Goal: Transaction & Acquisition: Purchase product/service

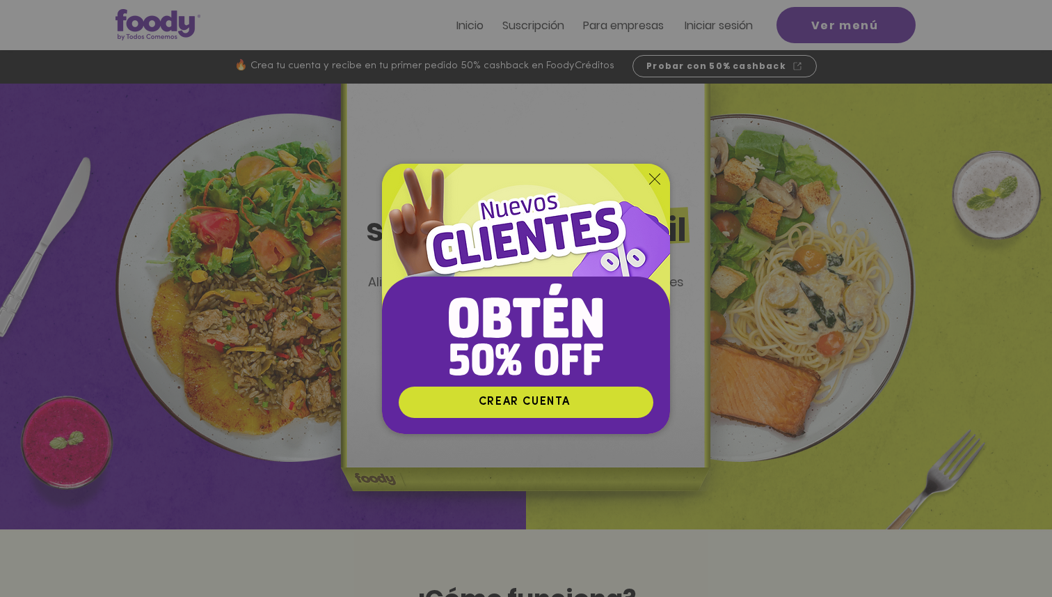
click at [654, 182] on icon "Volver al sitio" at bounding box center [654, 178] width 11 height 11
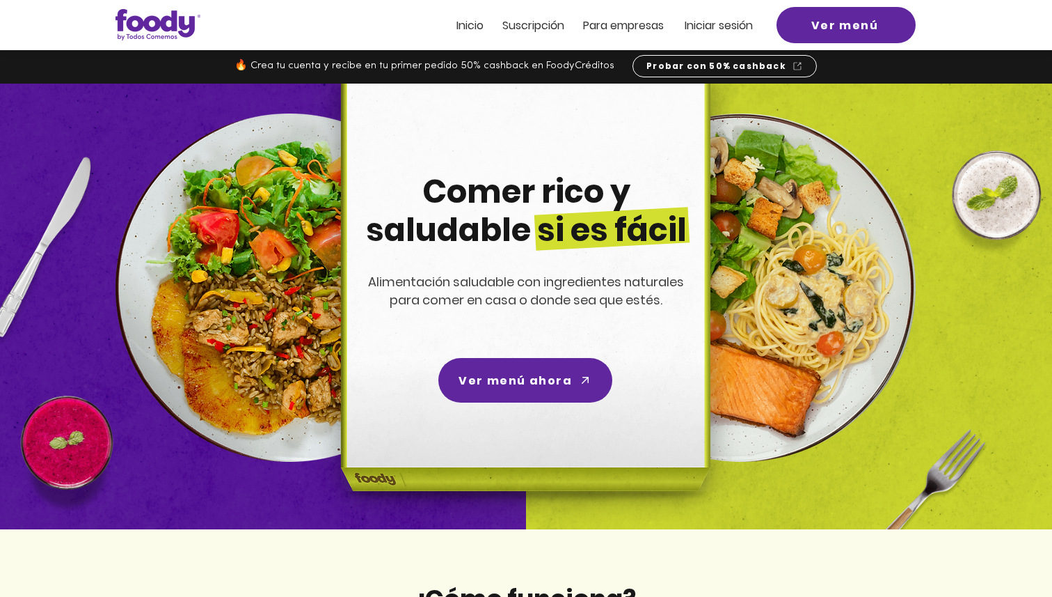
click at [727, 28] on span "Iniciar sesión" at bounding box center [719, 25] width 68 height 16
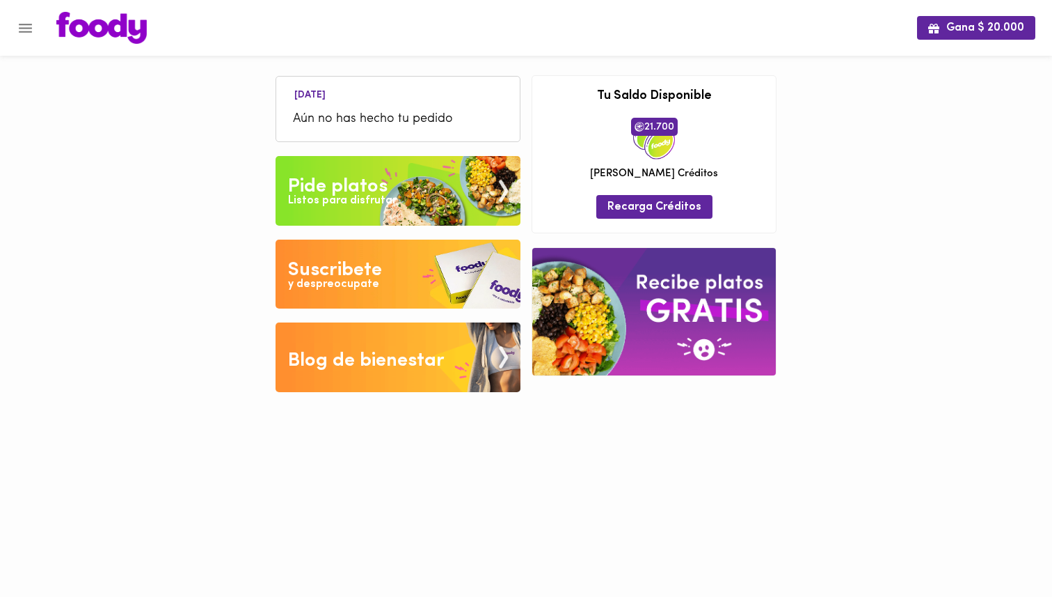
click at [471, 189] on img at bounding box center [398, 191] width 245 height 70
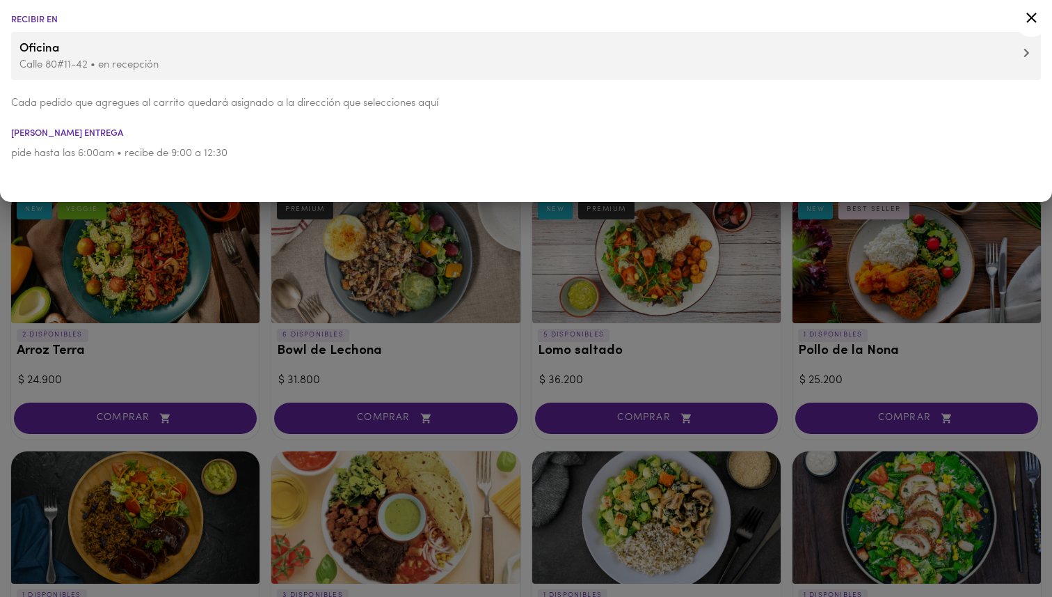
click at [349, 306] on div at bounding box center [526, 298] width 1052 height 597
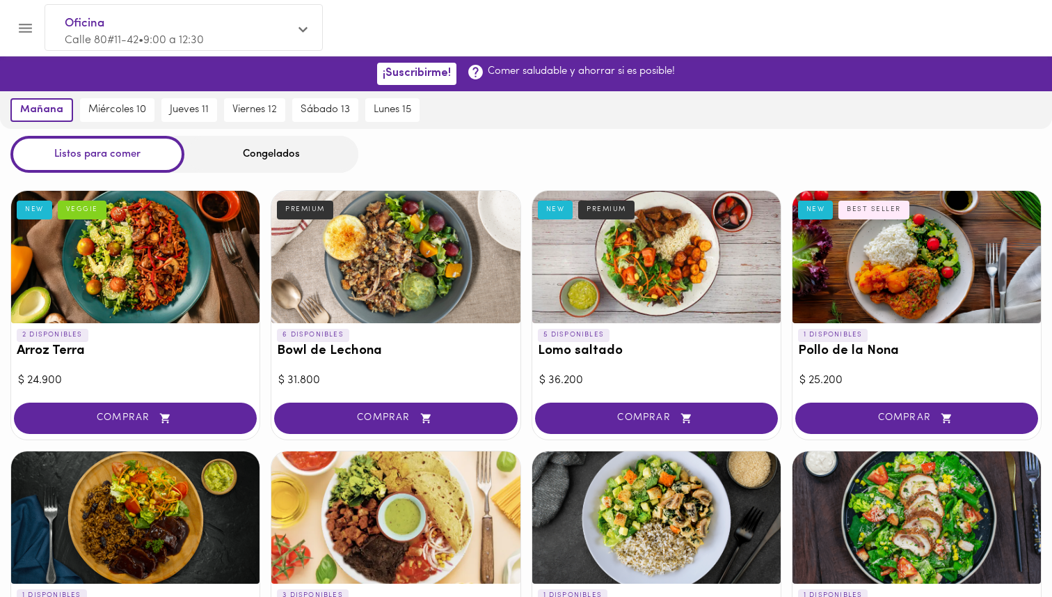
click at [280, 154] on div "Congelados" at bounding box center [271, 154] width 174 height 37
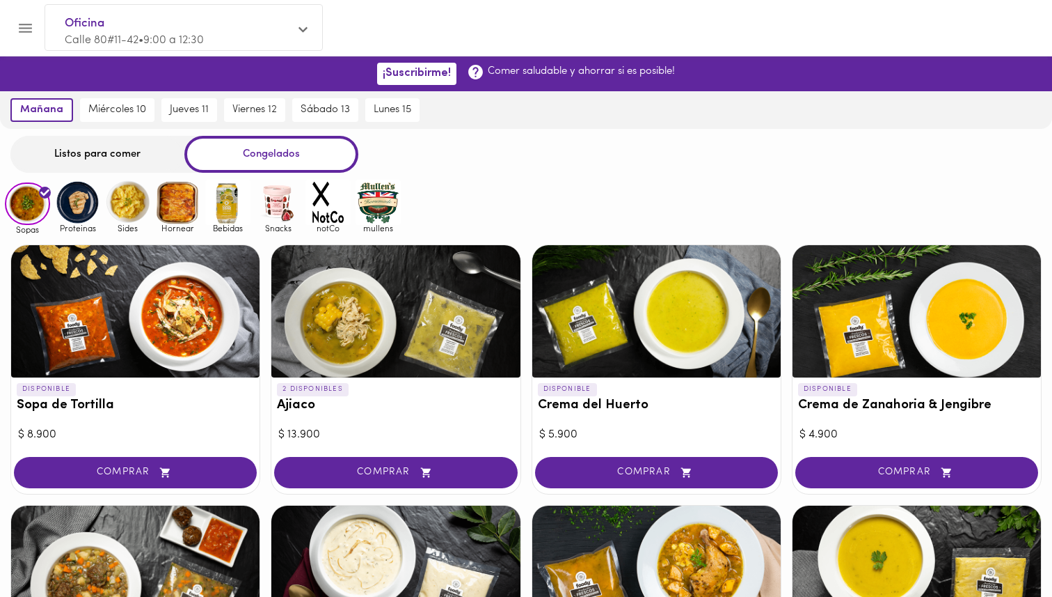
click at [173, 334] on div at bounding box center [135, 311] width 248 height 132
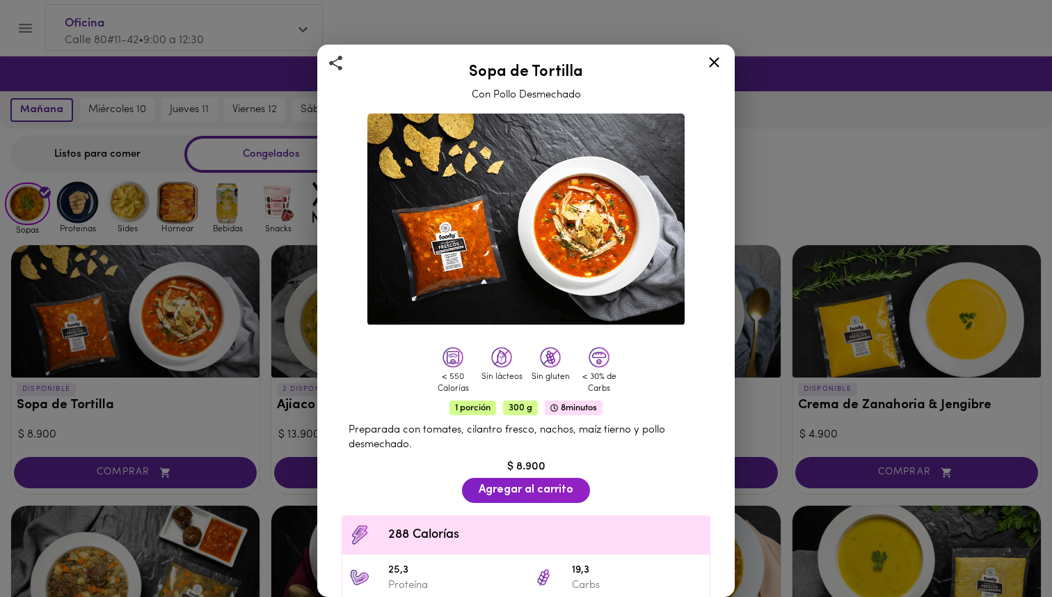
click at [230, 381] on div "Sopa de Tortilla Con Pollo Desmechado < 550 Calorías Sin lácteos Sin gluten < 3…" at bounding box center [526, 298] width 1052 height 597
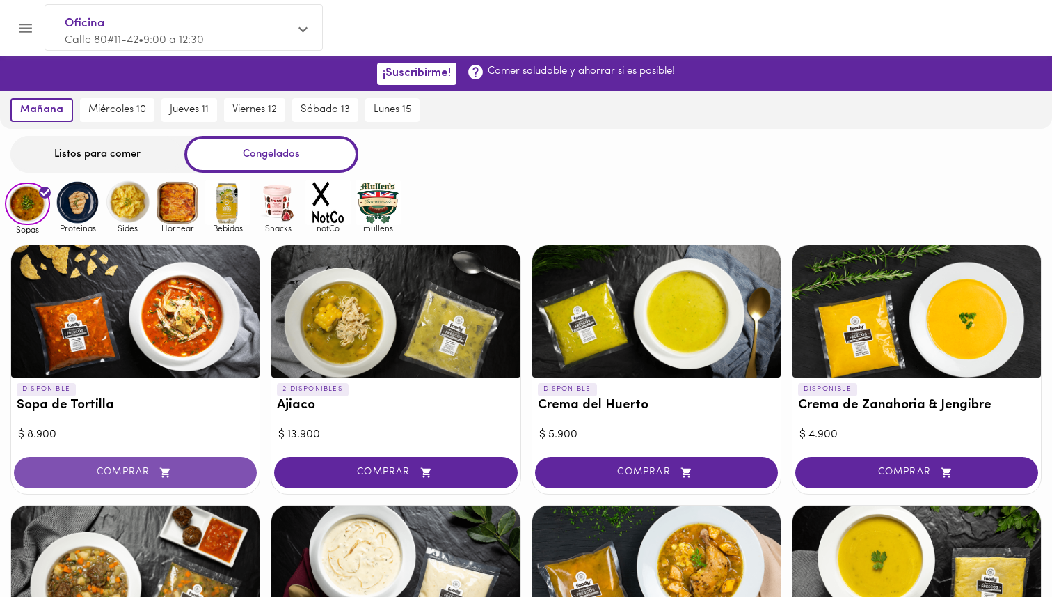
click at [200, 467] on span "COMPRAR" at bounding box center [135, 472] width 208 height 12
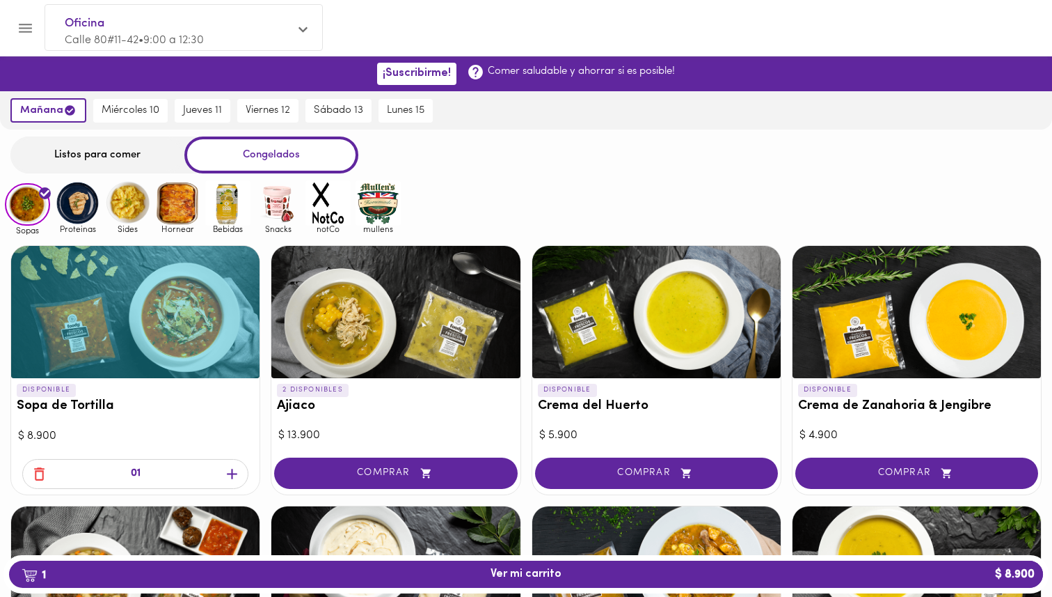
click at [236, 473] on icon "button" at bounding box center [232, 473] width 10 height 10
click at [236, 473] on div "03" at bounding box center [135, 475] width 248 height 38
click at [236, 473] on icon "button" at bounding box center [232, 473] width 10 height 10
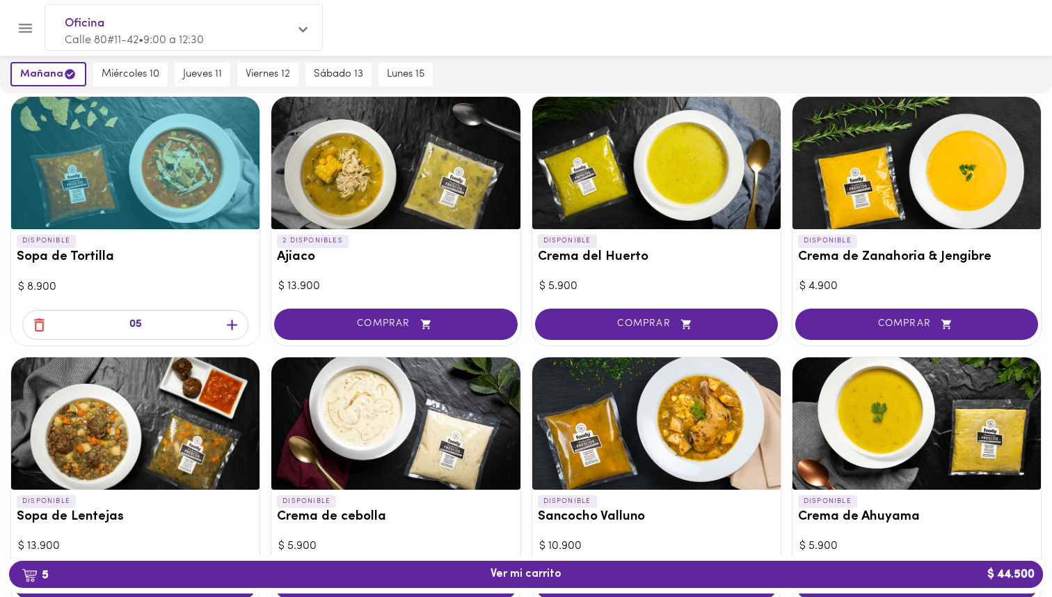
scroll to position [173, 0]
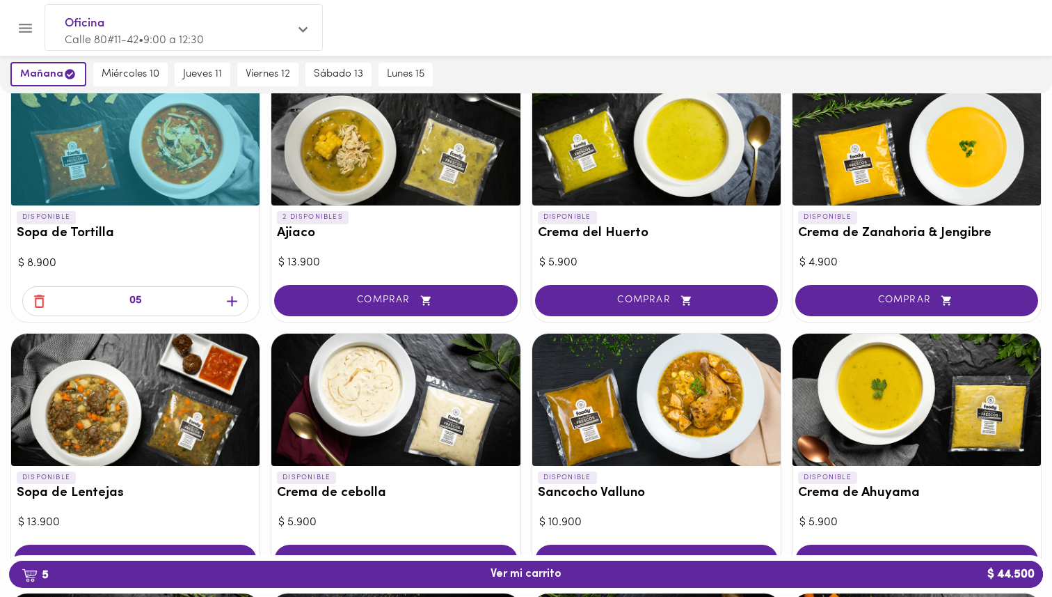
click at [704, 161] on div at bounding box center [656, 139] width 248 height 132
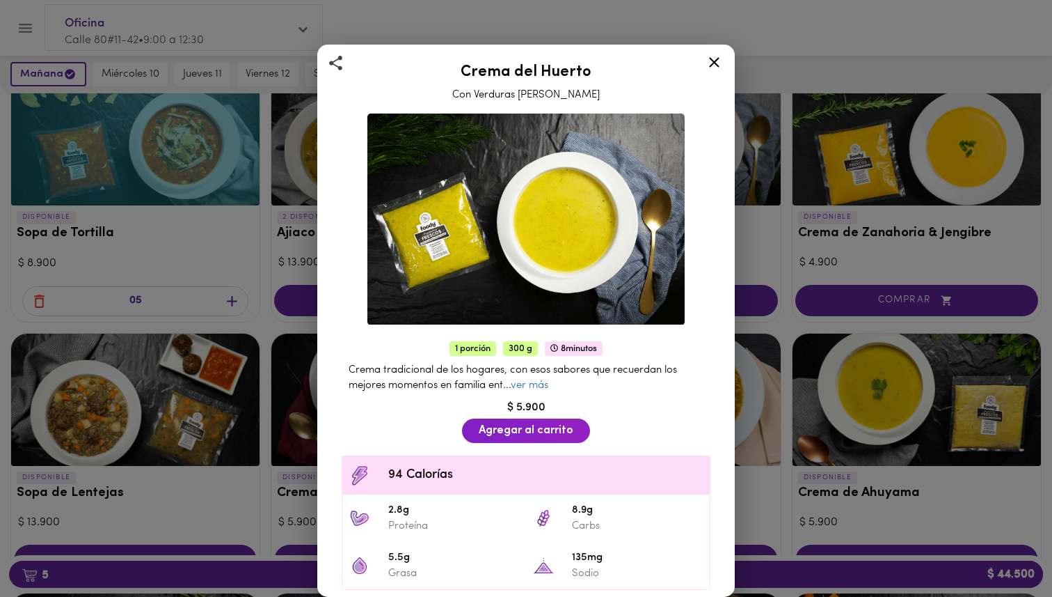
click at [831, 210] on div "Crema del Huerto Con Verduras Frescas del Campo 1 porción 300 g 8 minutos Crema…" at bounding box center [526, 298] width 1052 height 597
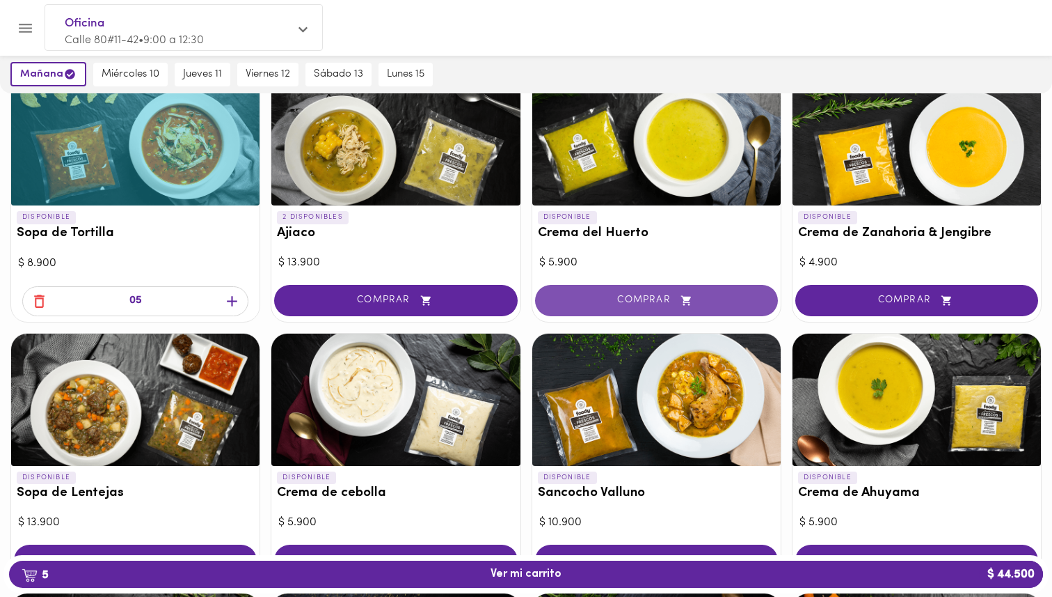
click at [697, 291] on button "COMPRAR" at bounding box center [656, 300] width 243 height 31
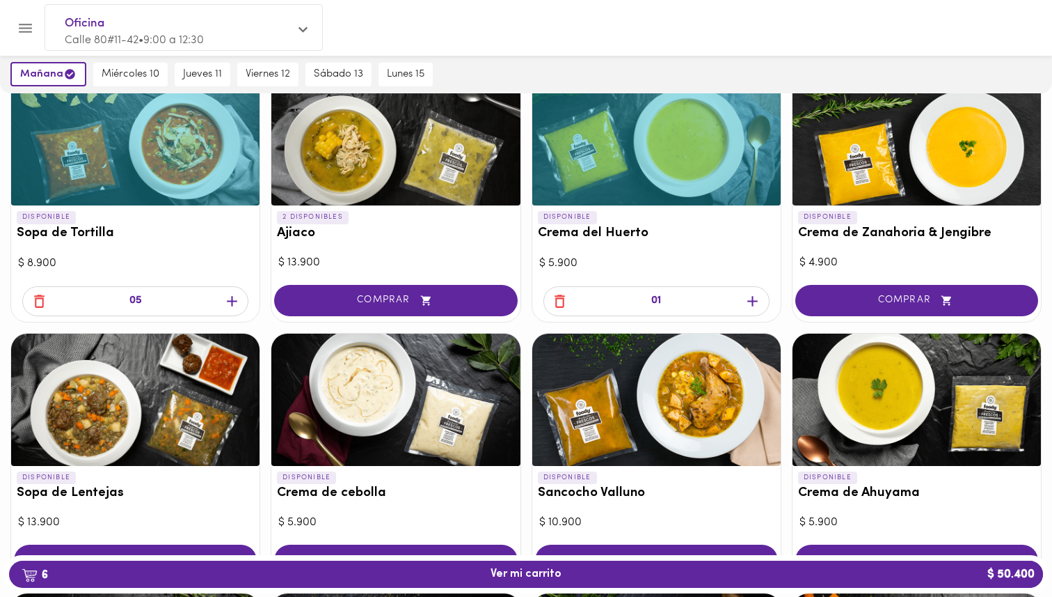
click at [754, 297] on icon "button" at bounding box center [752, 300] width 17 height 17
click at [931, 142] on div at bounding box center [917, 139] width 248 height 132
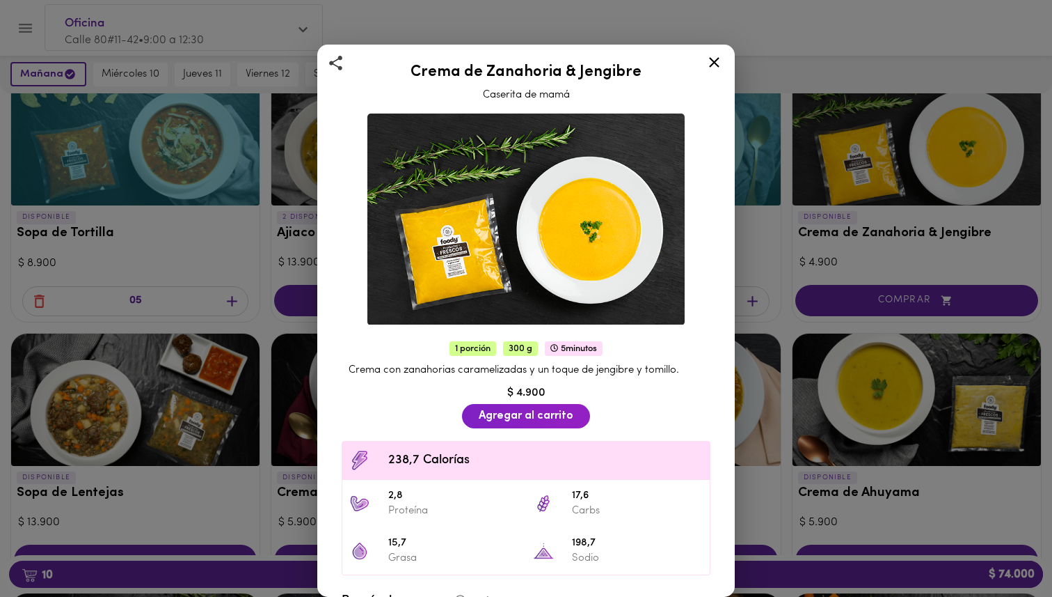
click at [837, 306] on div "Crema de Zanahoria & Jengibre Caserita de mamá 1 porción 300 g 5 minutos Crema …" at bounding box center [526, 298] width 1052 height 597
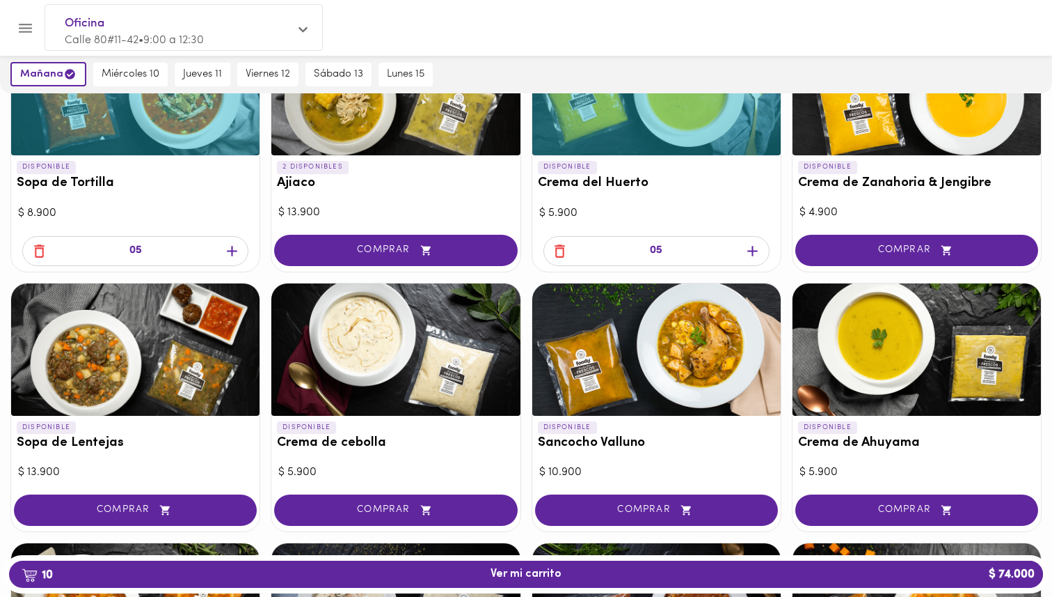
scroll to position [226, 0]
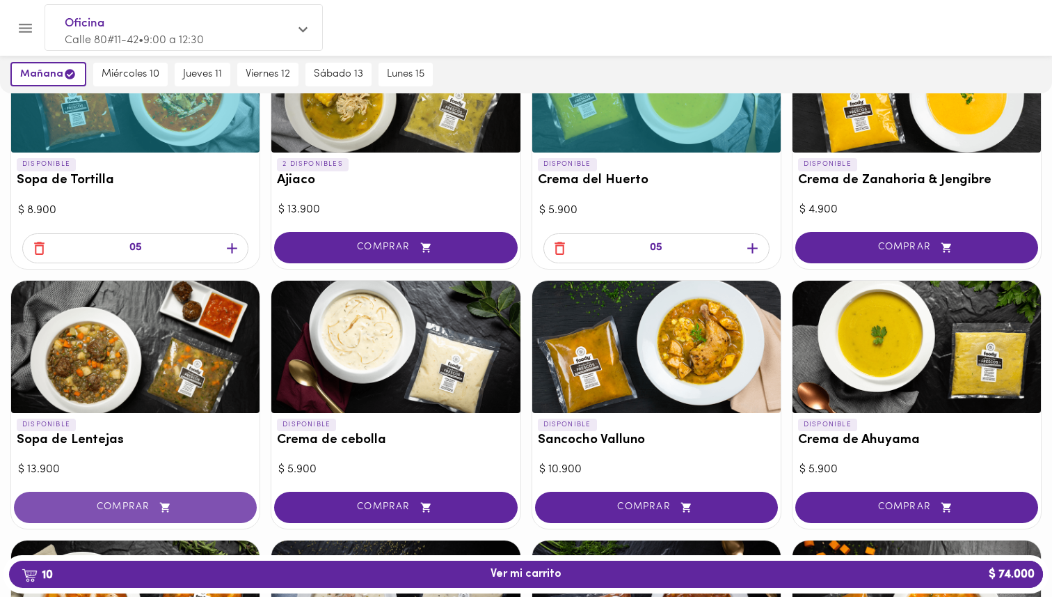
click at [216, 511] on span "COMPRAR" at bounding box center [135, 507] width 208 height 12
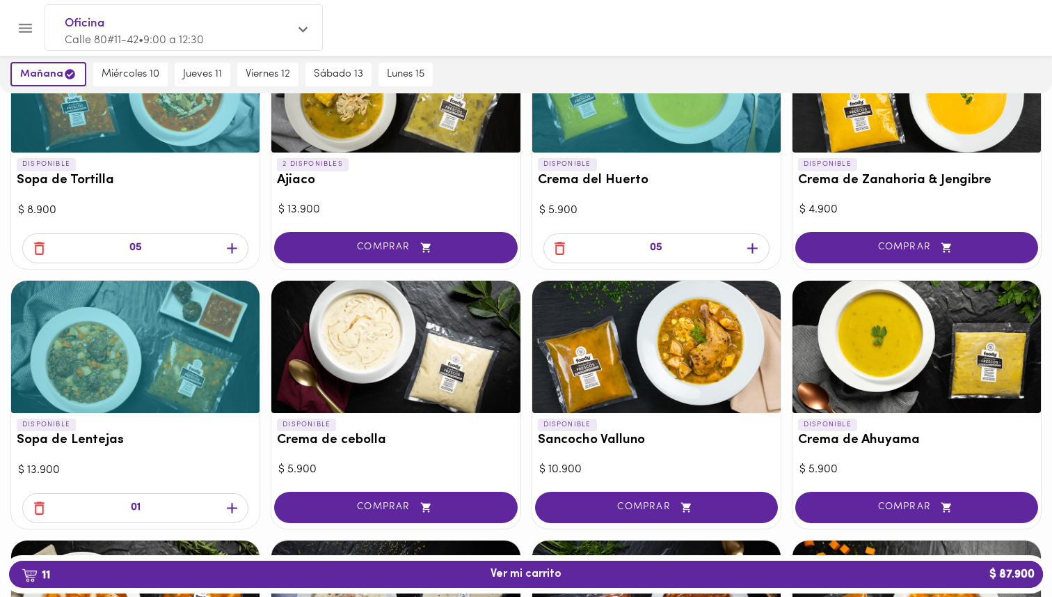
click at [234, 503] on icon "button" at bounding box center [231, 507] width 17 height 17
click at [36, 244] on icon "button" at bounding box center [39, 248] width 10 height 13
click at [924, 383] on div at bounding box center [917, 347] width 248 height 132
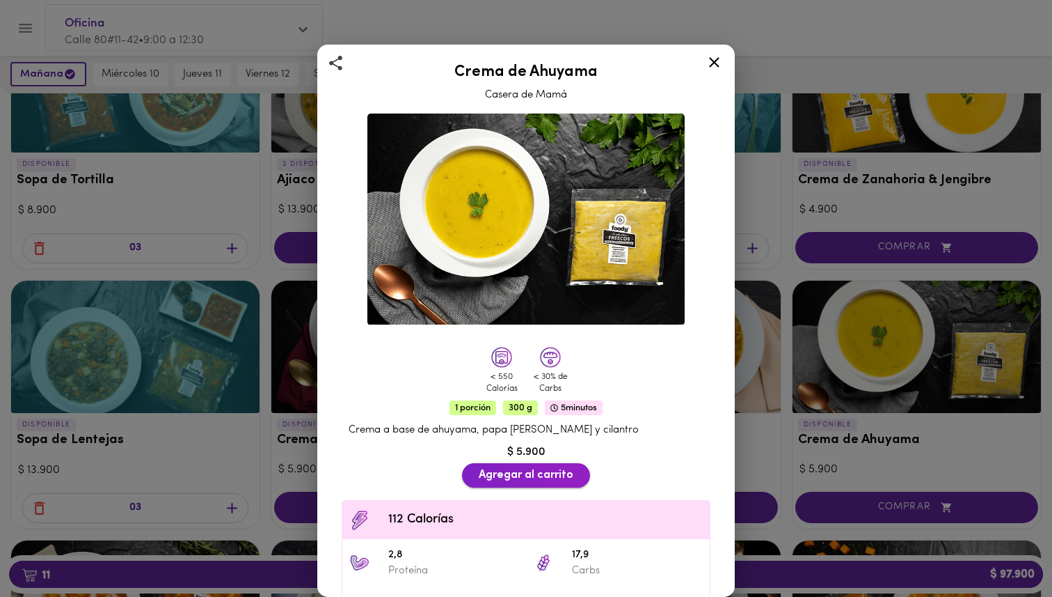
click at [551, 473] on span "Agregar al carrito" at bounding box center [526, 474] width 95 height 13
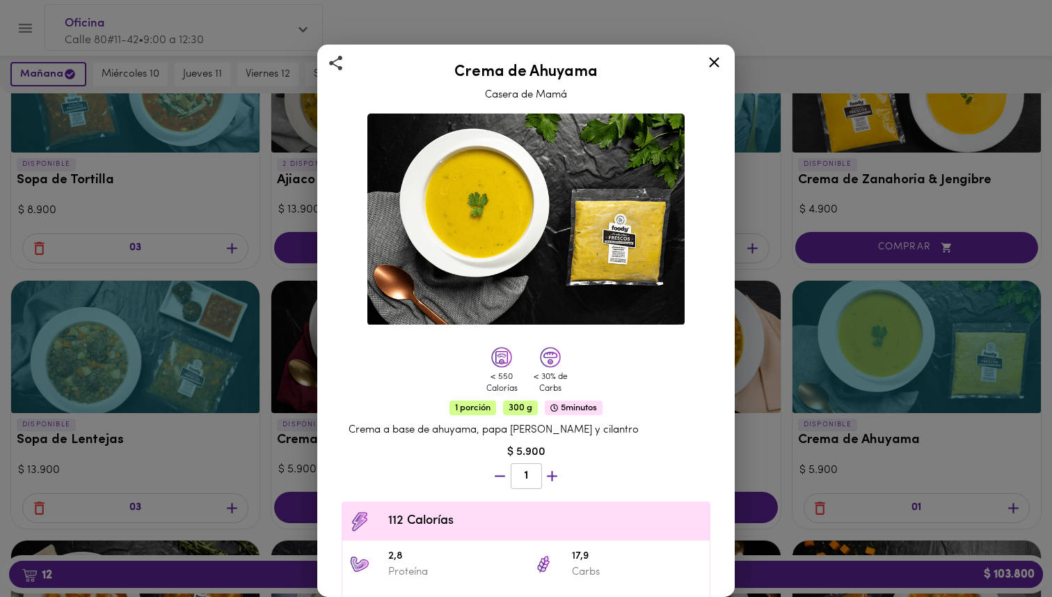
click at [719, 56] on icon at bounding box center [714, 62] width 17 height 17
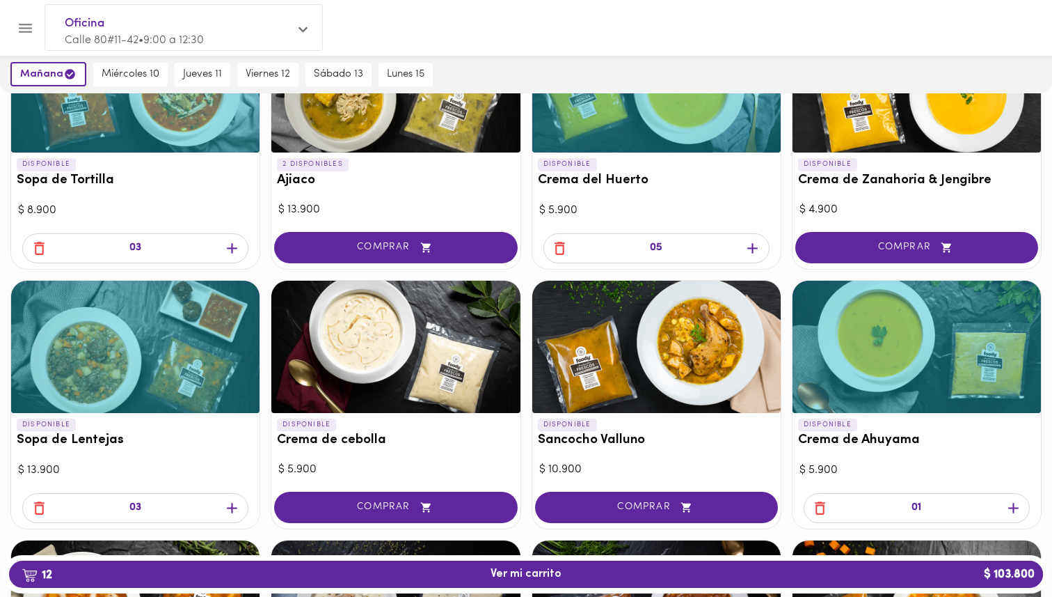
click at [1008, 509] on icon "button" at bounding box center [1013, 507] width 17 height 17
click at [559, 245] on icon "button" at bounding box center [560, 248] width 10 height 13
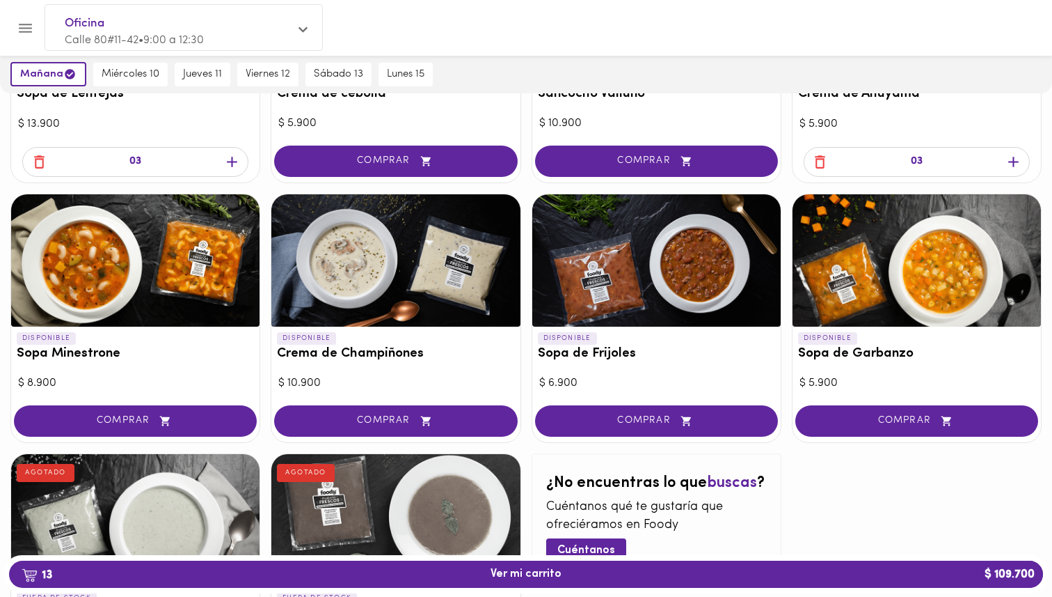
scroll to position [581, 0]
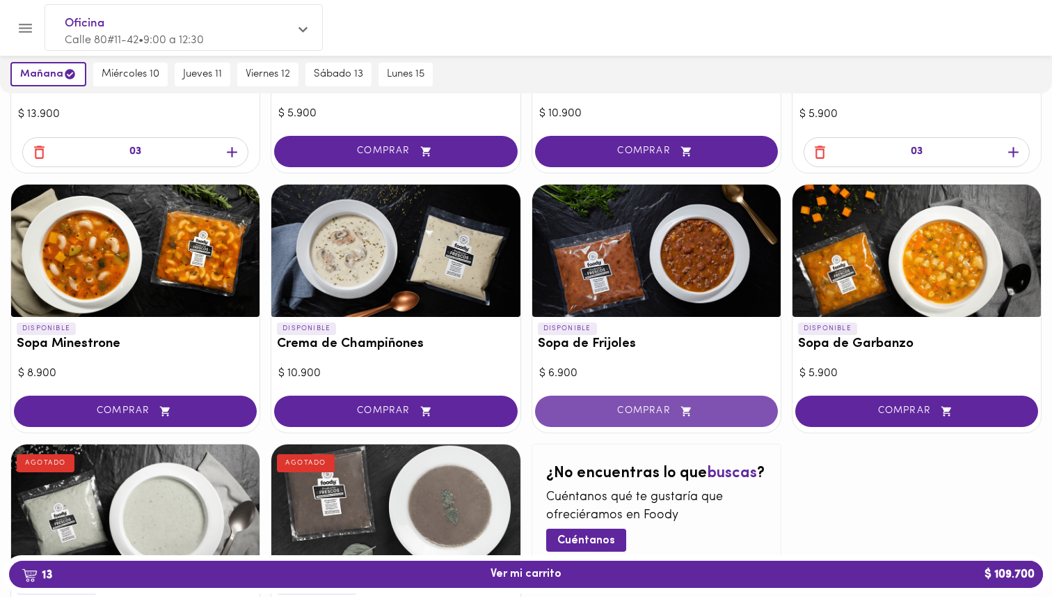
click at [670, 405] on span "COMPRAR" at bounding box center [657, 411] width 208 height 12
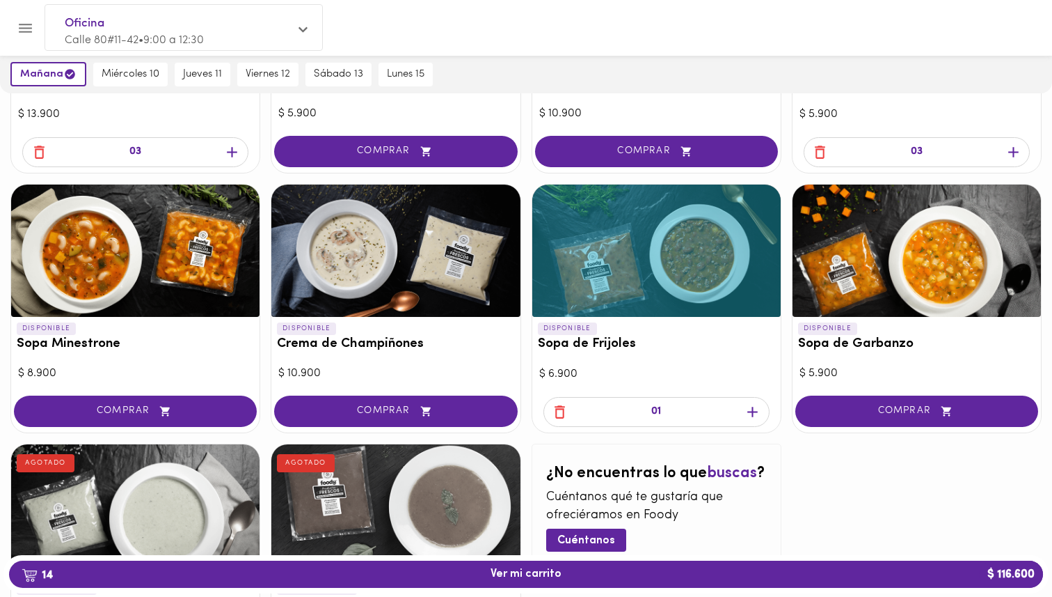
click at [754, 409] on icon "button" at bounding box center [752, 411] width 17 height 17
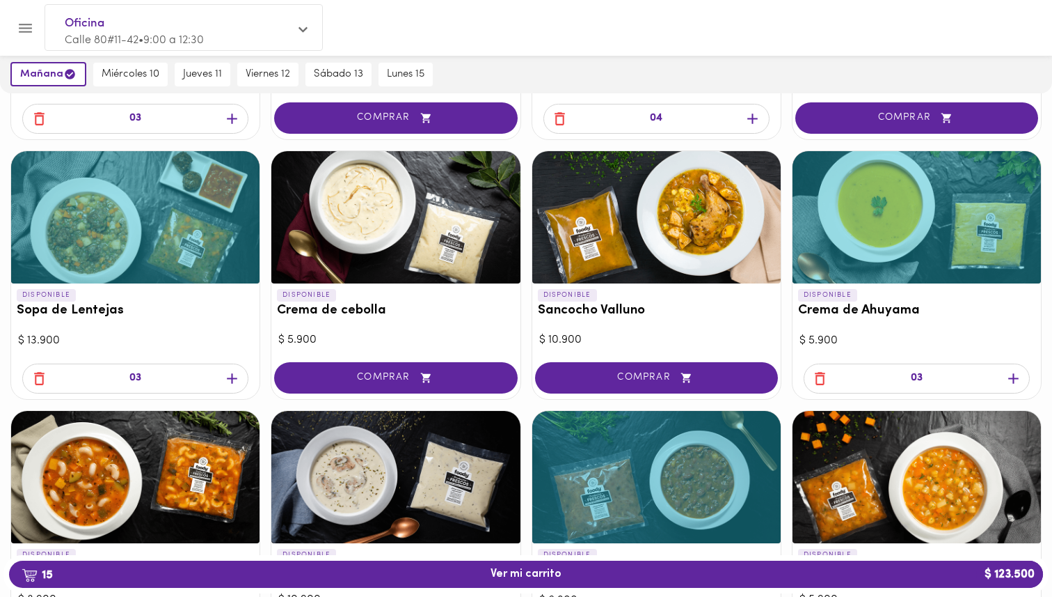
scroll to position [367, 0]
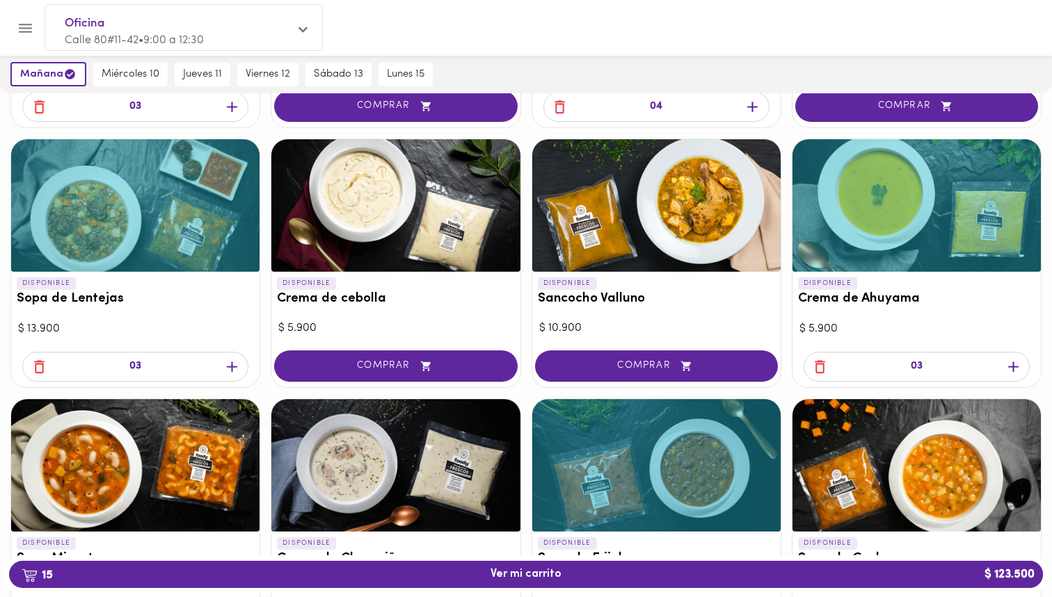
click at [1013, 367] on icon "button" at bounding box center [1013, 366] width 17 height 17
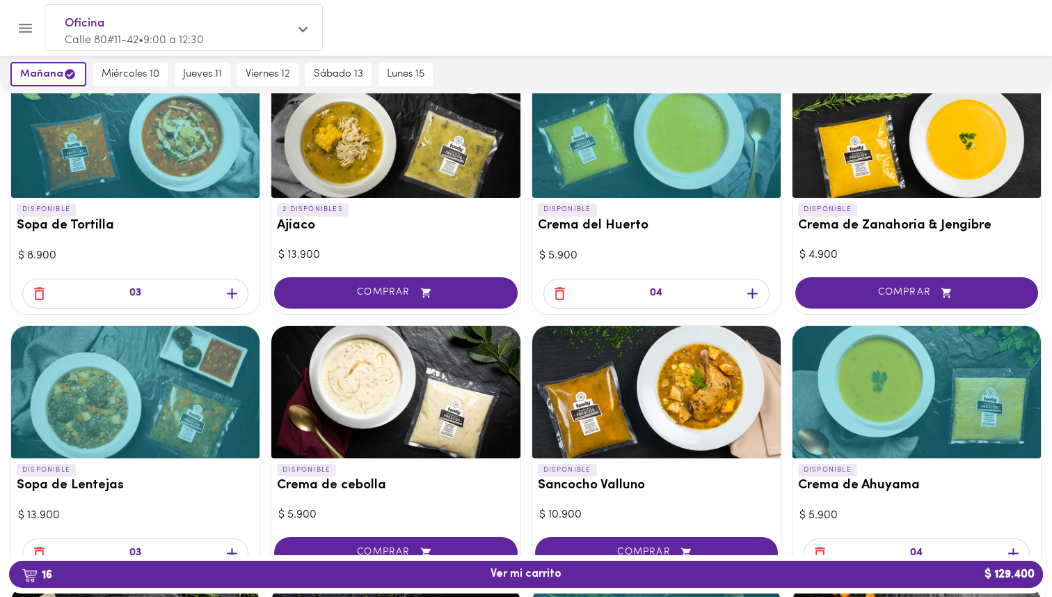
scroll to position [0, 0]
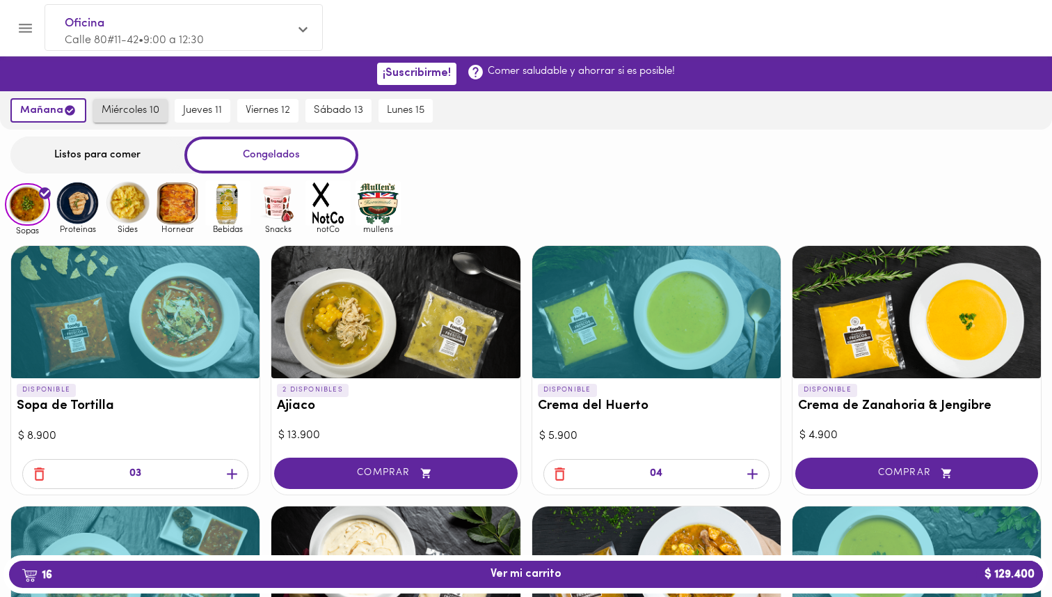
click at [127, 109] on span "miércoles 10" at bounding box center [131, 110] width 58 height 13
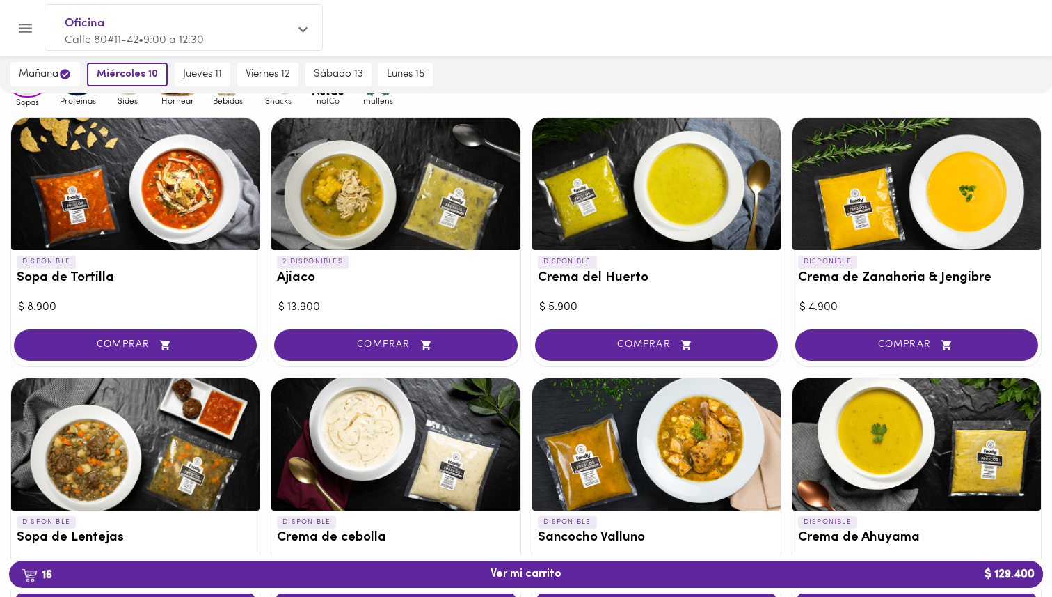
scroll to position [142, 0]
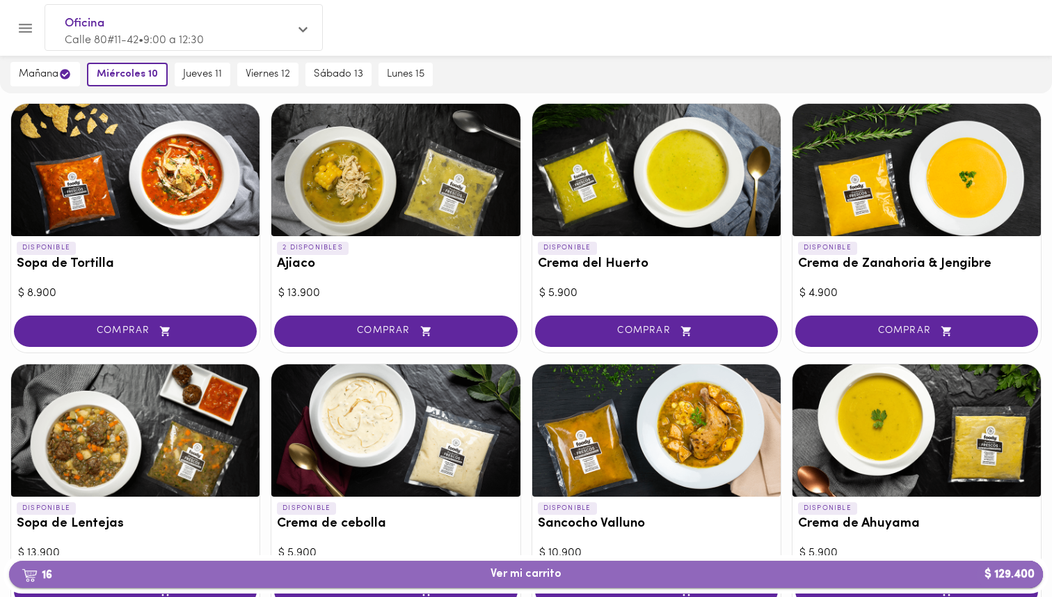
click at [182, 576] on span "16 Ver mi carrito $ 129.400" at bounding box center [526, 573] width 1012 height 13
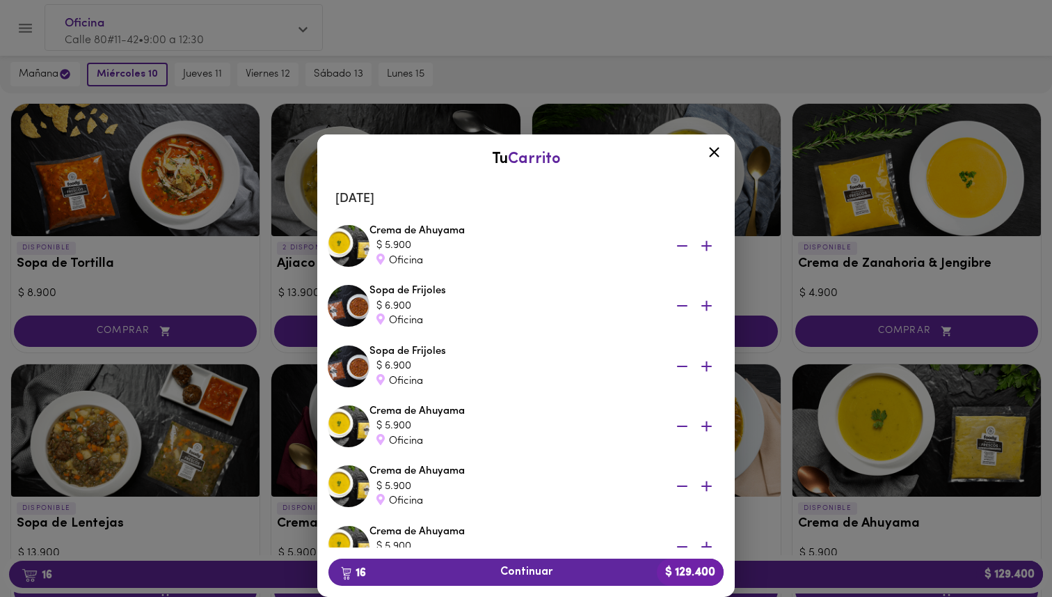
click at [682, 246] on icon "button" at bounding box center [682, 245] width 10 height 1
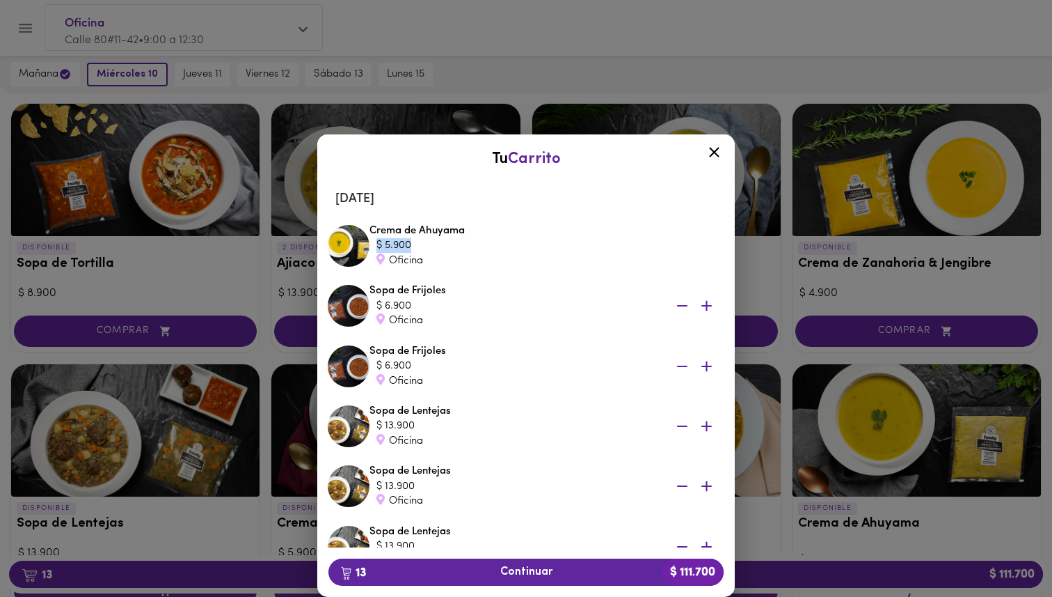
click at [682, 246] on li "Crema de Ahuyama $ 5.900 Oficina" at bounding box center [526, 246] width 404 height 60
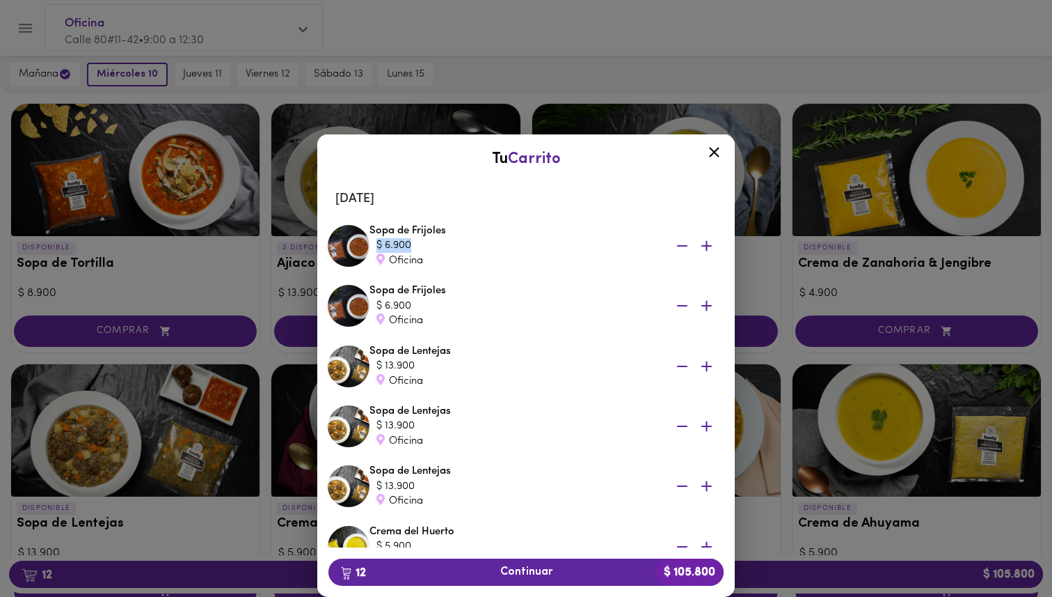
click at [682, 246] on icon "button" at bounding box center [682, 245] width 10 height 1
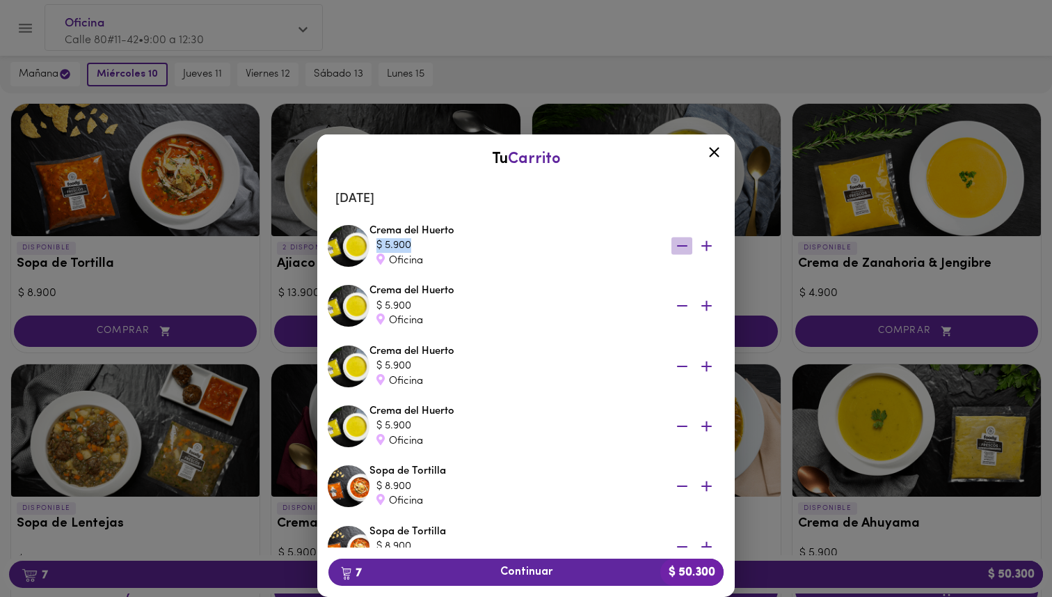
click at [682, 246] on icon "button" at bounding box center [682, 245] width 10 height 1
click at [682, 246] on li "Crema del Huerto $ 5.900 Oficina" at bounding box center [526, 246] width 404 height 60
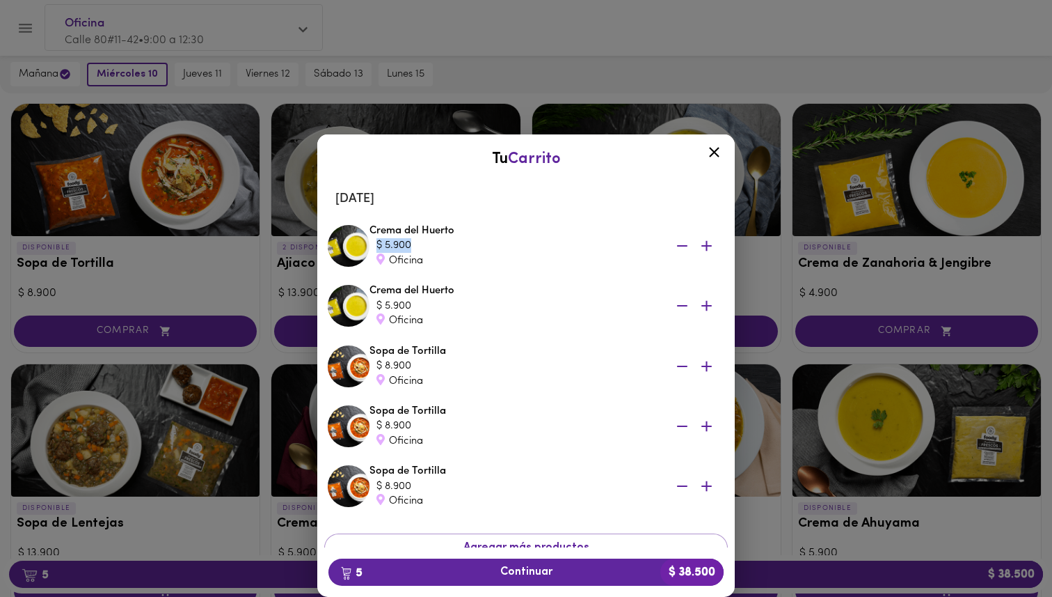
click at [682, 246] on li "Crema del Huerto $ 5.900 Oficina" at bounding box center [526, 246] width 404 height 60
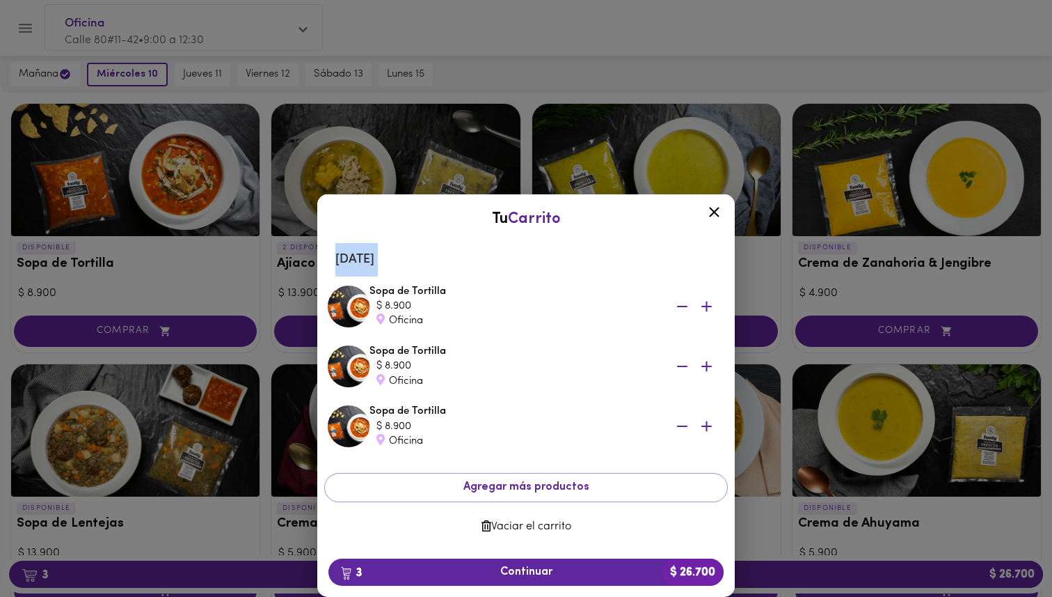
click at [682, 246] on li "Martes 9 de septiembre" at bounding box center [526, 259] width 404 height 33
click at [685, 299] on icon "button" at bounding box center [682, 305] width 17 height 17
click at [681, 359] on icon "button" at bounding box center [682, 365] width 17 height 17
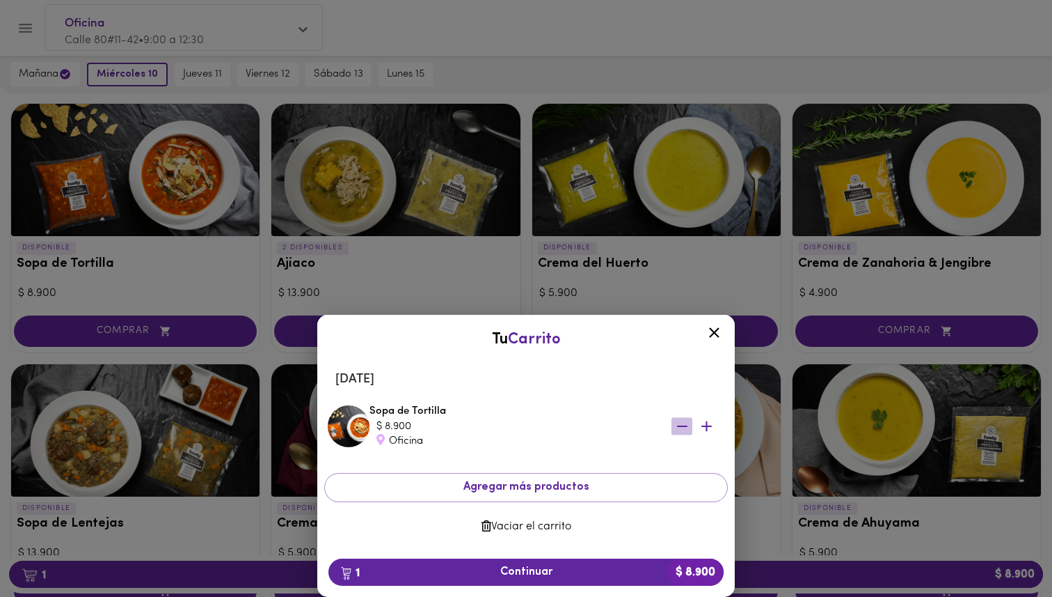
click at [682, 425] on icon "button" at bounding box center [682, 425] width 10 height 1
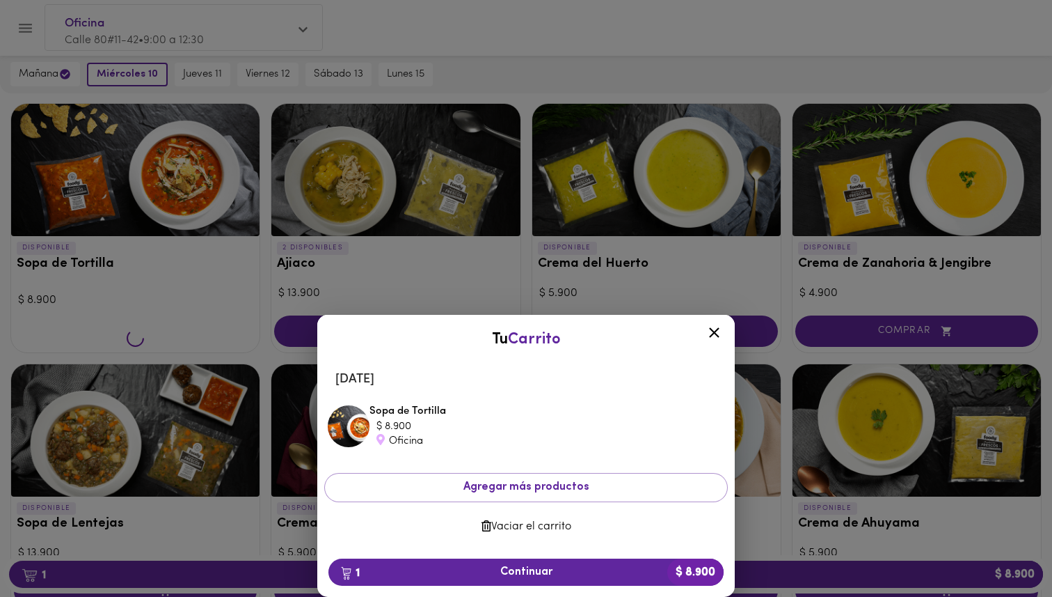
scroll to position [141, 0]
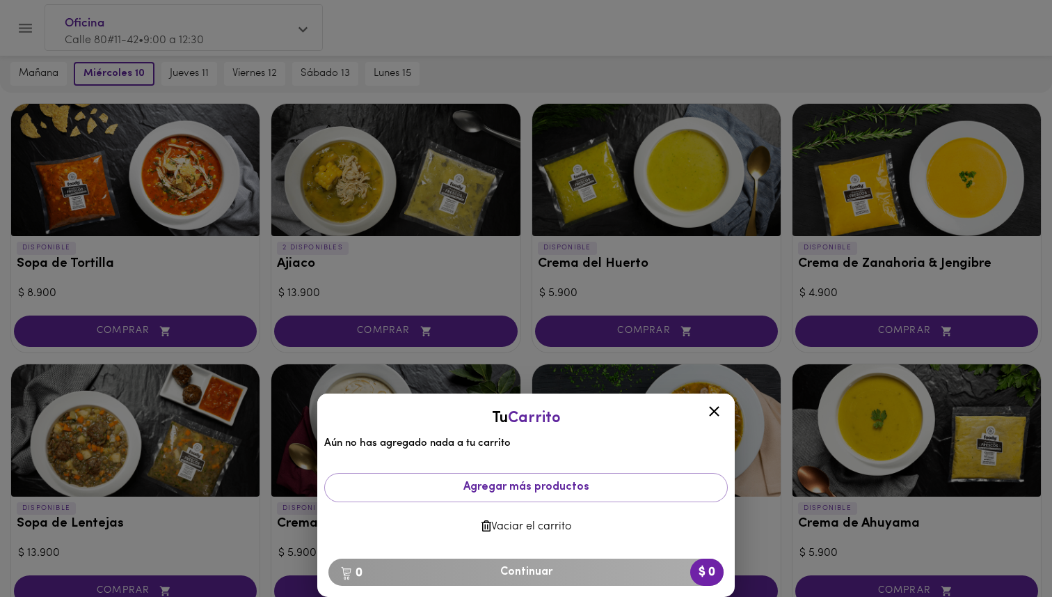
click at [720, 407] on icon at bounding box center [714, 410] width 17 height 17
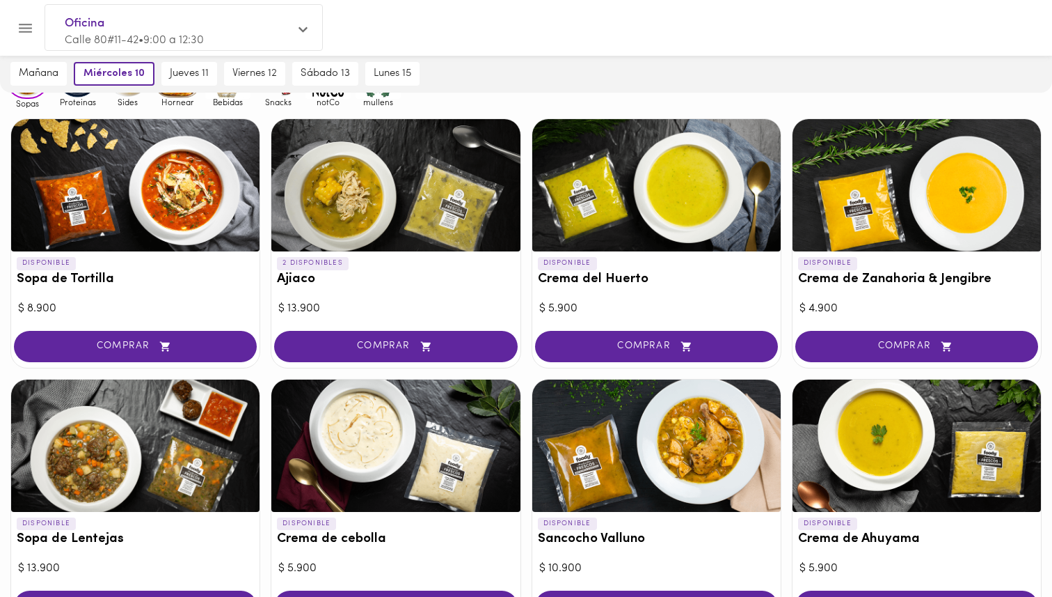
scroll to position [118, 0]
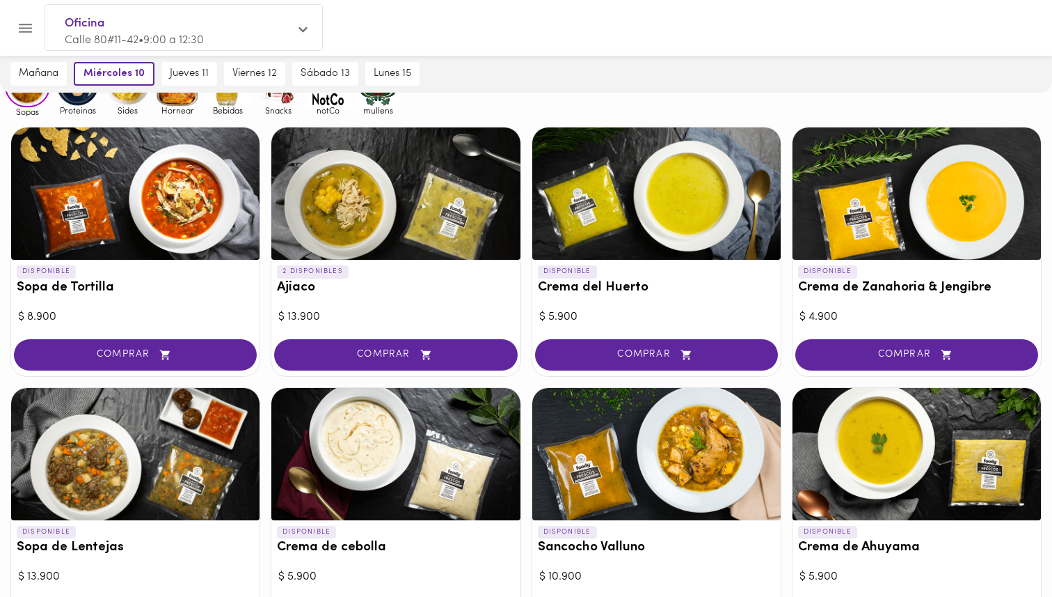
click at [168, 205] on div at bounding box center [135, 193] width 248 height 132
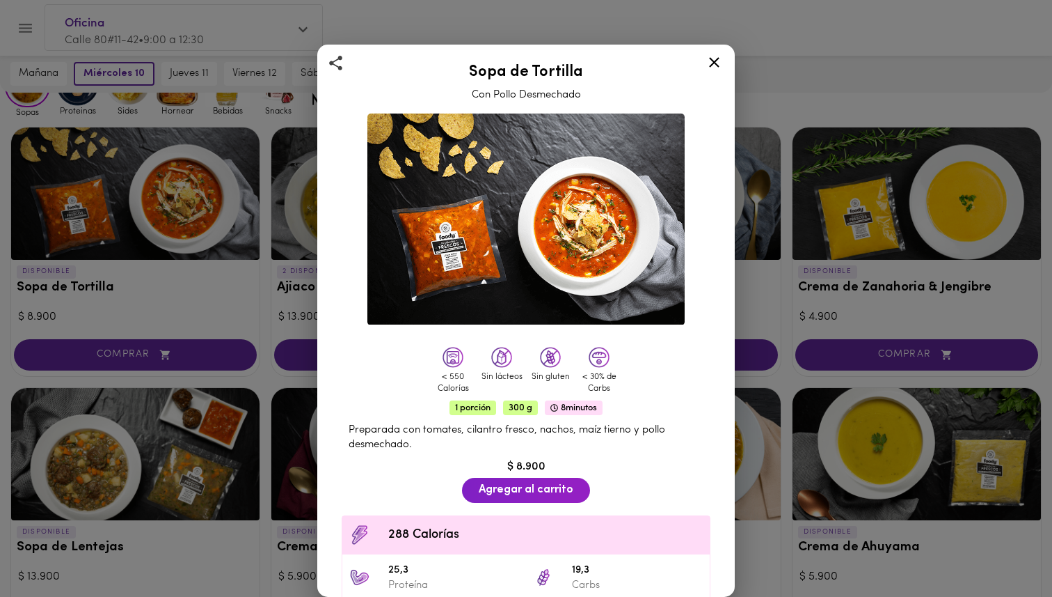
click at [191, 324] on div "Sopa de Tortilla Con Pollo Desmechado < 550 Calorías Sin lácteos Sin gluten < 3…" at bounding box center [526, 298] width 1052 height 597
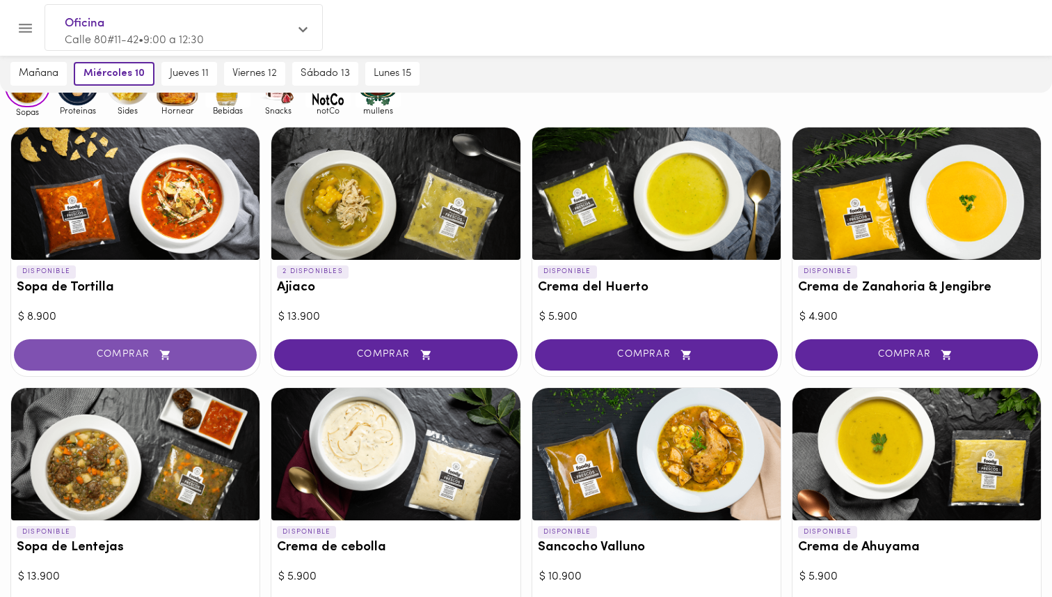
click at [173, 356] on icon "button" at bounding box center [165, 355] width 17 height 12
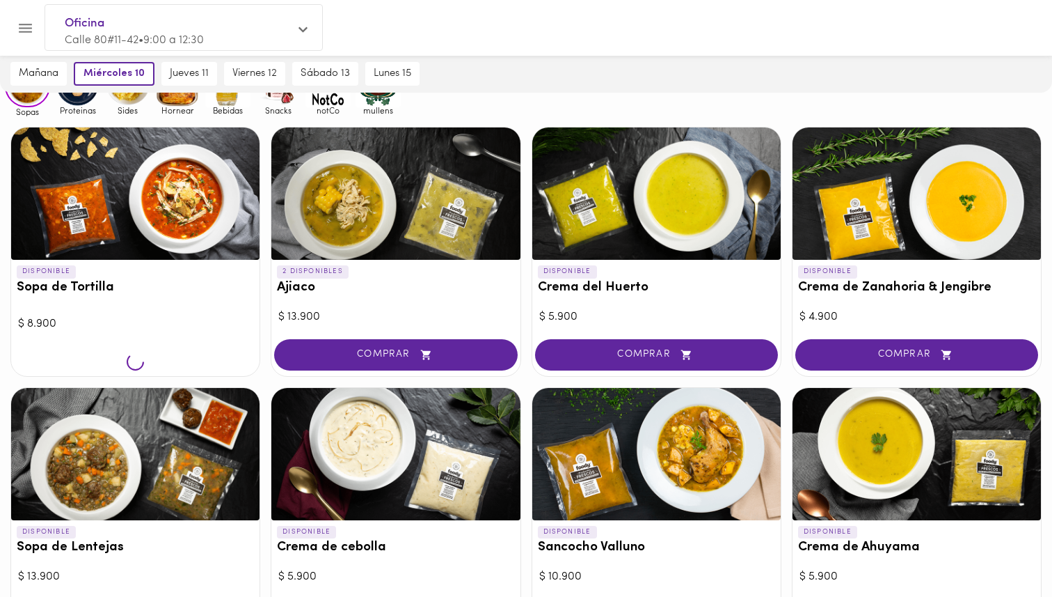
scroll to position [118, 0]
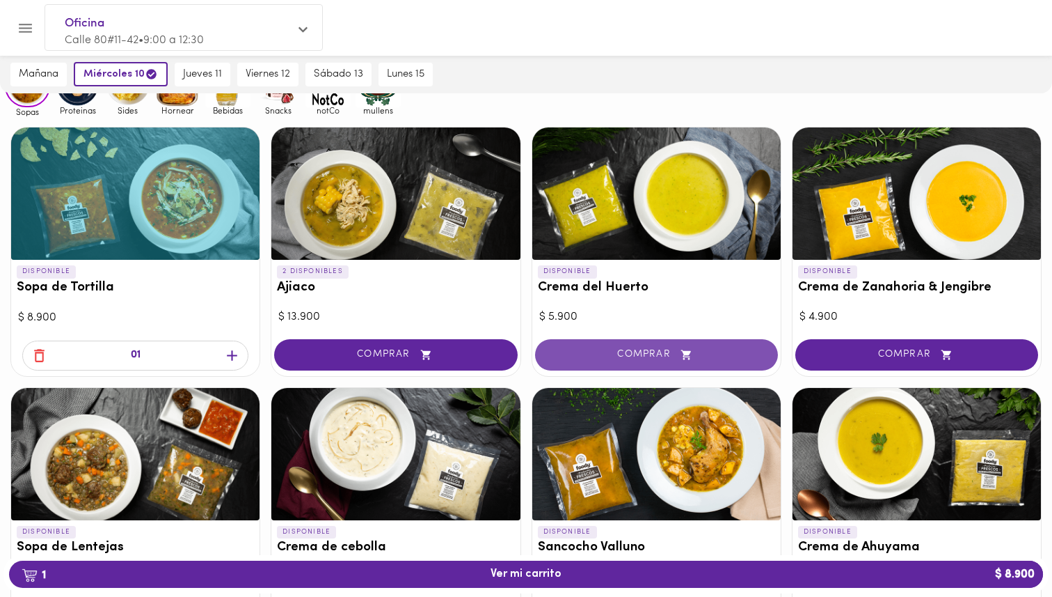
click at [643, 349] on span "COMPRAR" at bounding box center [657, 355] width 208 height 12
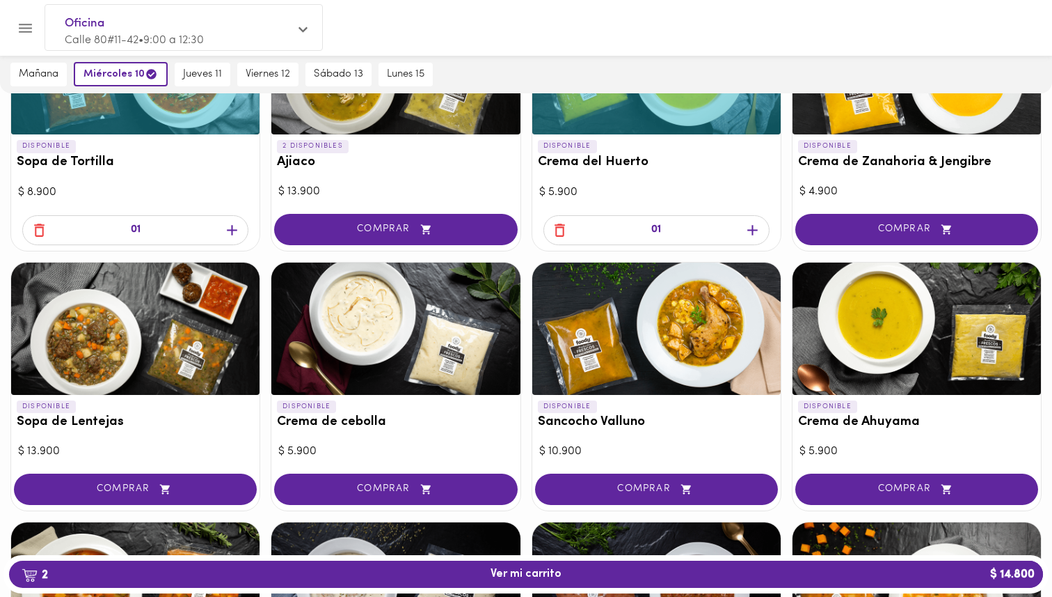
scroll to position [258, 0]
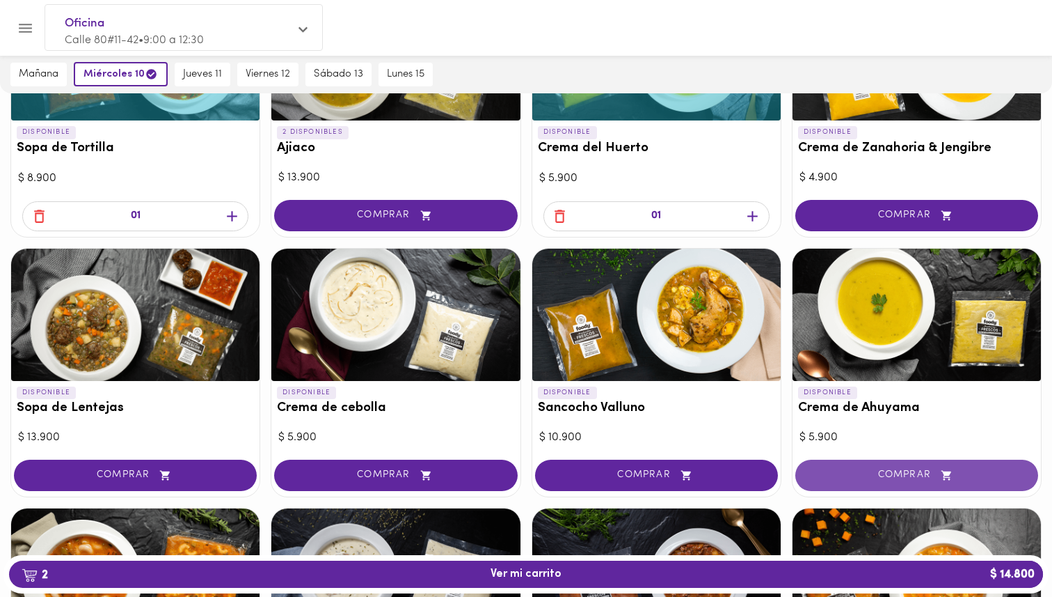
click at [870, 473] on span "COMPRAR" at bounding box center [917, 475] width 208 height 12
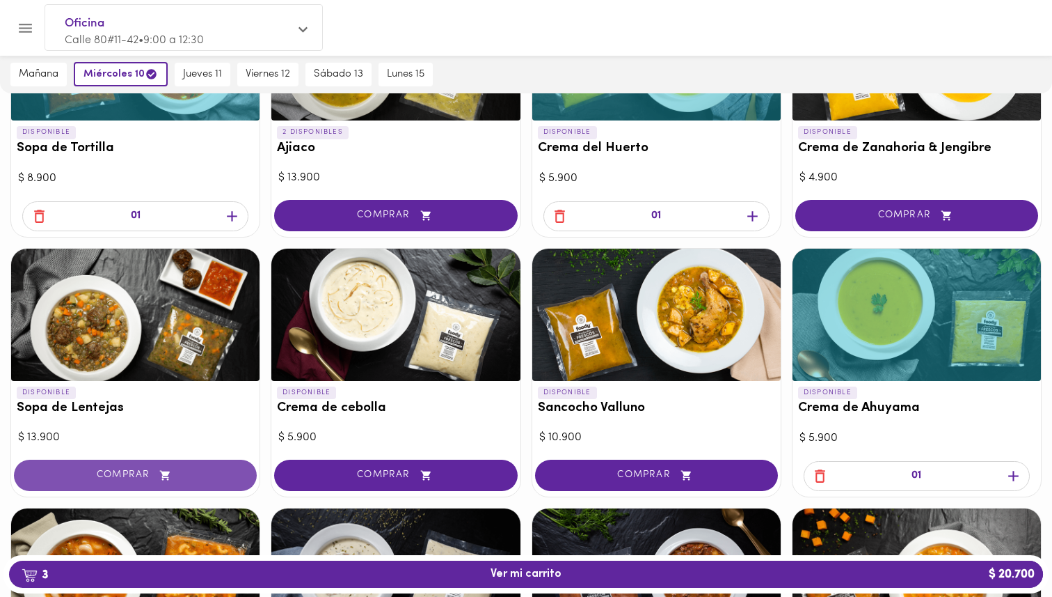
click at [174, 469] on span "COMPRAR" at bounding box center [135, 475] width 208 height 12
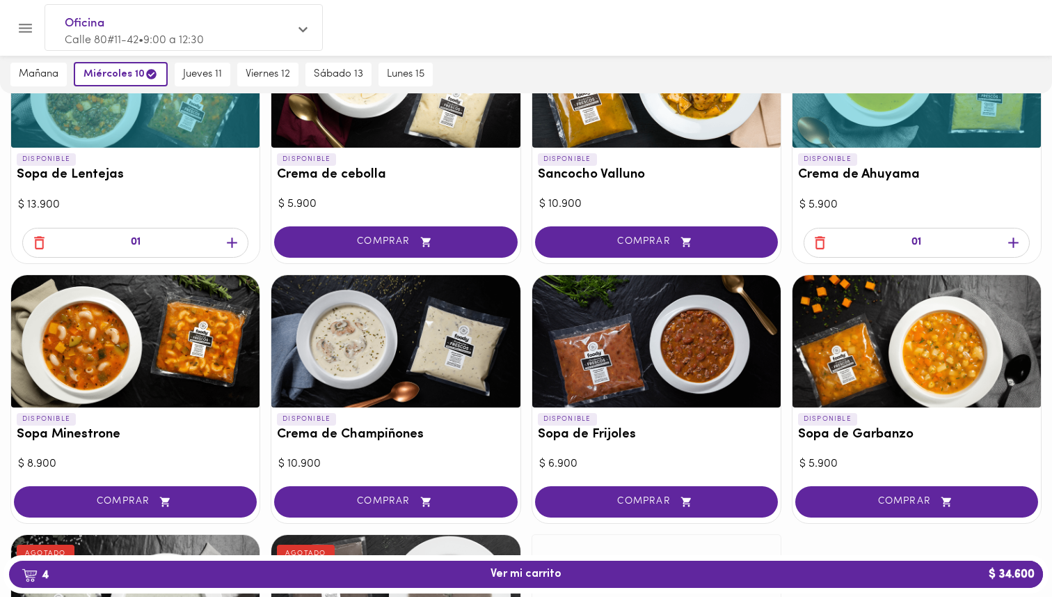
scroll to position [508, 0]
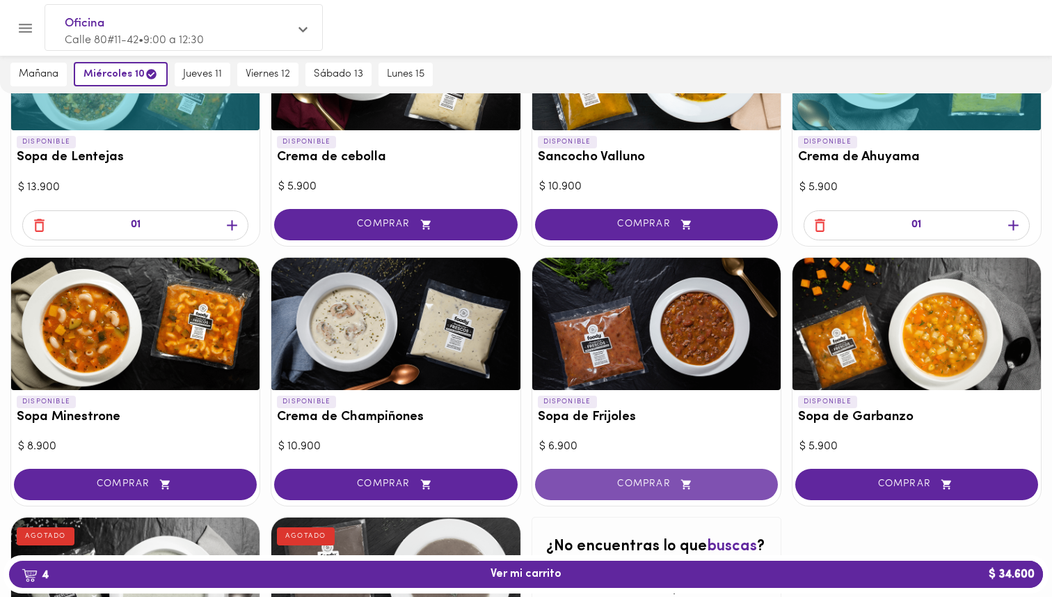
click at [685, 487] on icon "button" at bounding box center [686, 484] width 17 height 12
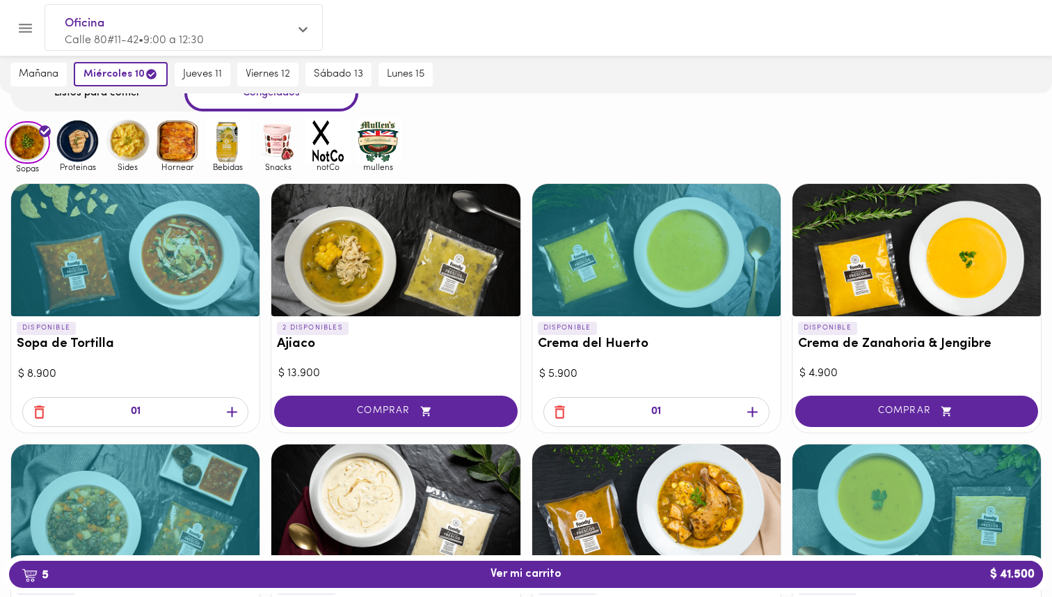
scroll to position [39, 0]
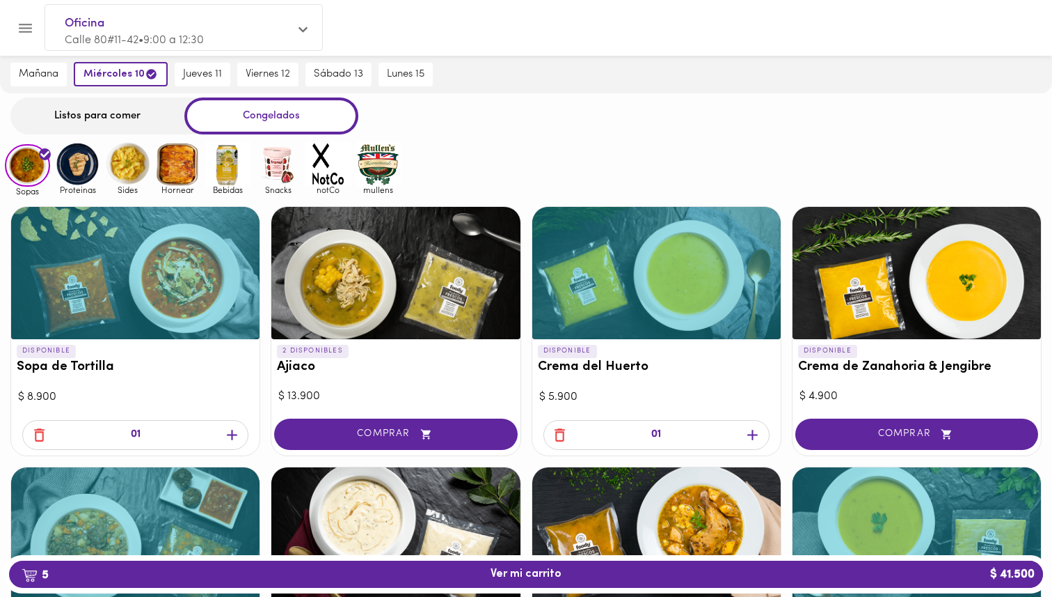
click at [230, 429] on icon "button" at bounding box center [231, 434] width 17 height 17
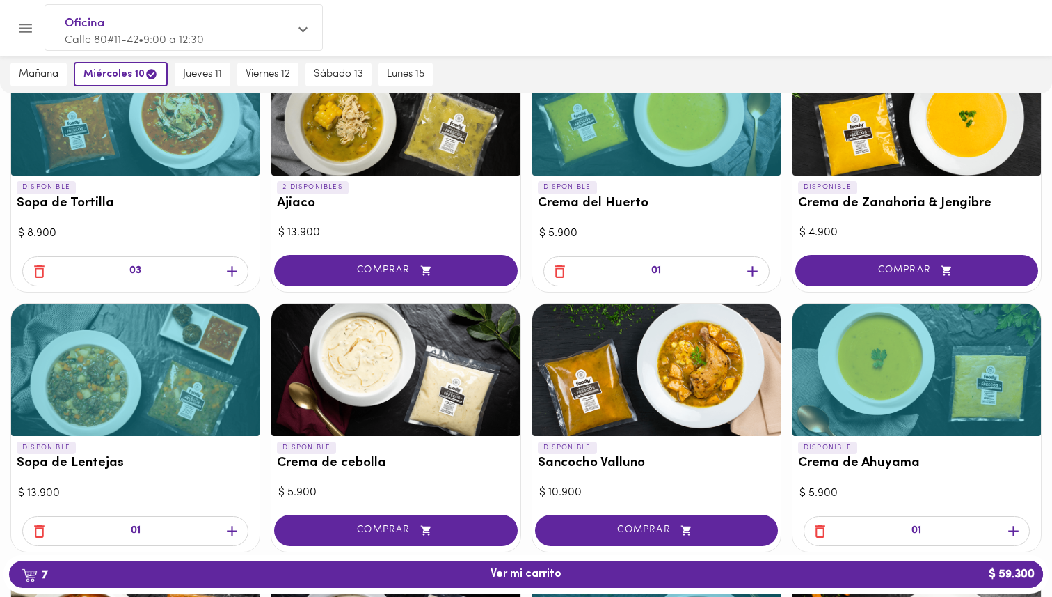
scroll to position [215, 0]
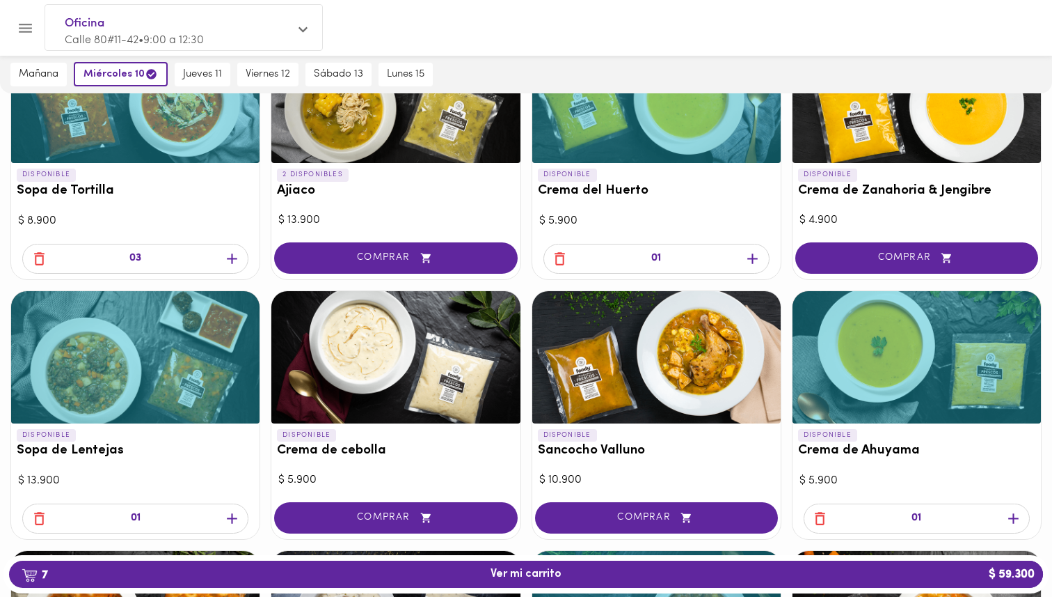
click at [233, 516] on icon "button" at bounding box center [231, 518] width 17 height 17
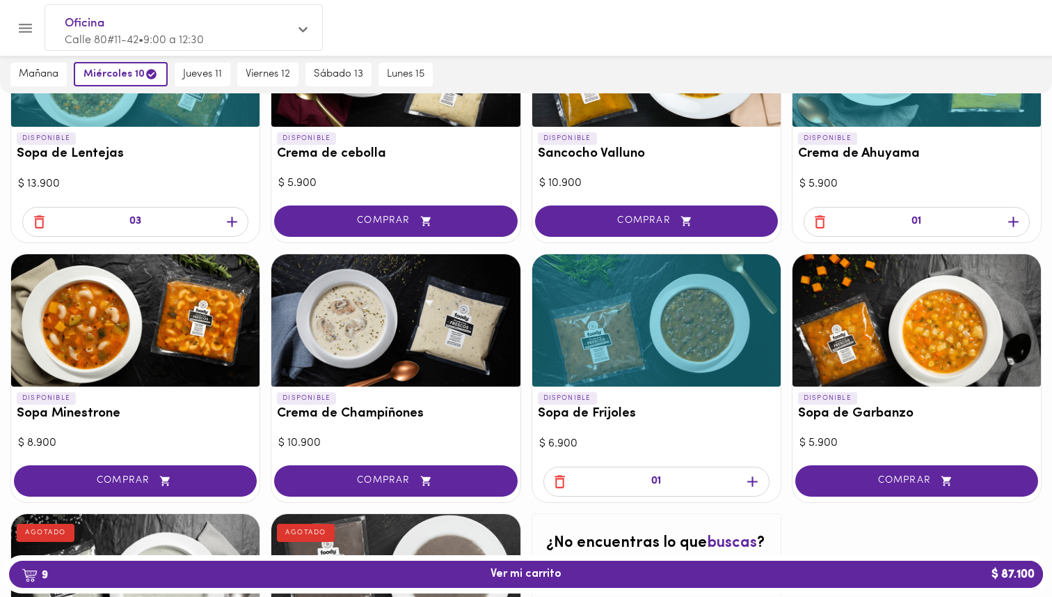
scroll to position [535, 0]
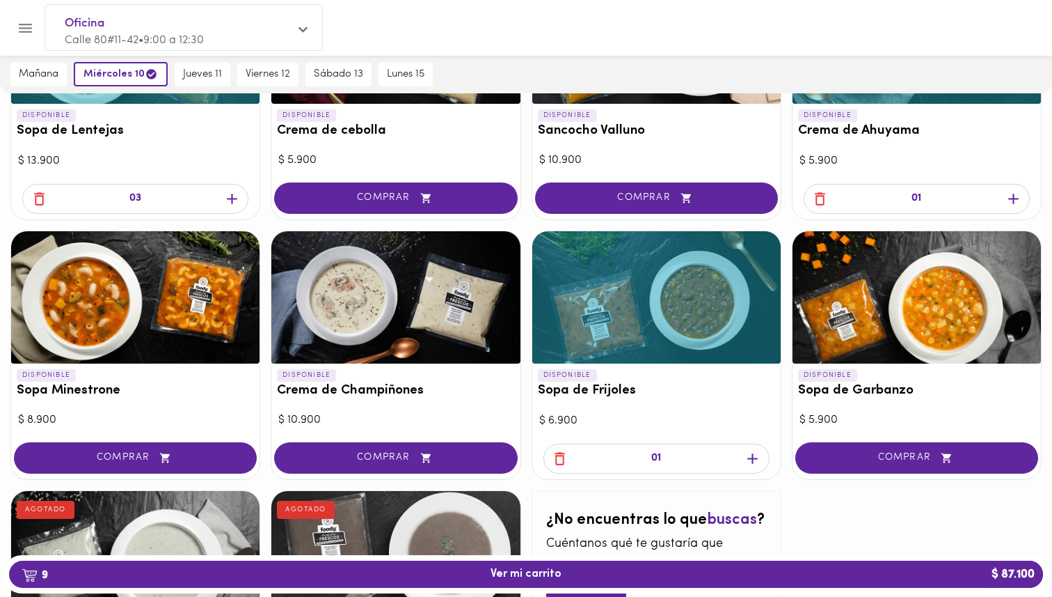
click at [757, 461] on icon "button" at bounding box center [752, 458] width 17 height 17
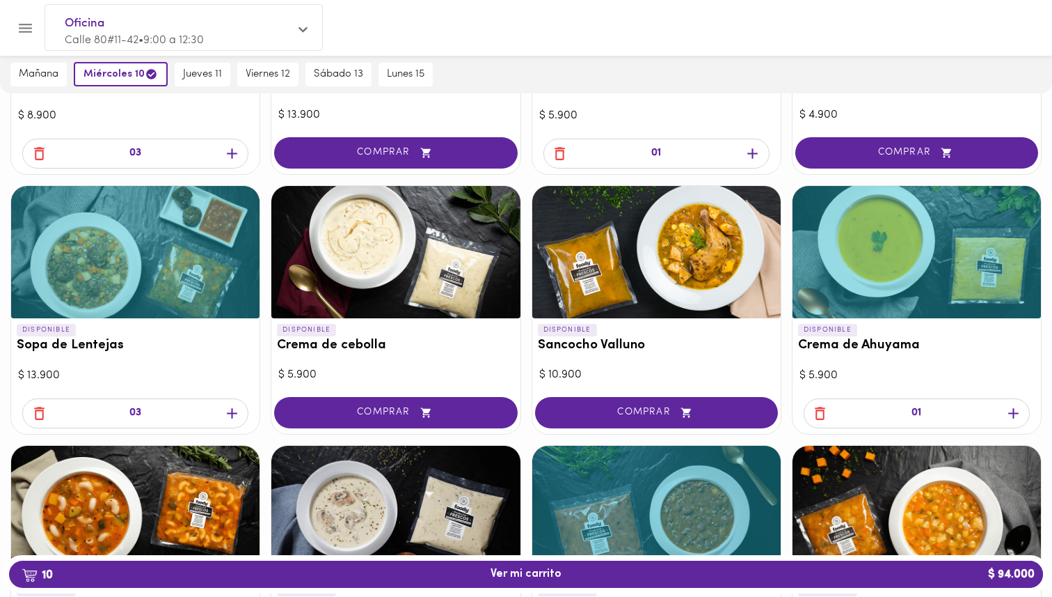
scroll to position [315, 0]
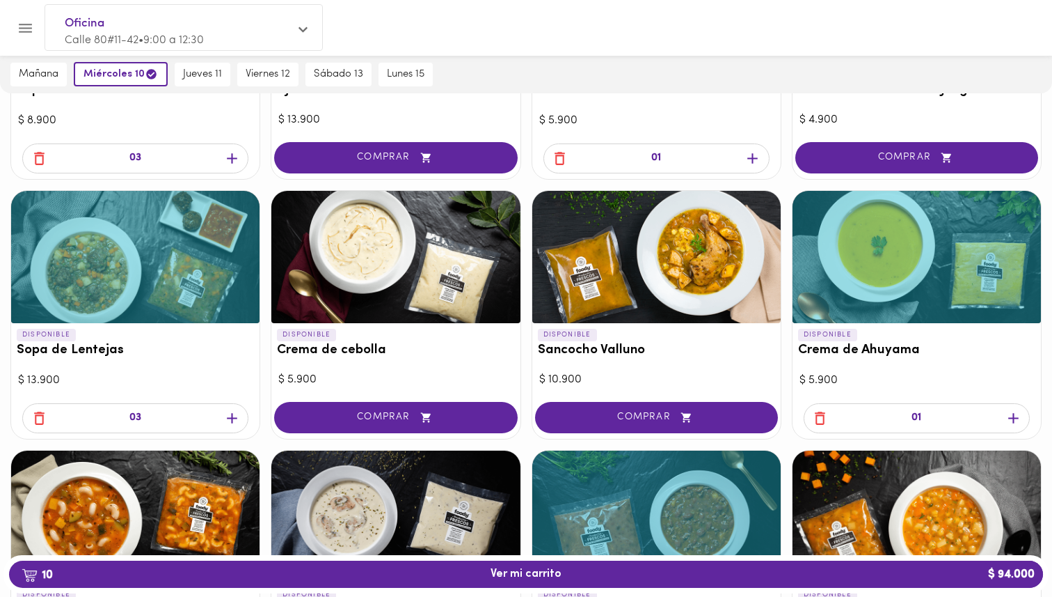
click at [1016, 423] on icon "button" at bounding box center [1013, 417] width 17 height 17
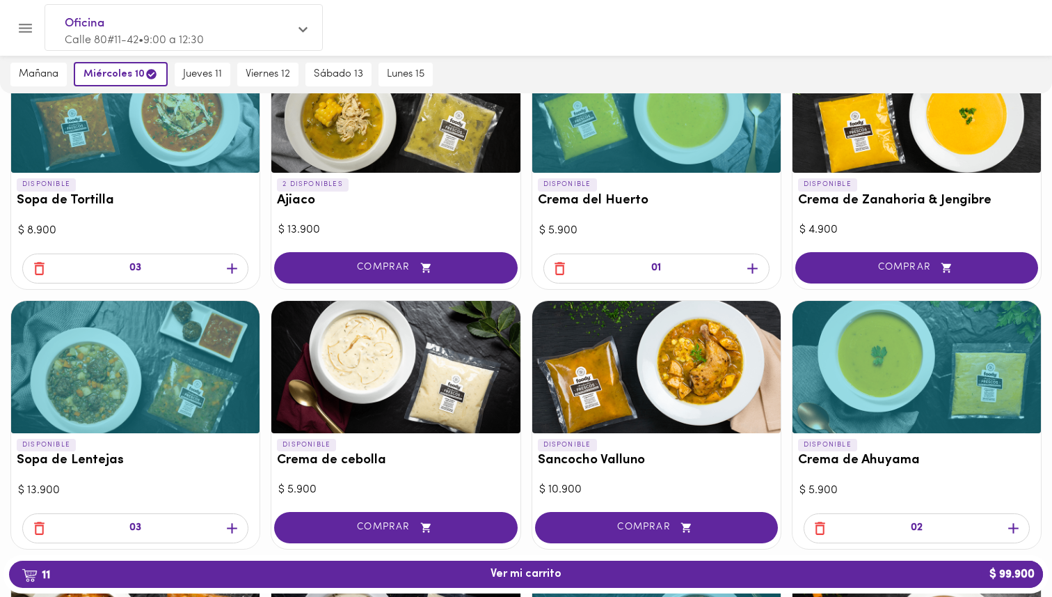
scroll to position [199, 0]
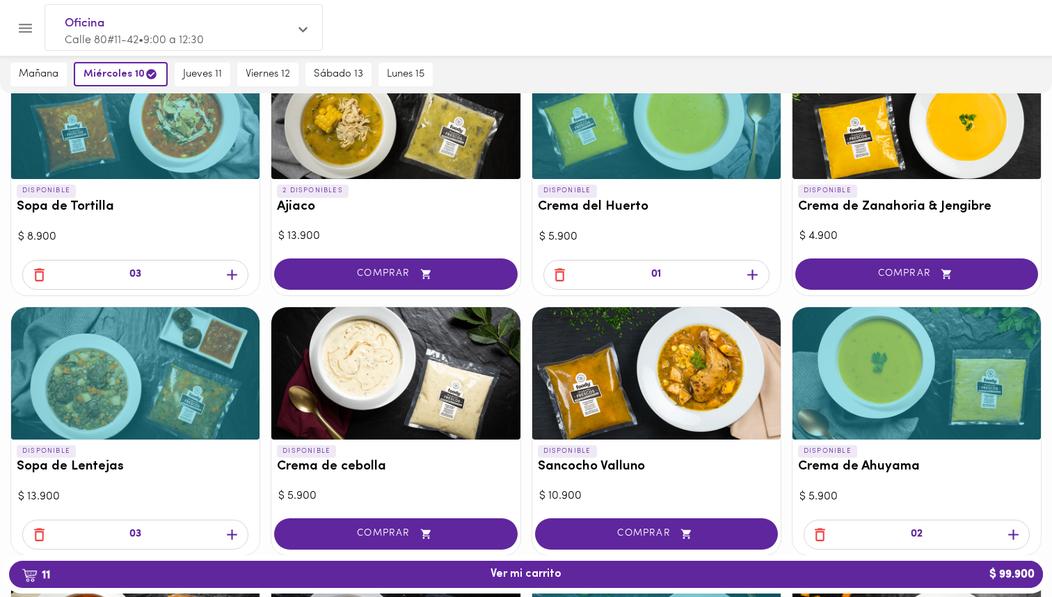
click at [748, 268] on icon "button" at bounding box center [752, 274] width 17 height 17
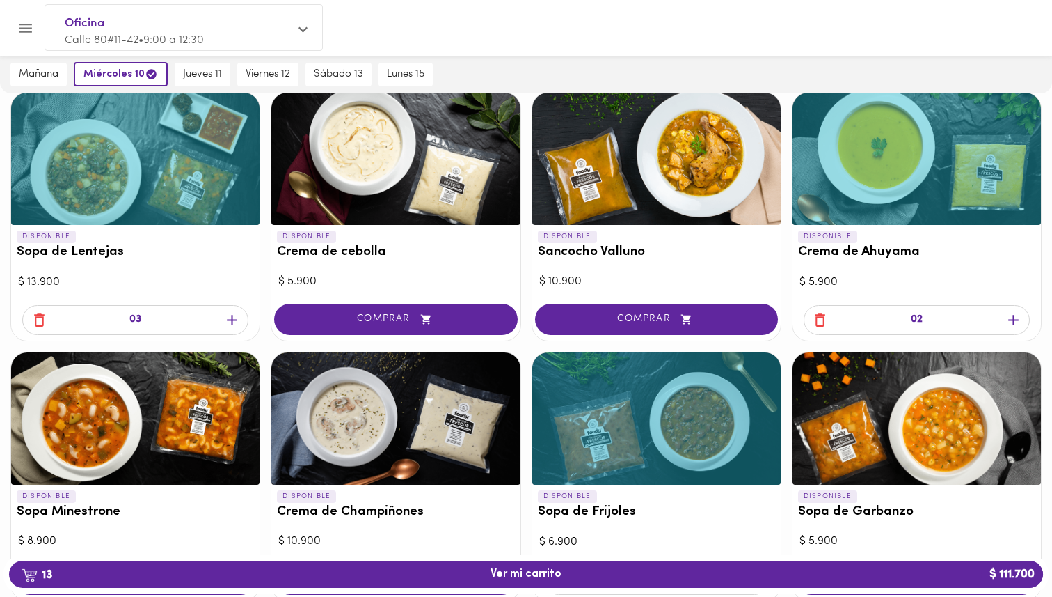
scroll to position [430, 0]
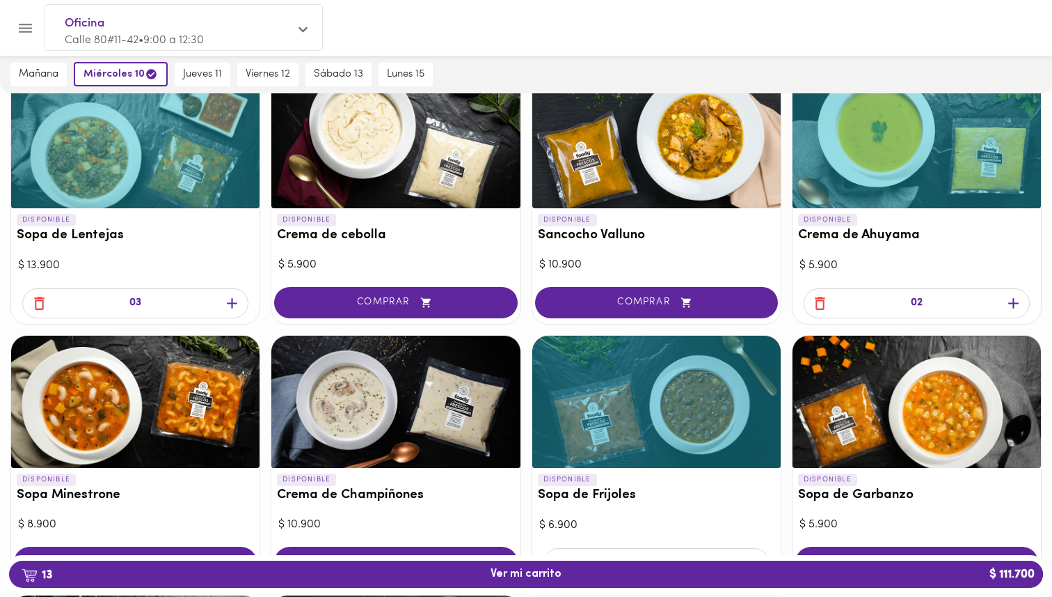
click at [1023, 304] on span "button" at bounding box center [1013, 302] width 21 height 17
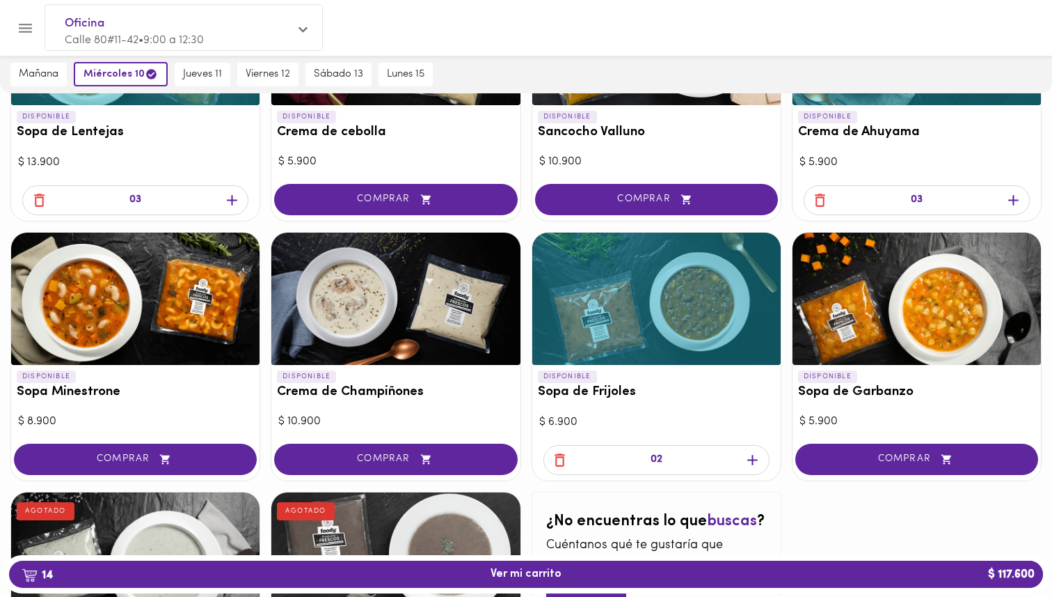
scroll to position [544, 0]
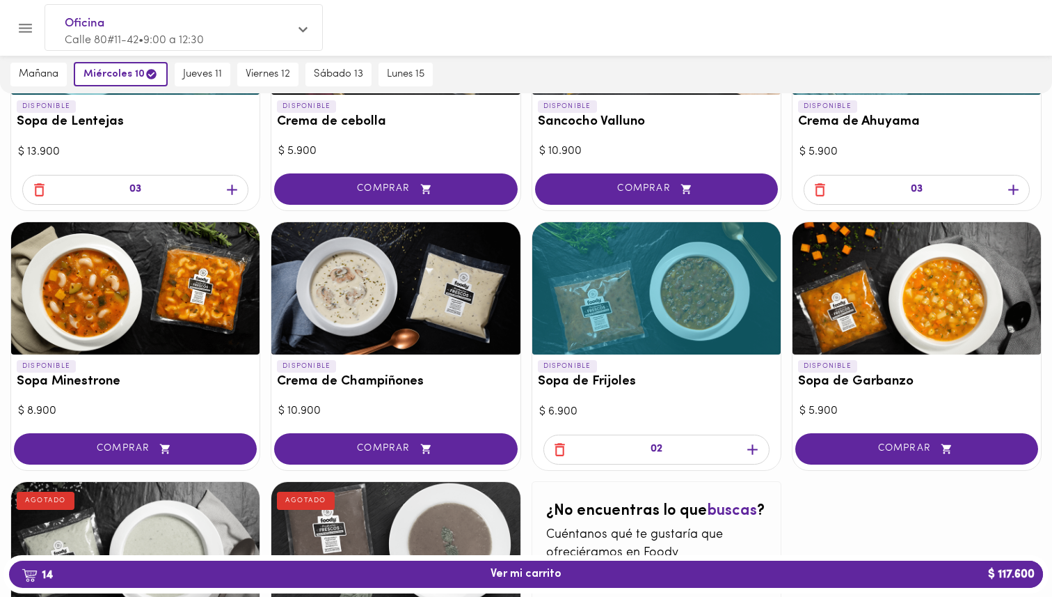
click at [851, 302] on div at bounding box center [917, 288] width 248 height 132
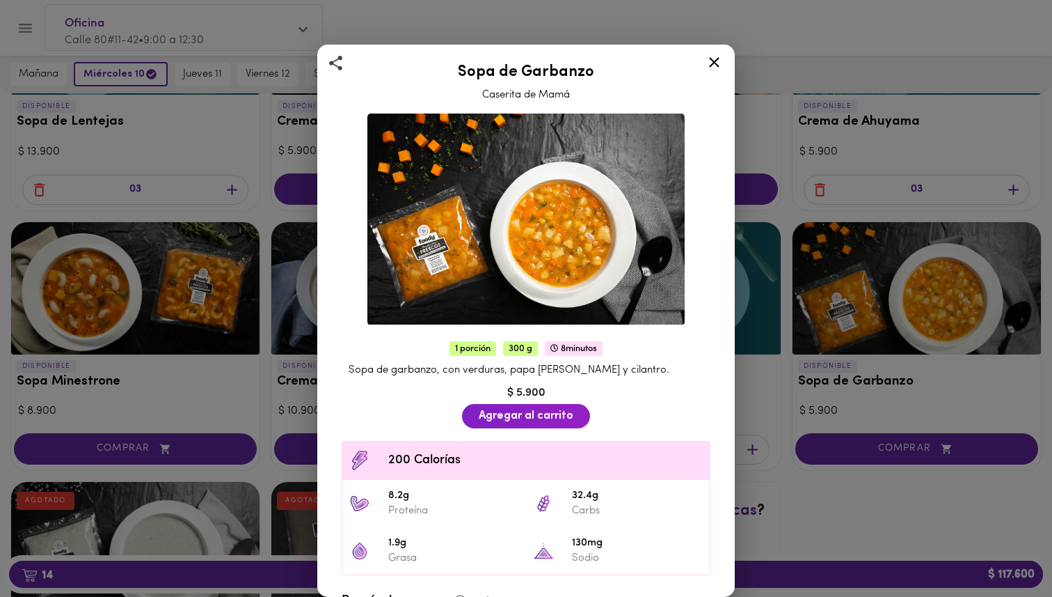
click at [854, 305] on div "Sopa de Garbanzo Caserita de Mamá 1 porción 300 g 8 minutos Sopa de garbanzo, c…" at bounding box center [526, 298] width 1052 height 597
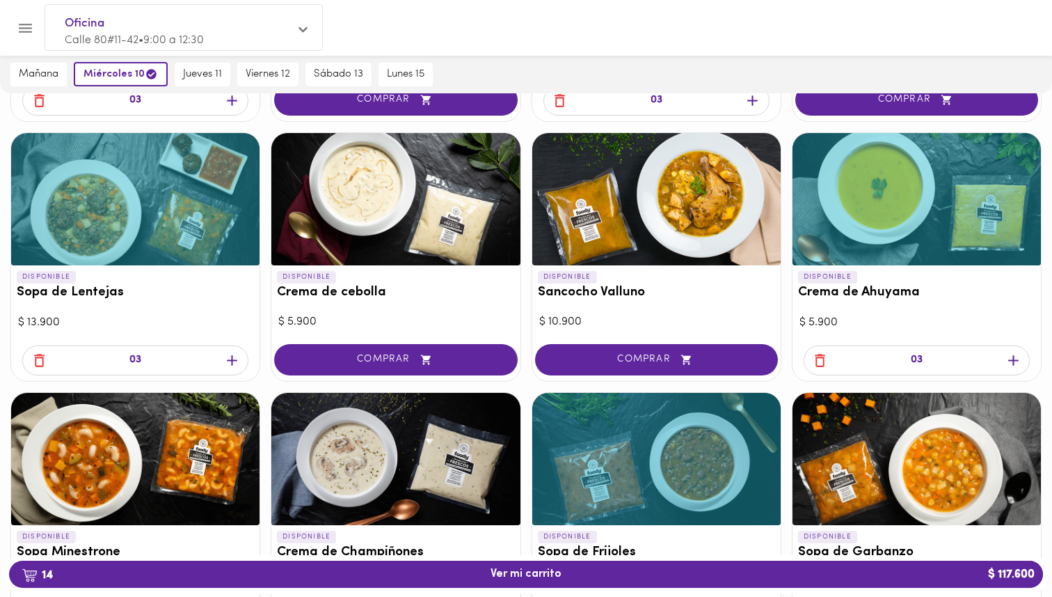
scroll to position [353, 0]
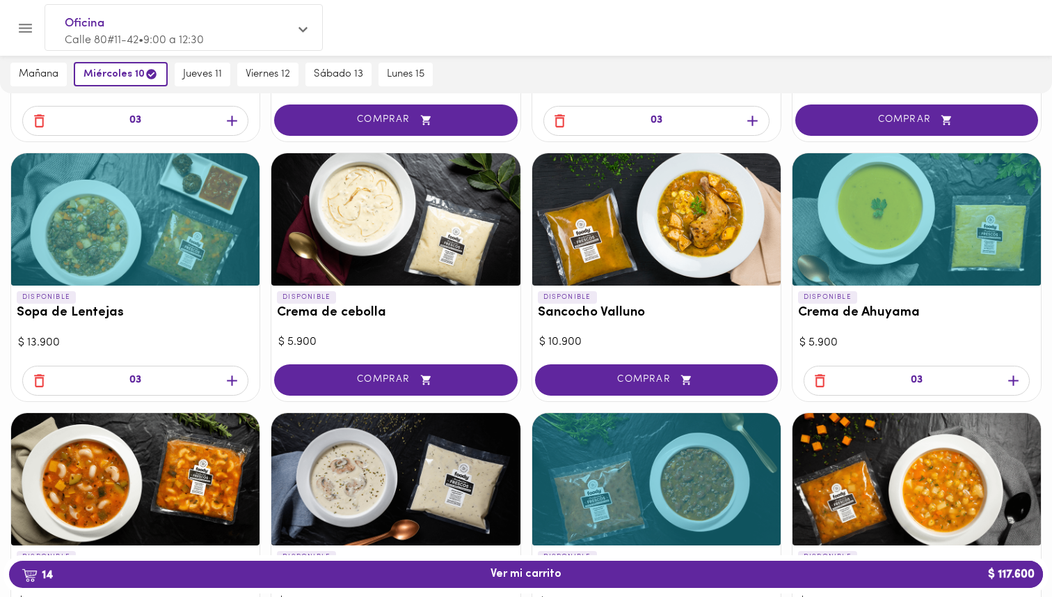
click at [1019, 381] on icon "button" at bounding box center [1013, 380] width 17 height 17
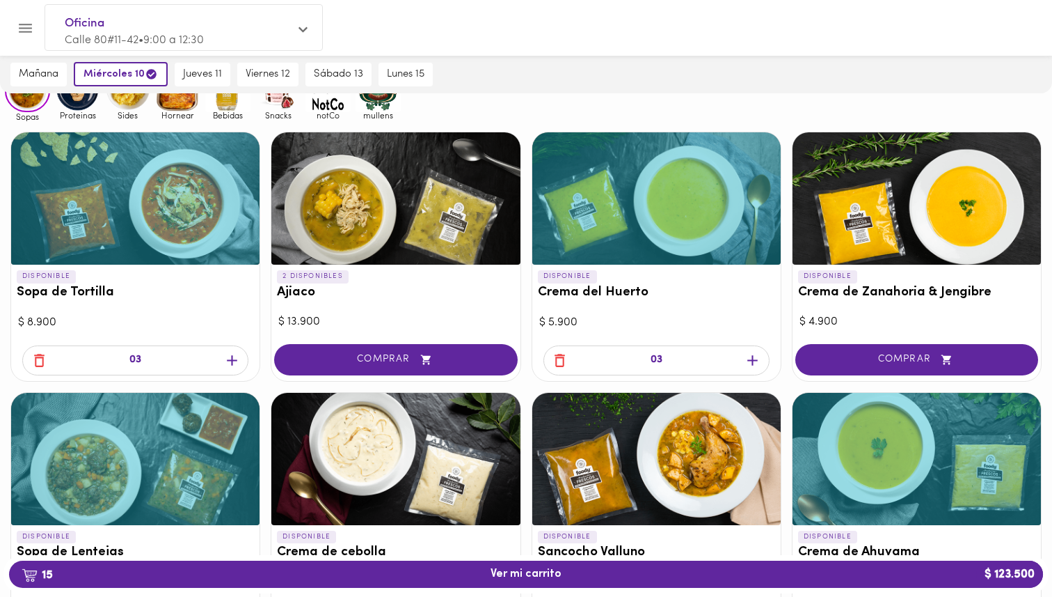
scroll to position [97, 0]
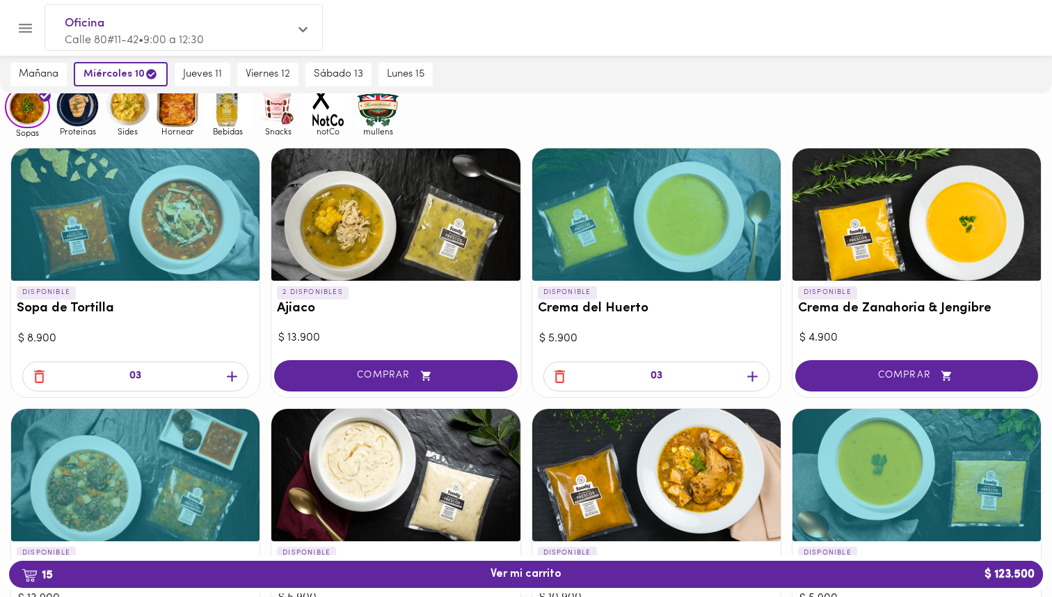
click at [754, 377] on icon "button" at bounding box center [752, 376] width 17 height 17
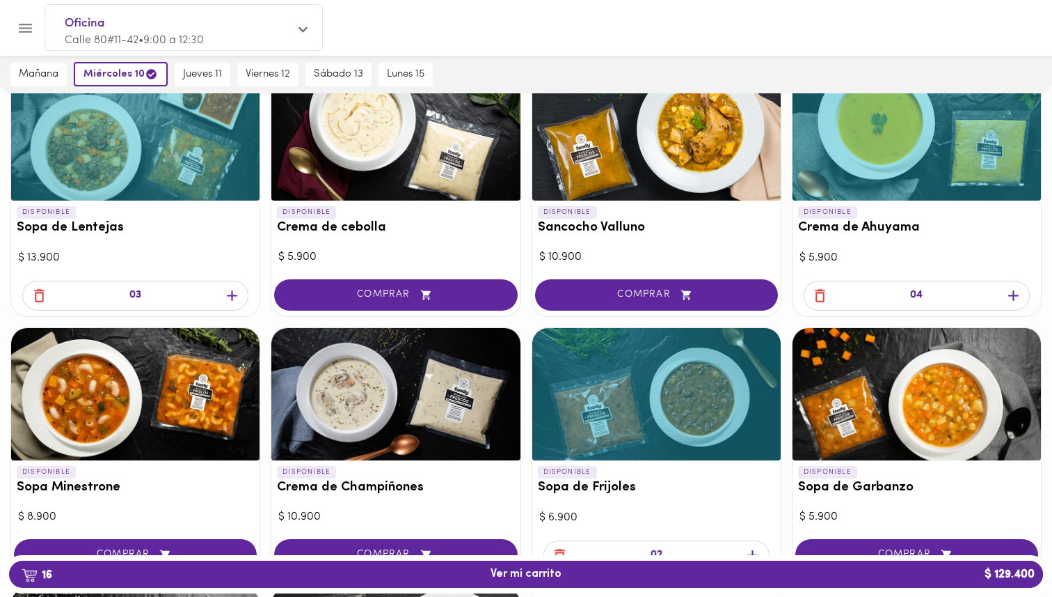
scroll to position [444, 0]
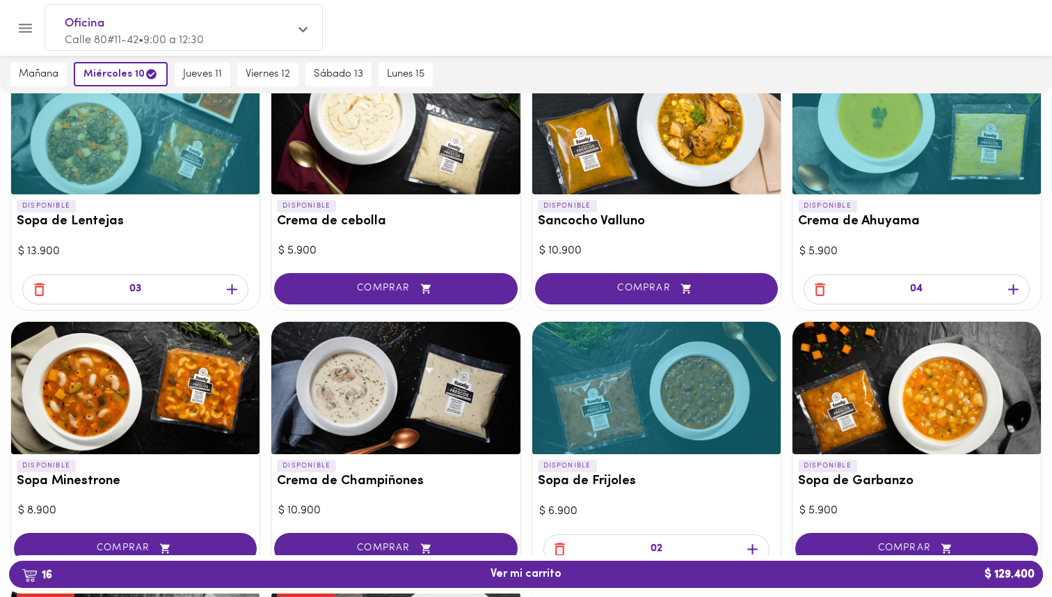
click at [942, 379] on div at bounding box center [917, 388] width 248 height 132
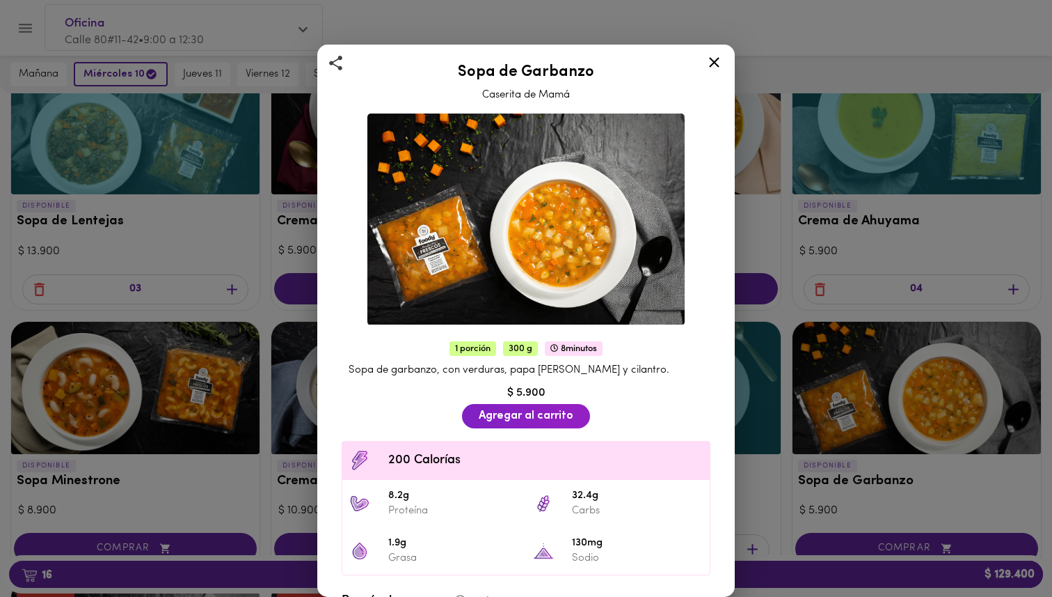
click at [917, 393] on div "Sopa de Garbanzo Caserita de Mamá 1 porción 300 g 8 minutos Sopa de garbanzo, c…" at bounding box center [526, 298] width 1052 height 597
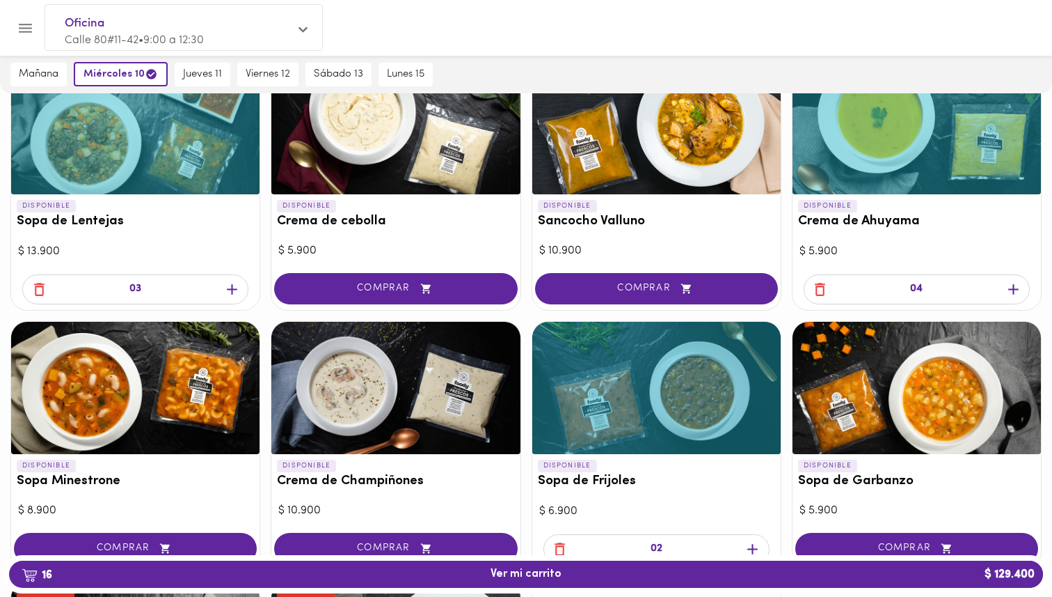
click at [924, 154] on div at bounding box center [917, 128] width 248 height 132
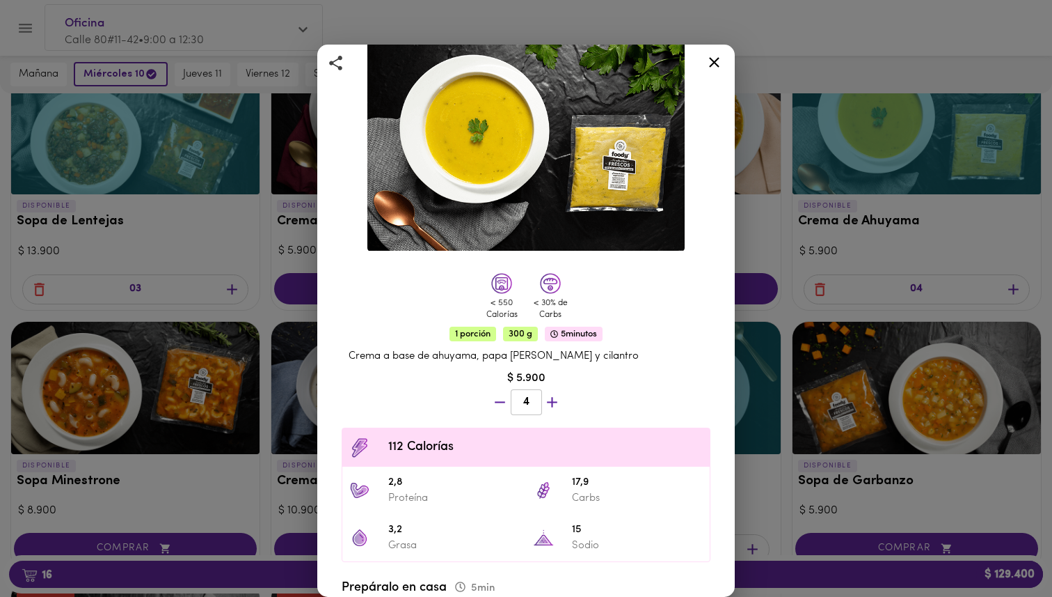
scroll to position [77, 0]
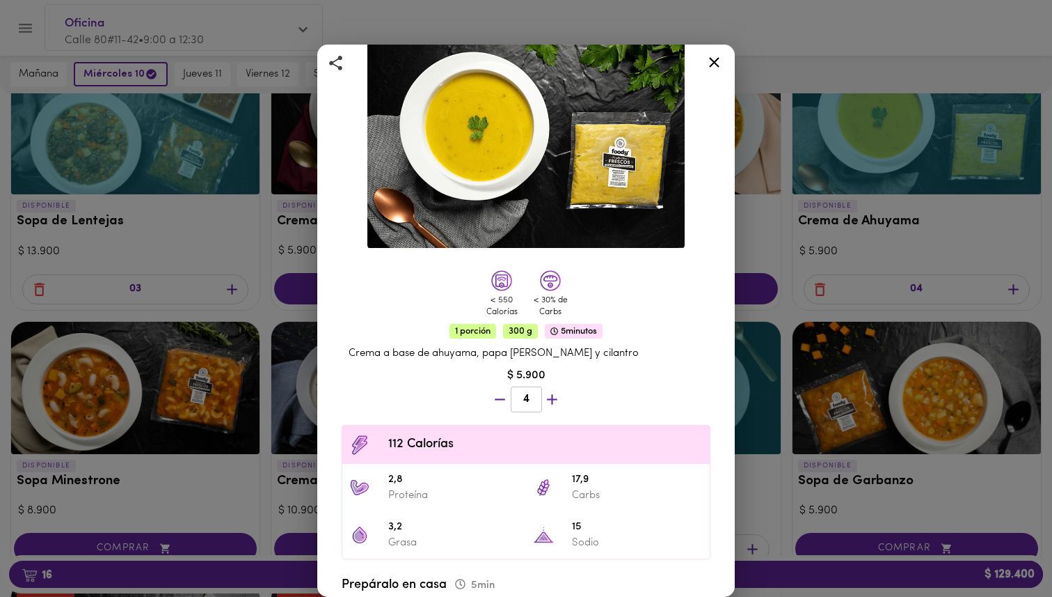
click at [824, 445] on div "Crema de Ahuyama Casera de Mamá < 550 Calorías < 30% de Carbs 1 porción 300 g 5…" at bounding box center [526, 298] width 1052 height 597
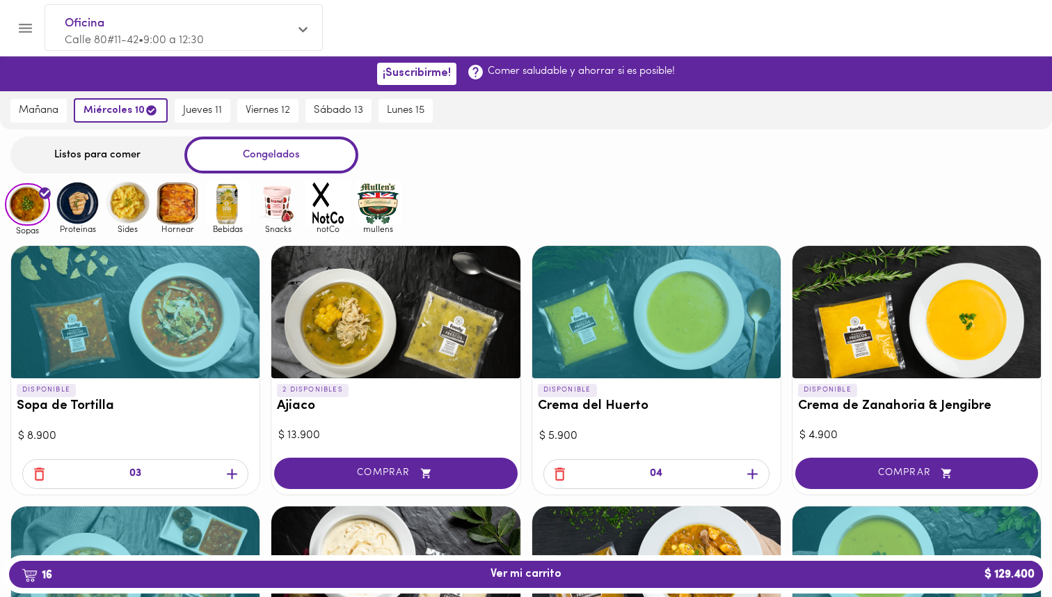
click at [77, 209] on img at bounding box center [77, 202] width 45 height 45
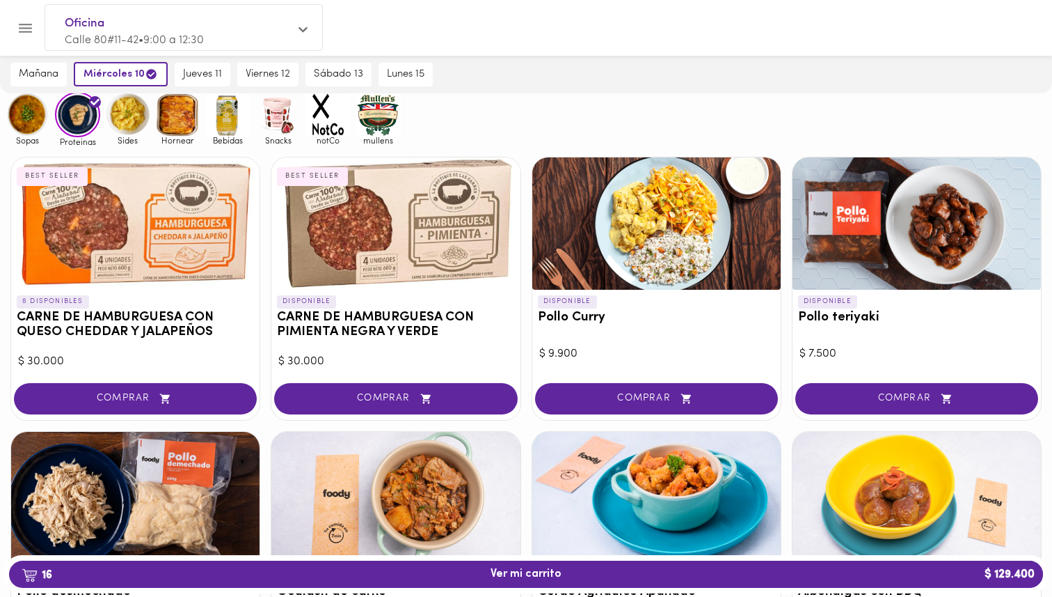
scroll to position [106, 0]
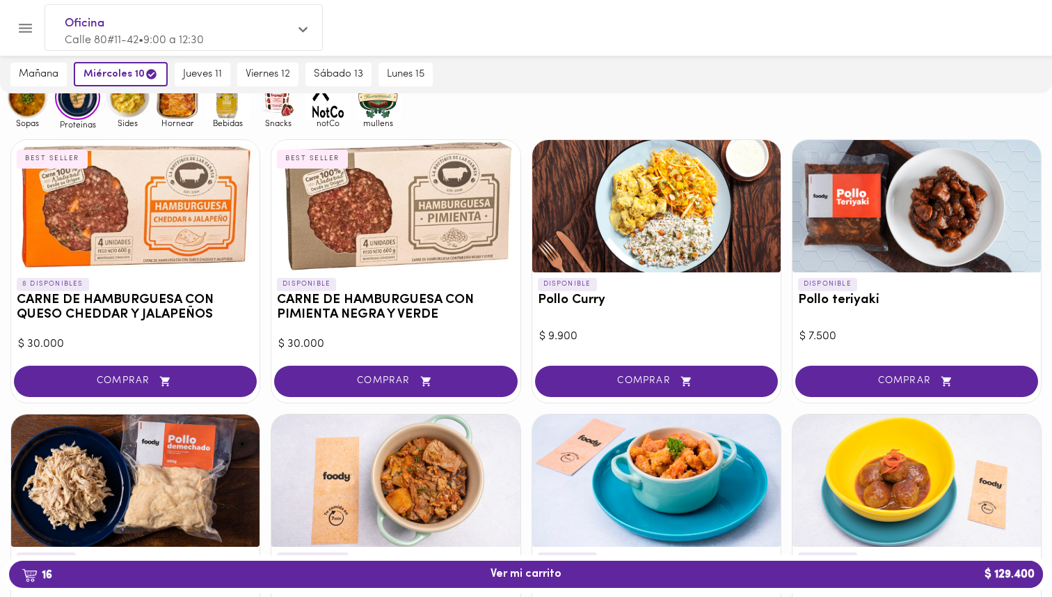
click at [361, 249] on div at bounding box center [395, 206] width 248 height 132
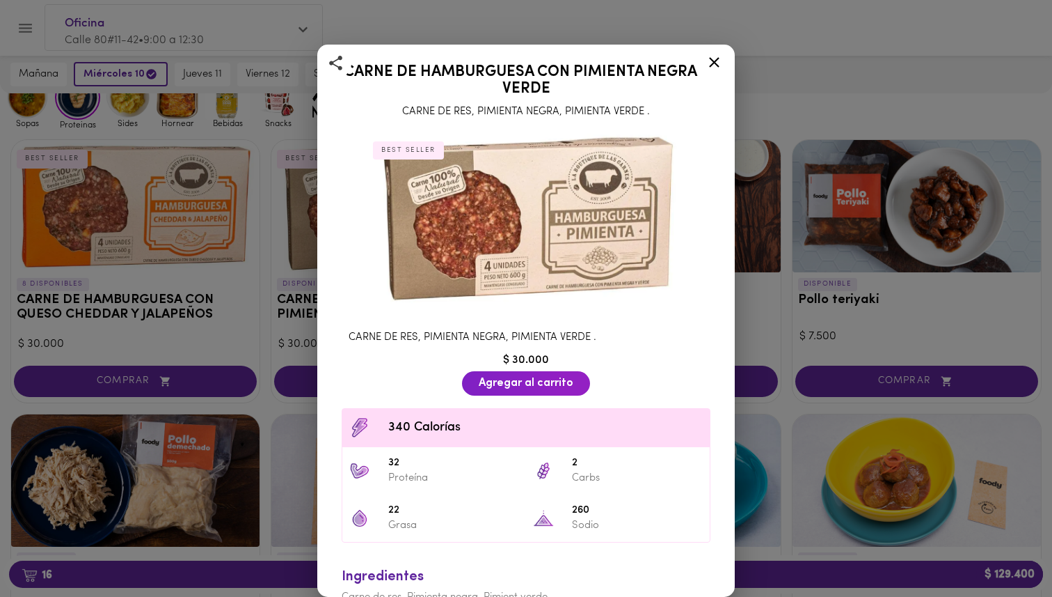
click at [242, 304] on div "CARNE DE HAMBURGUESA CON PIMIENTA NEGRA Y VERDE CARNE DE RES, PIMIENTA NEGRA, P…" at bounding box center [526, 298] width 1052 height 597
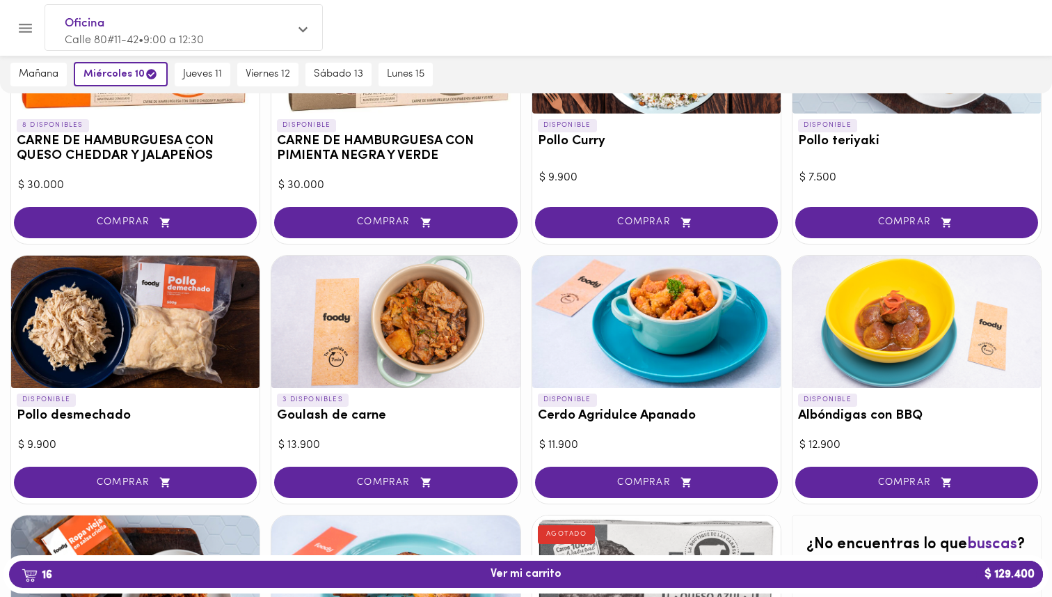
scroll to position [273, 0]
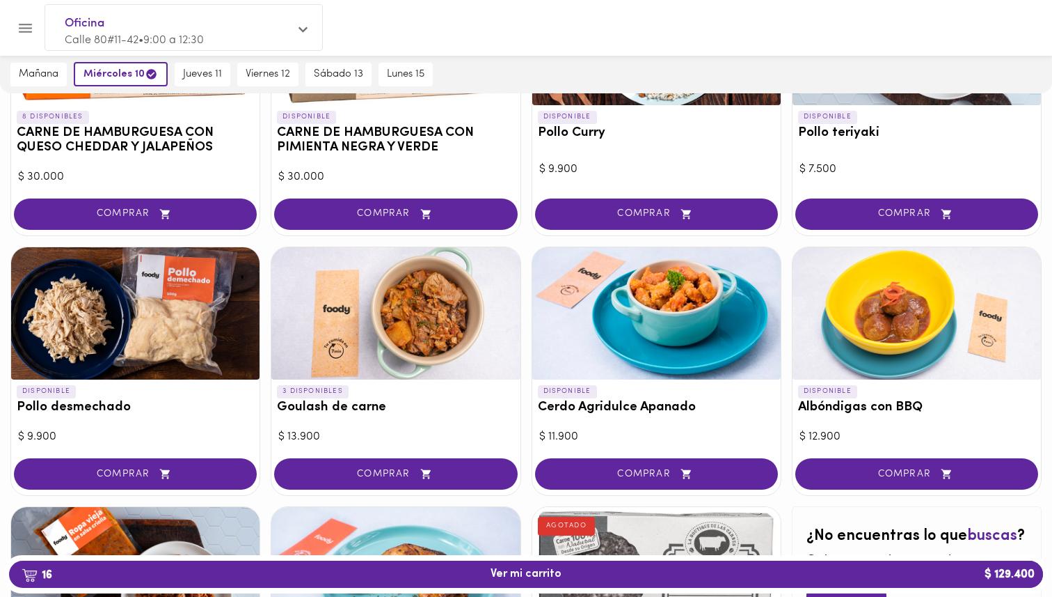
click at [212, 322] on div at bounding box center [135, 313] width 248 height 132
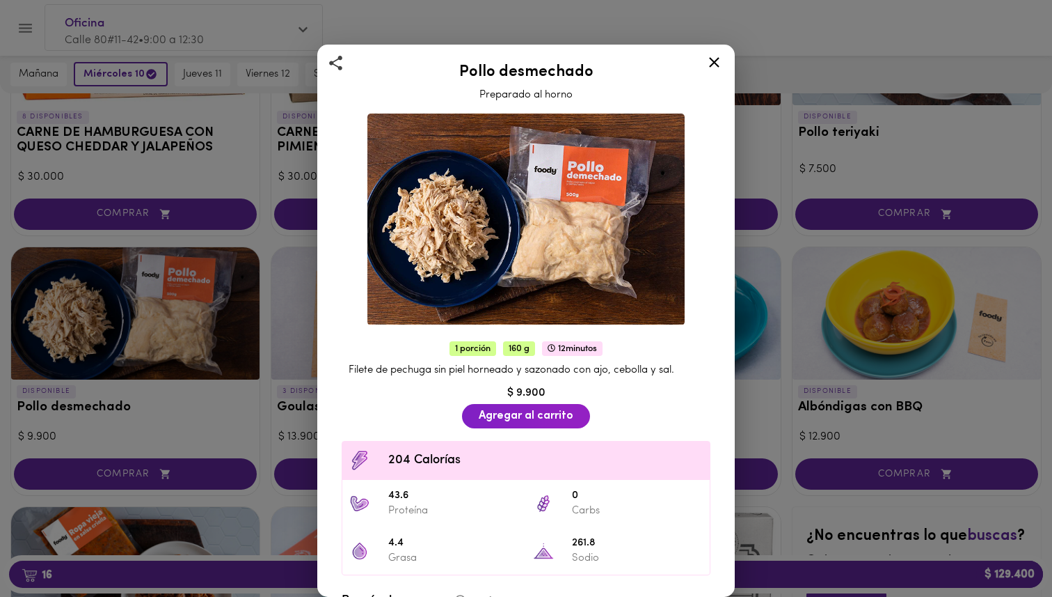
click at [267, 350] on div "Pollo desmechado Preparado al horno 1 porción 160 g 12 minutos Filete de pechug…" at bounding box center [526, 298] width 1052 height 597
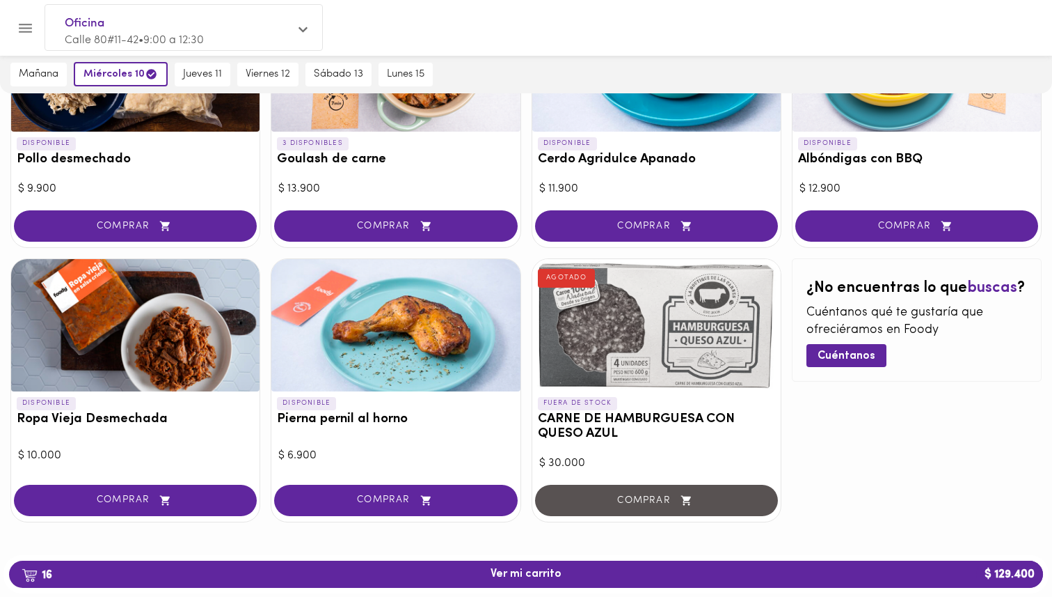
scroll to position [526, 0]
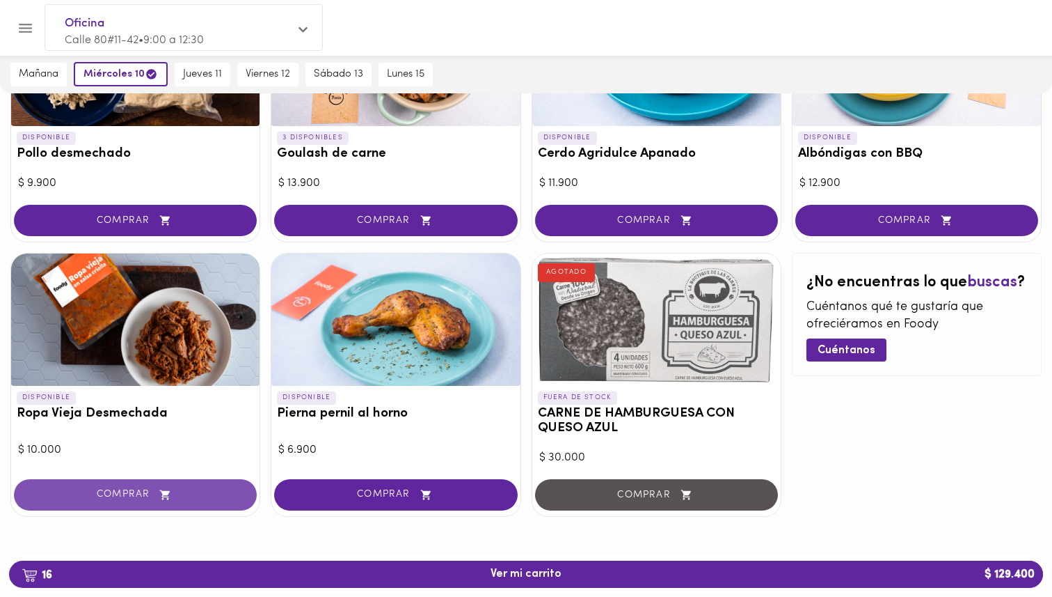
click at [139, 482] on button "COMPRAR" at bounding box center [135, 494] width 243 height 31
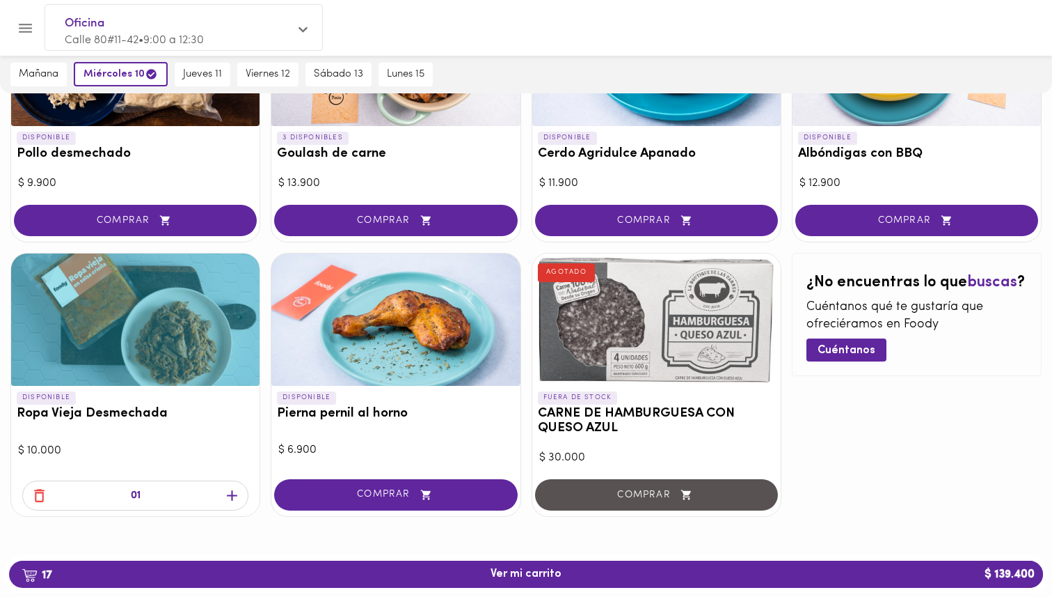
click at [232, 492] on icon "button" at bounding box center [231, 495] width 17 height 17
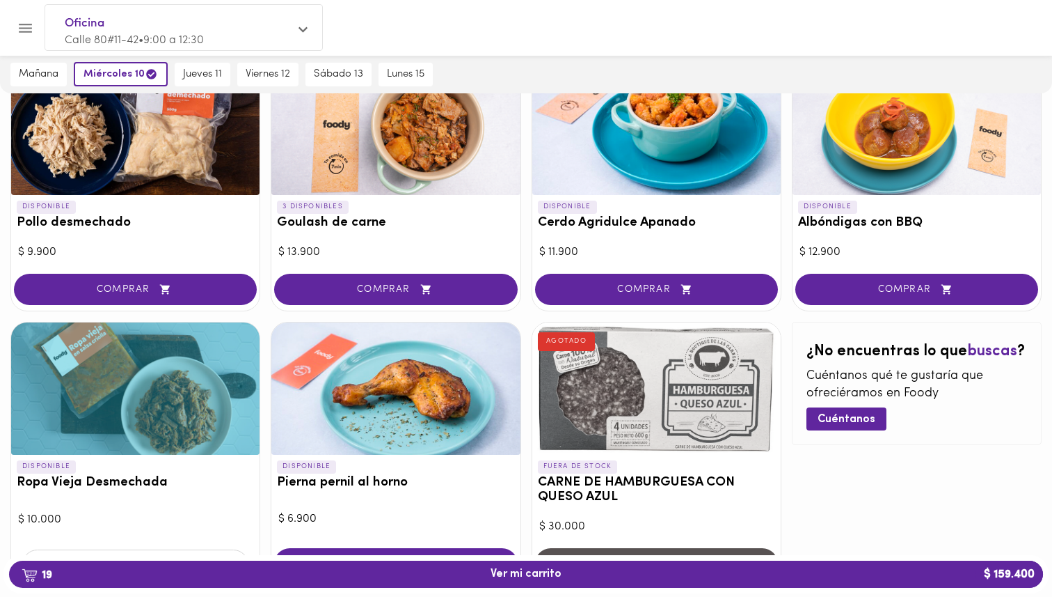
scroll to position [452, 0]
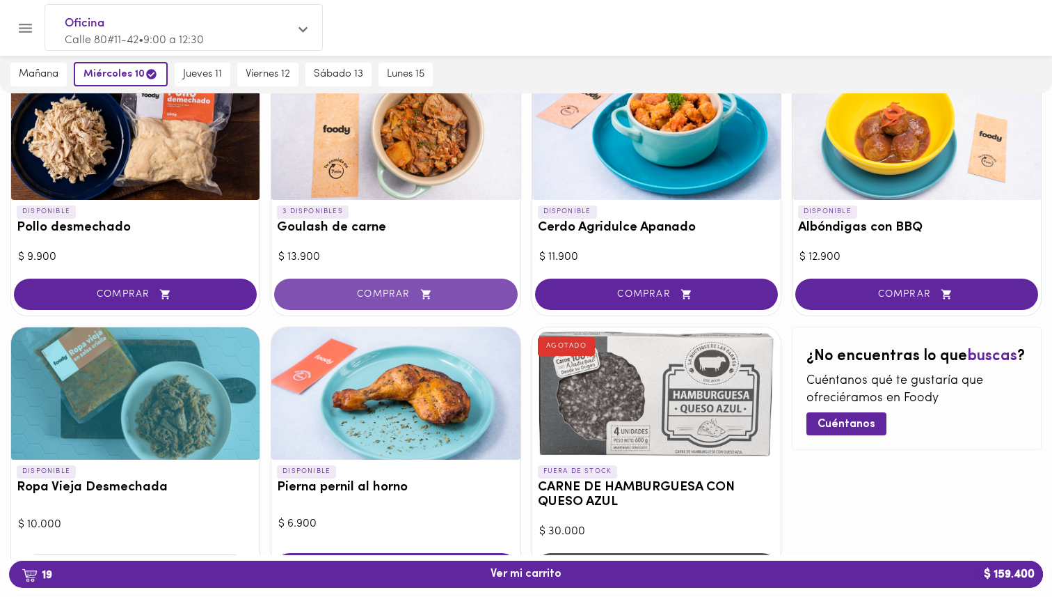
click at [353, 298] on span "COMPRAR" at bounding box center [396, 294] width 208 height 12
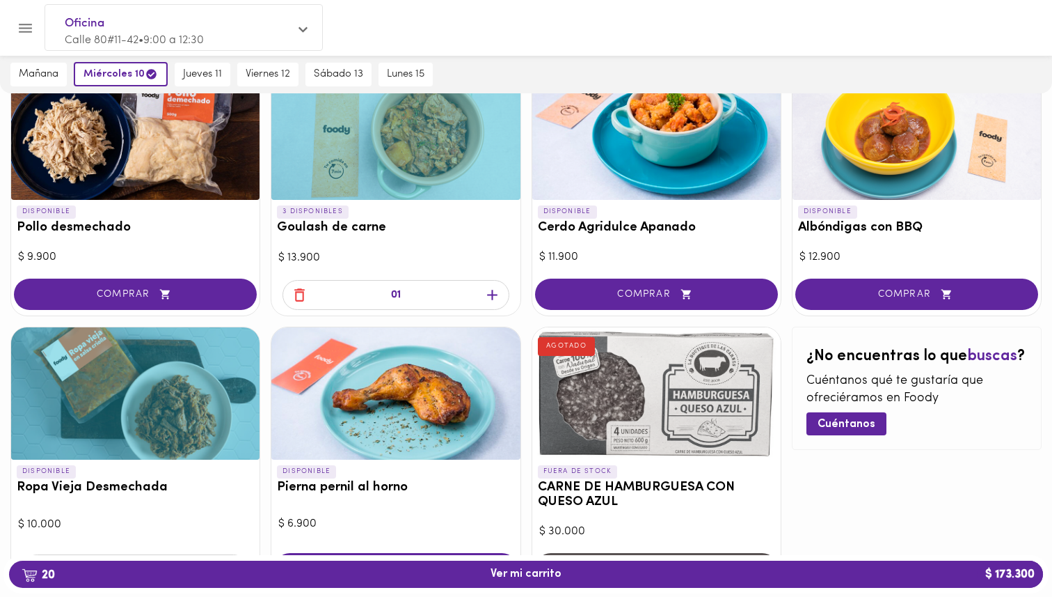
click at [488, 292] on icon "button" at bounding box center [492, 294] width 17 height 17
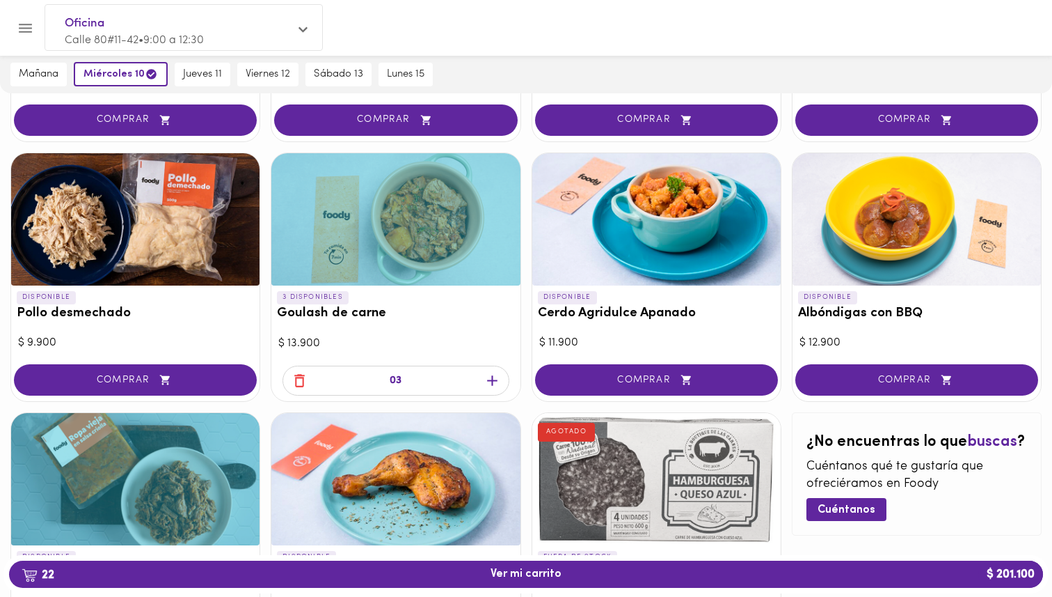
scroll to position [365, 0]
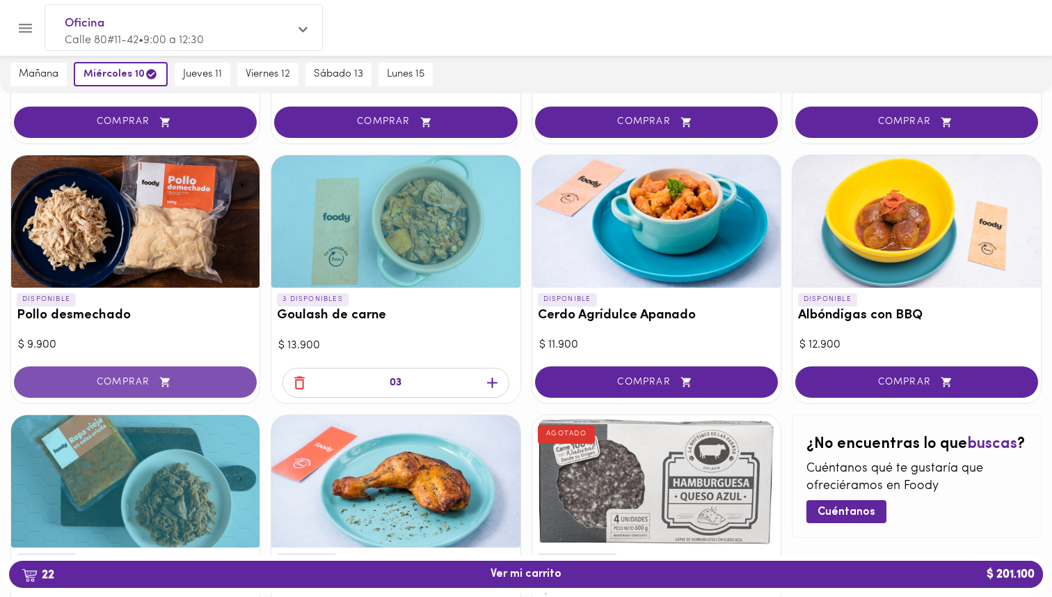
click at [192, 383] on span "COMPRAR" at bounding box center [135, 382] width 208 height 12
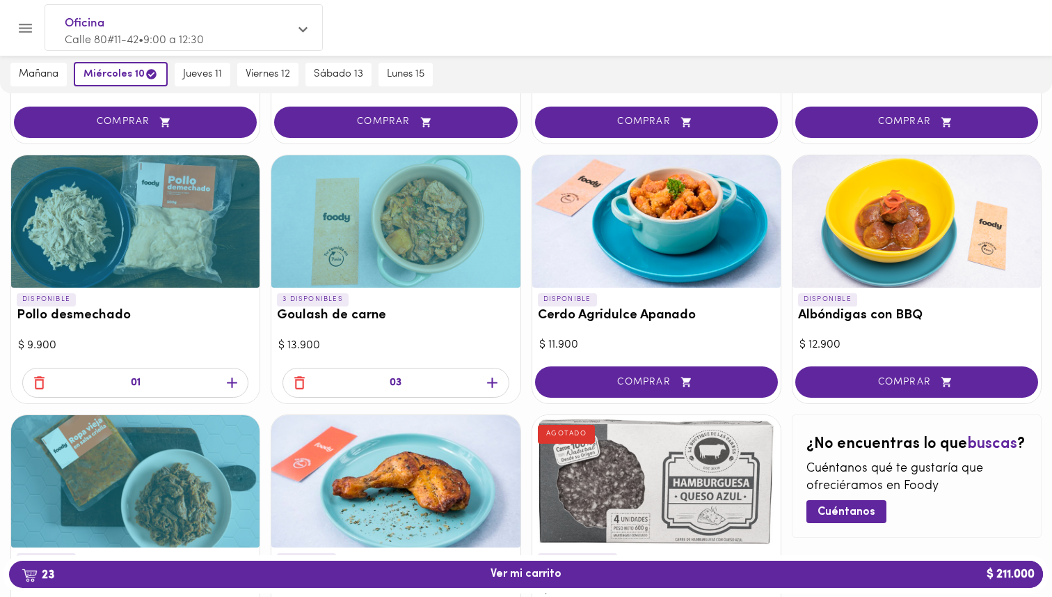
click at [232, 381] on icon "button" at bounding box center [231, 382] width 17 height 17
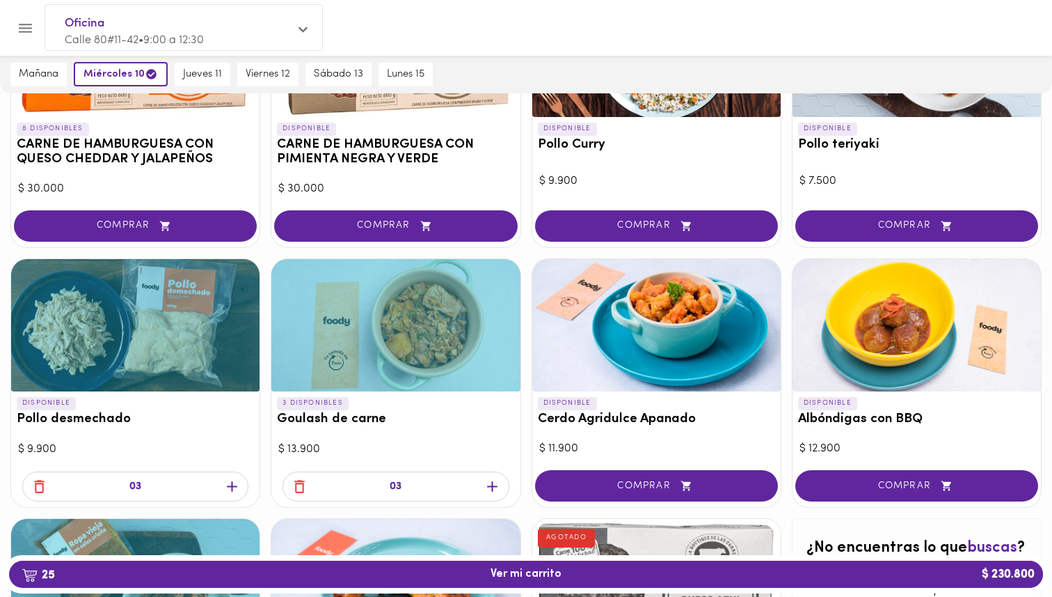
scroll to position [0, 0]
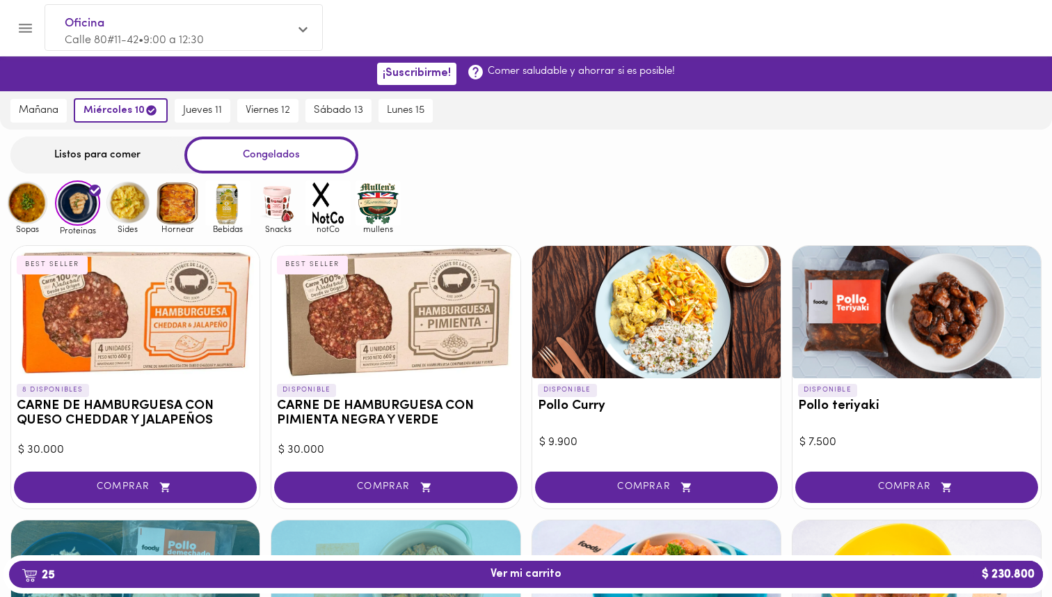
click at [23, 214] on img at bounding box center [27, 202] width 45 height 45
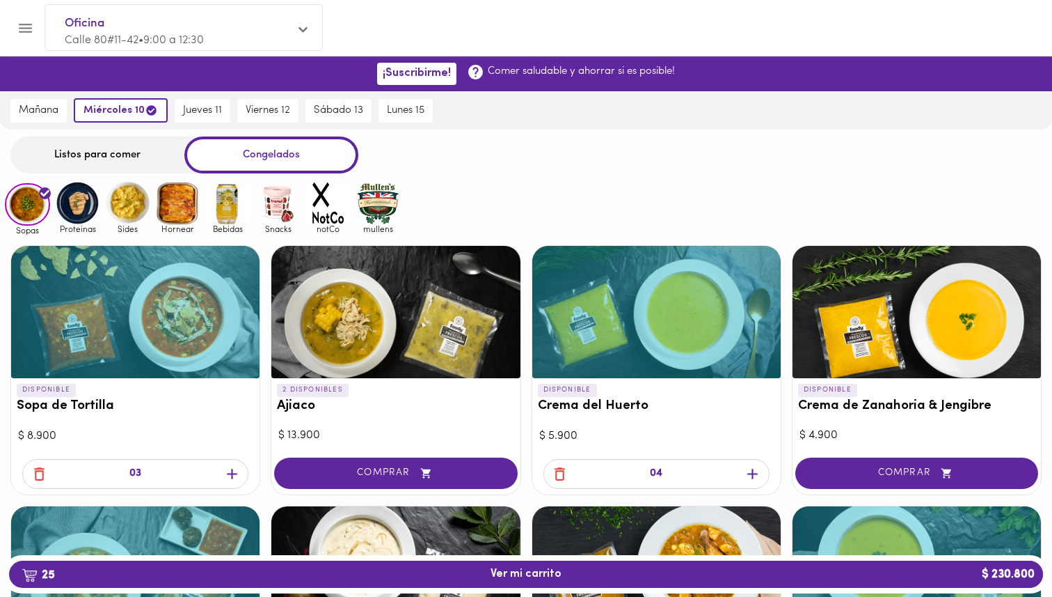
click at [23, 203] on img at bounding box center [27, 204] width 45 height 43
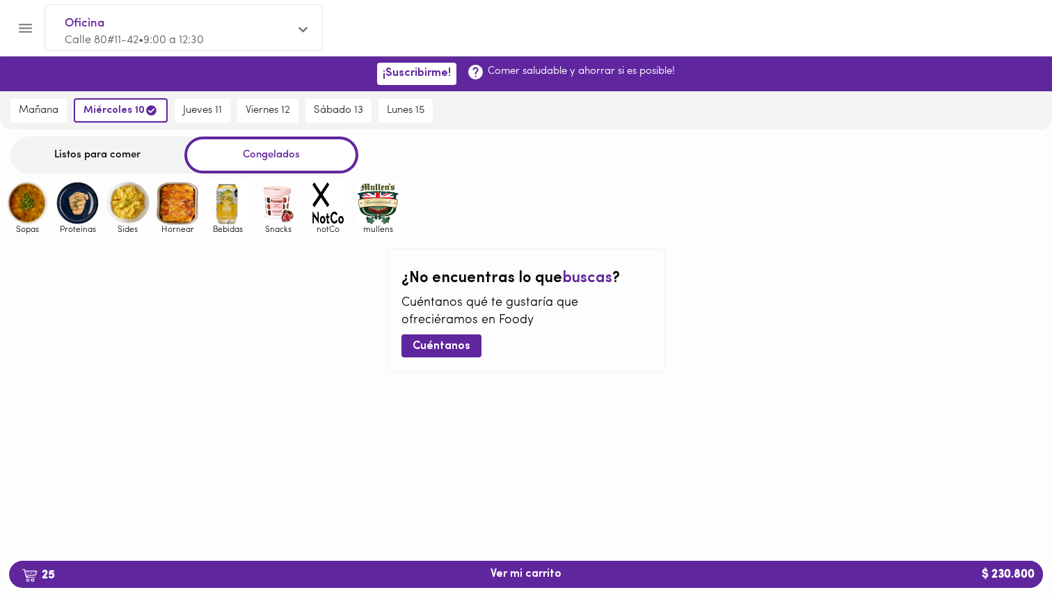
click at [26, 203] on img at bounding box center [27, 202] width 45 height 45
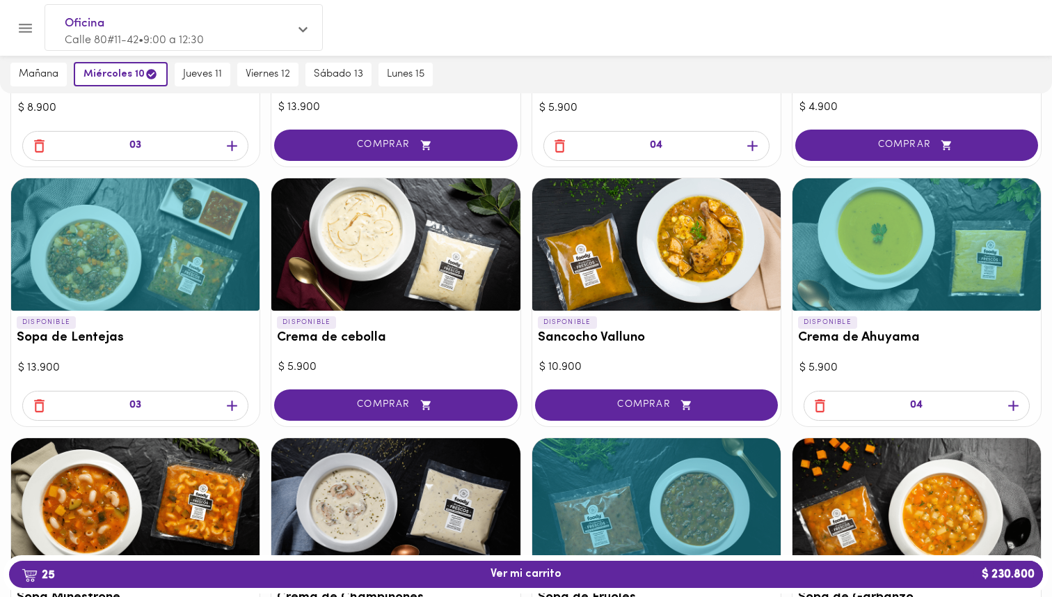
scroll to position [337, 0]
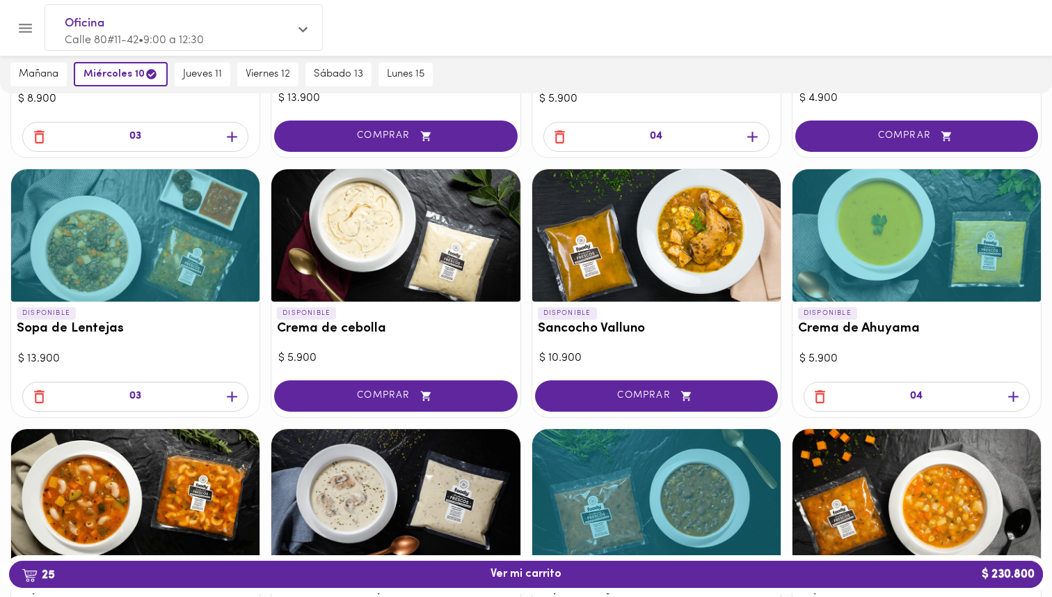
click at [40, 401] on icon "button" at bounding box center [39, 396] width 10 height 13
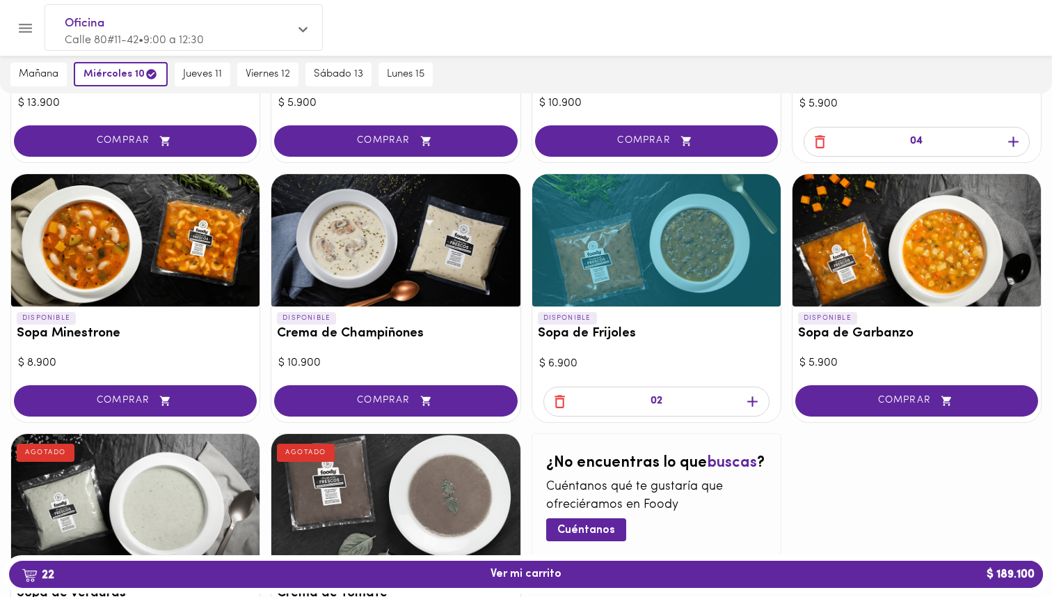
scroll to position [593, 0]
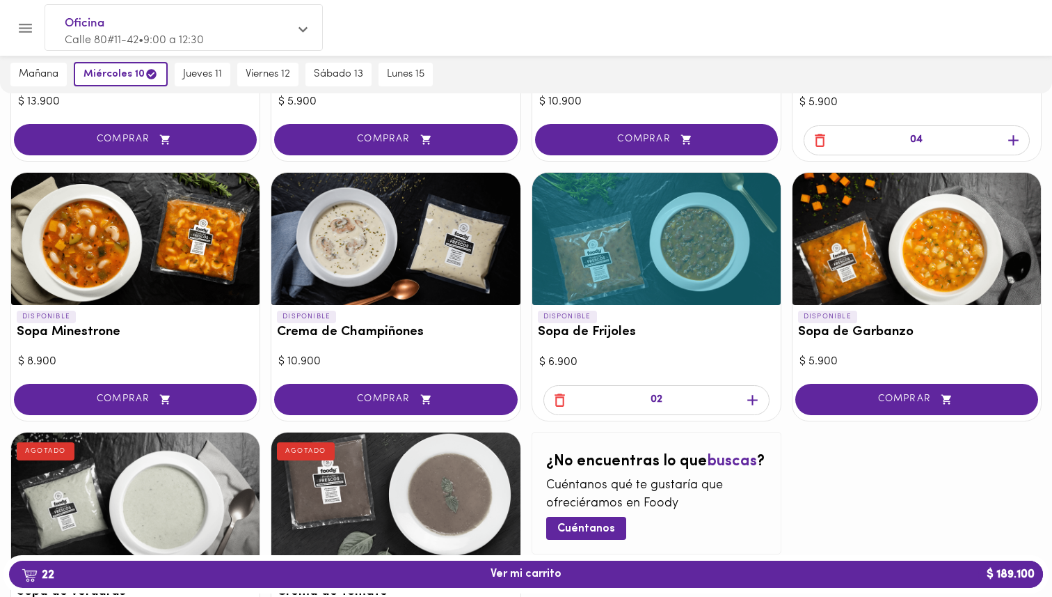
click at [750, 402] on icon "button" at bounding box center [752, 399] width 17 height 17
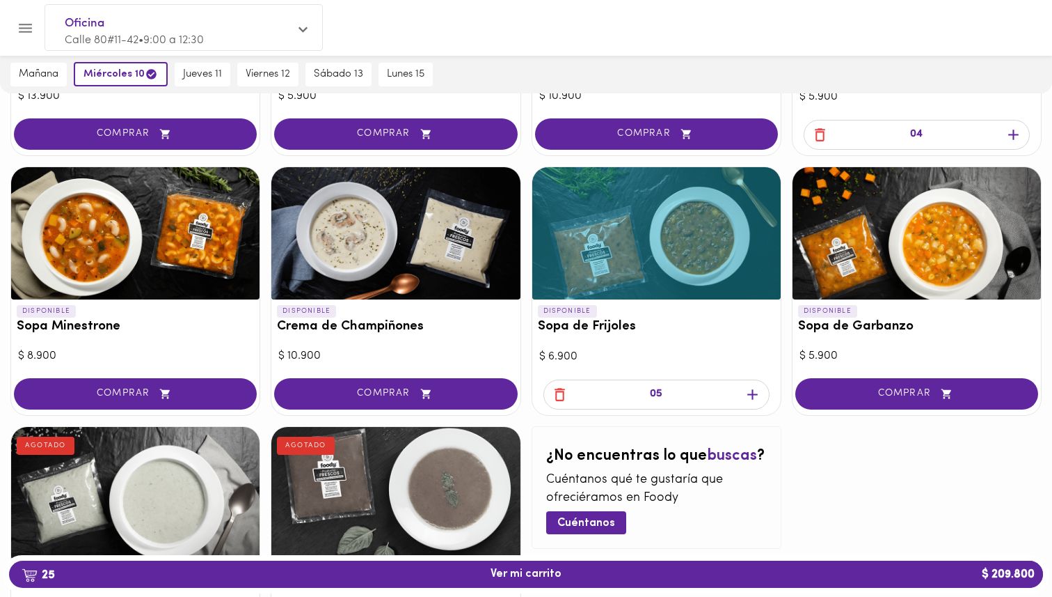
scroll to position [618, 0]
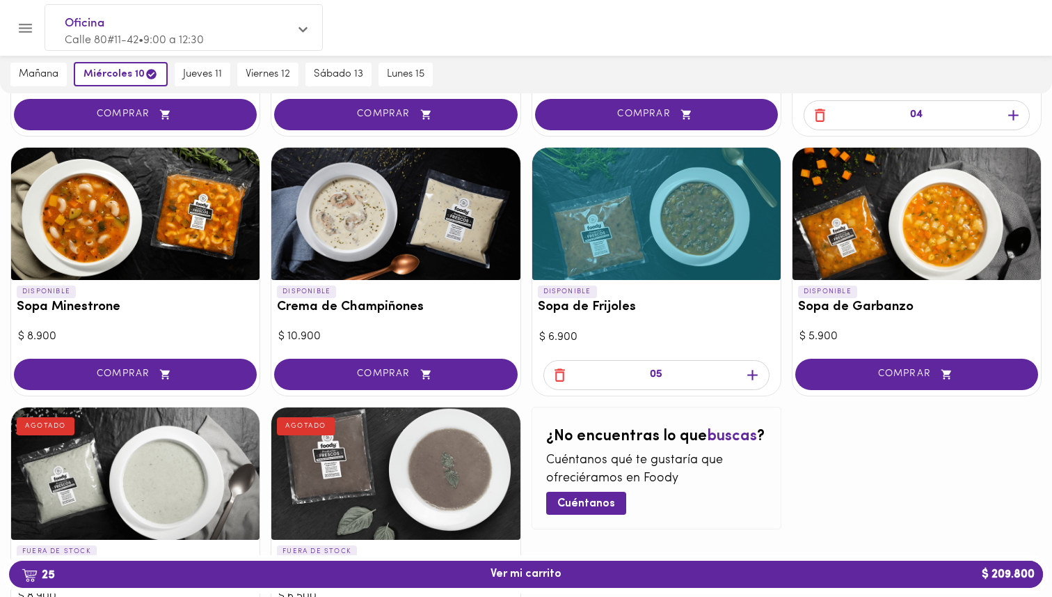
click at [553, 375] on icon "button" at bounding box center [559, 374] width 17 height 17
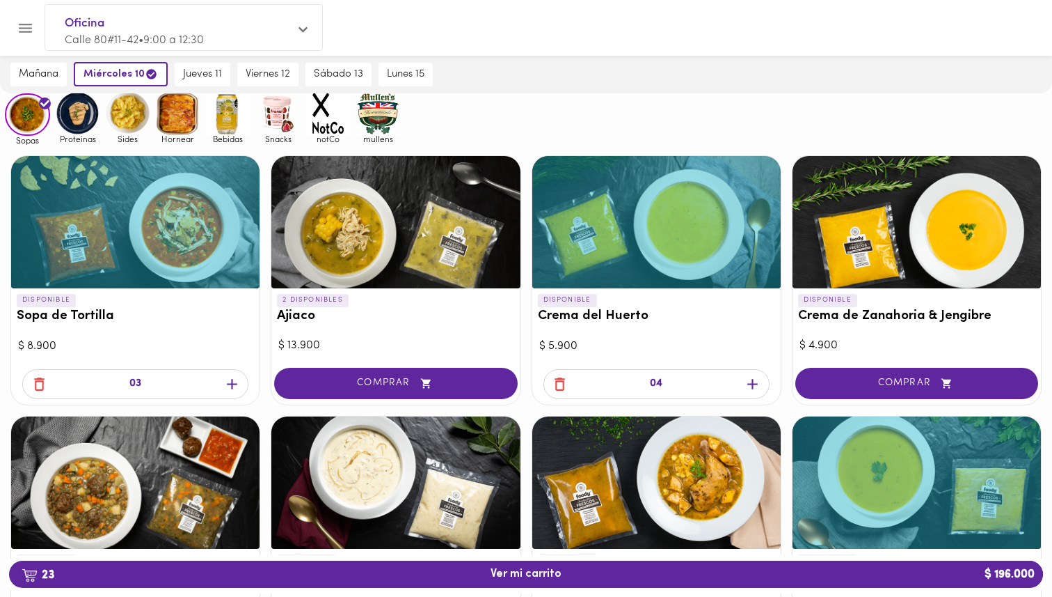
scroll to position [0, 0]
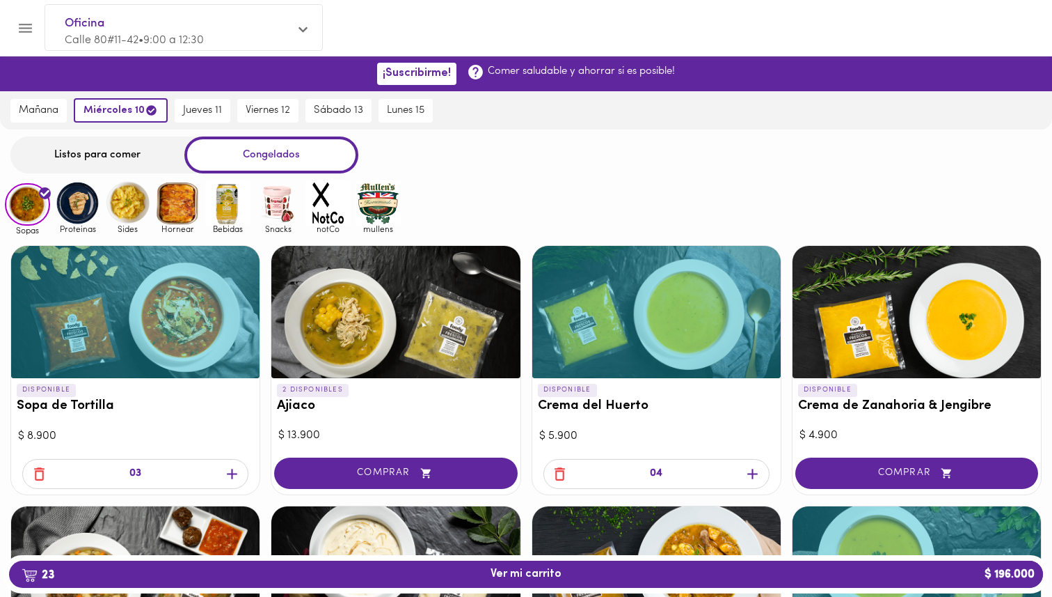
click at [77, 194] on img at bounding box center [77, 202] width 45 height 45
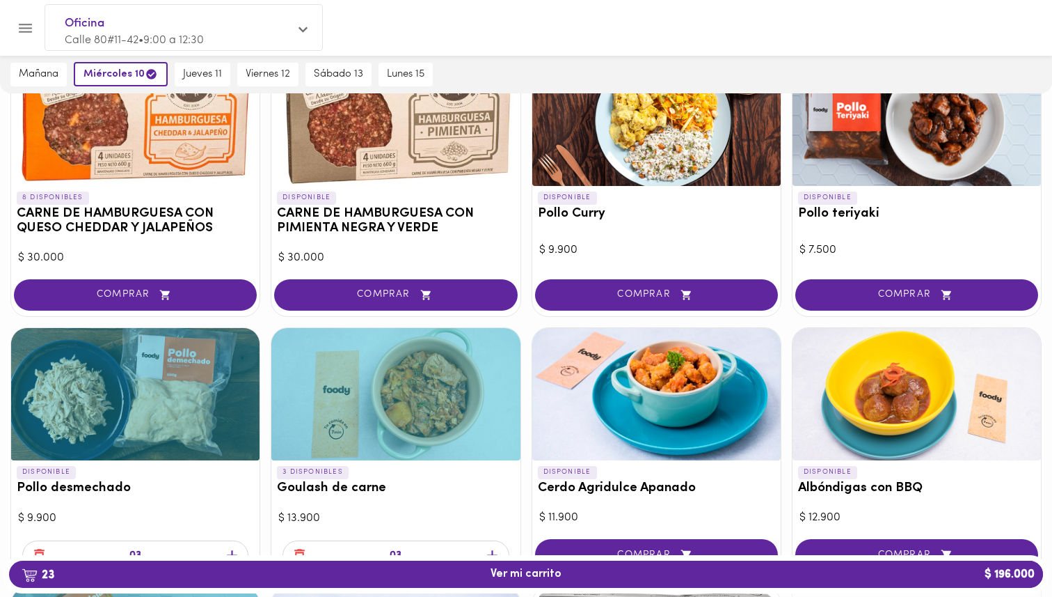
scroll to position [143, 0]
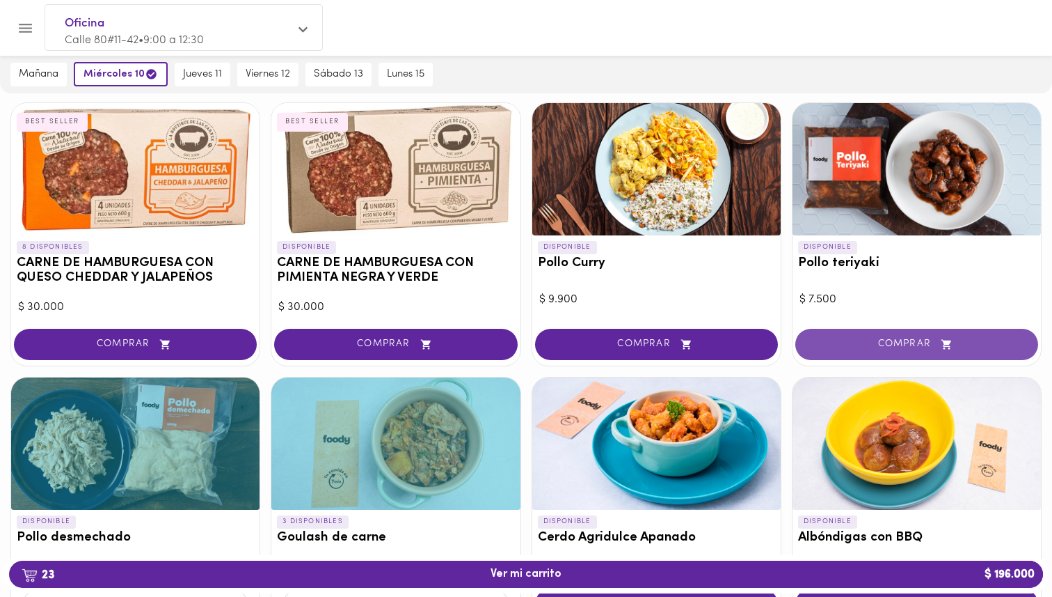
click at [906, 336] on button "COMPRAR" at bounding box center [917, 344] width 243 height 31
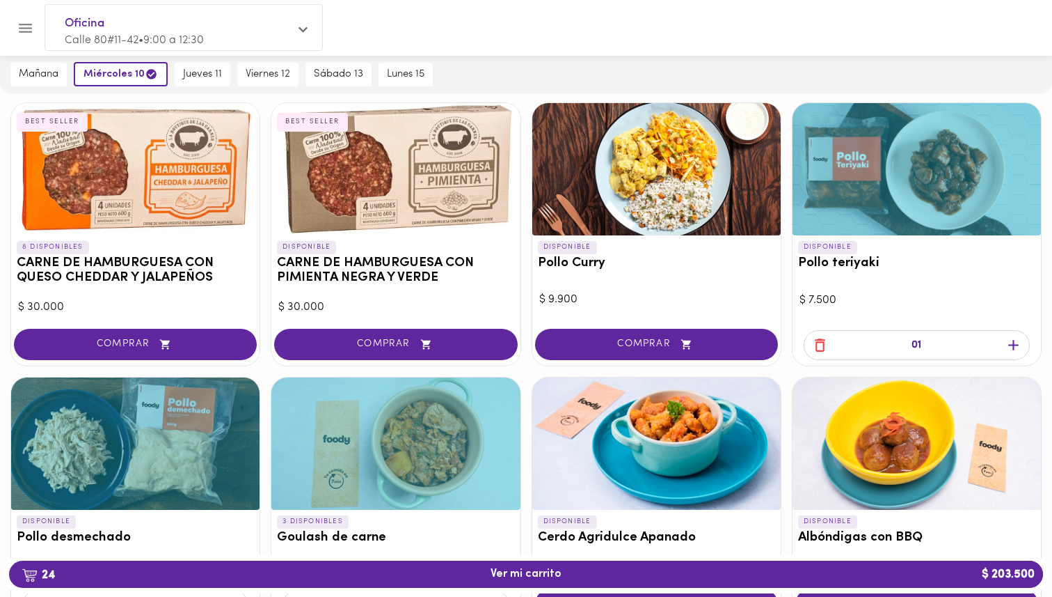
click at [1016, 349] on icon "button" at bounding box center [1013, 344] width 17 height 17
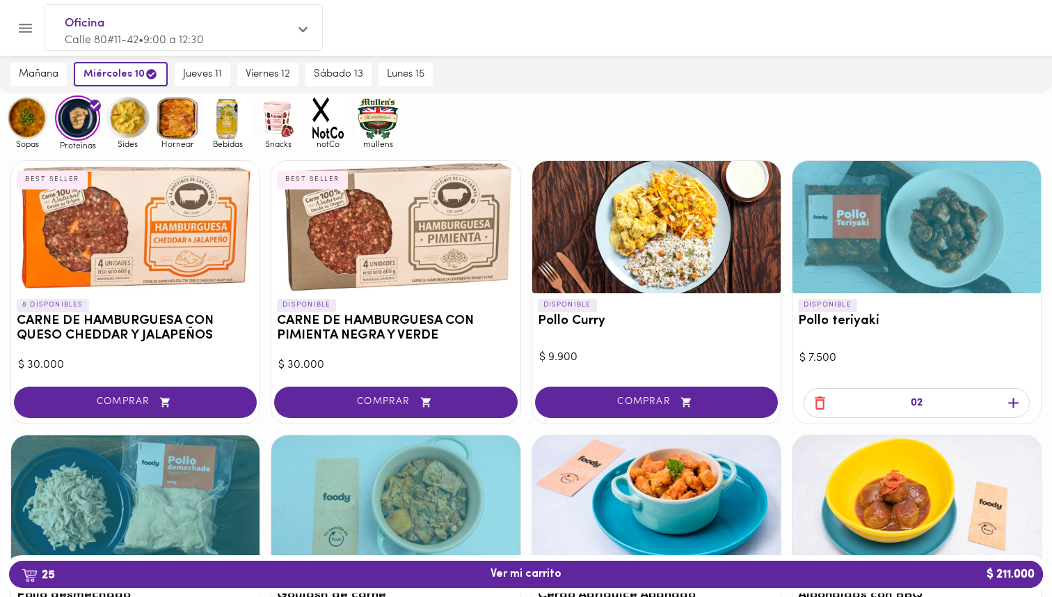
scroll to position [0, 0]
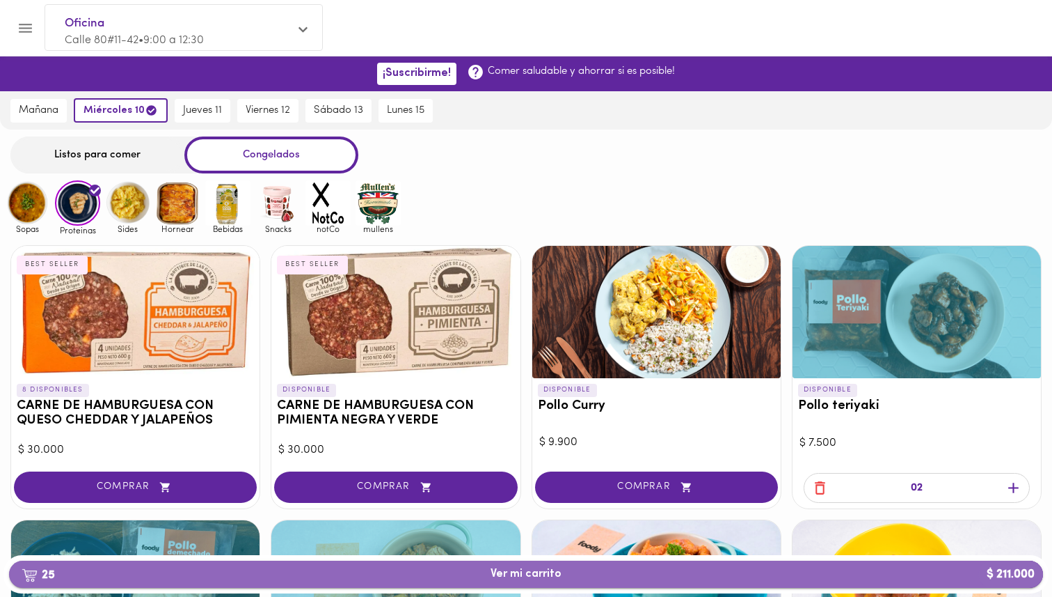
click at [510, 577] on span "25 Ver mi carrito $ 211.000" at bounding box center [526, 573] width 71 height 13
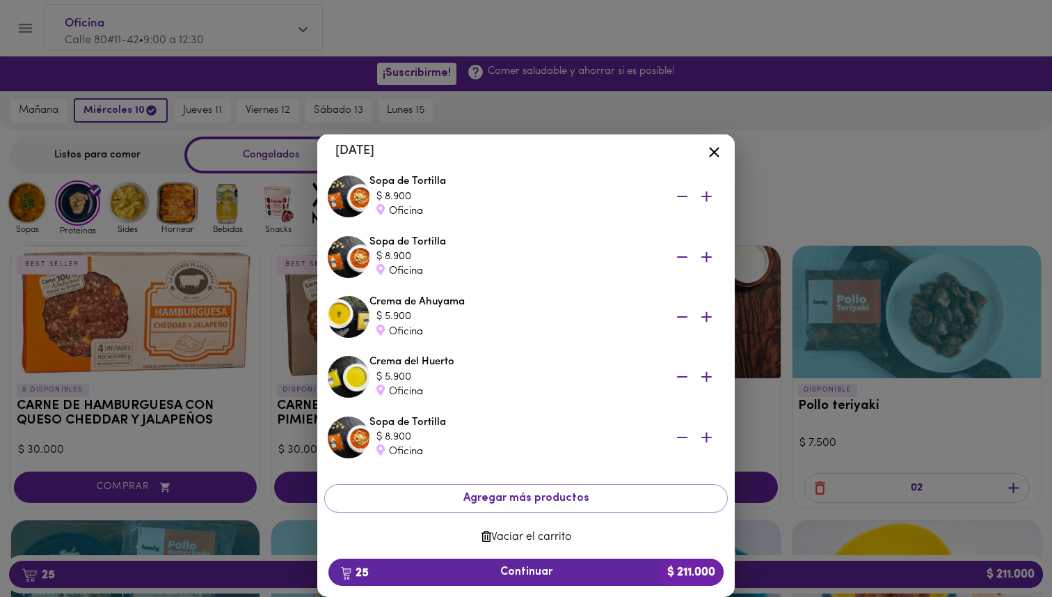
scroll to position [1261, 0]
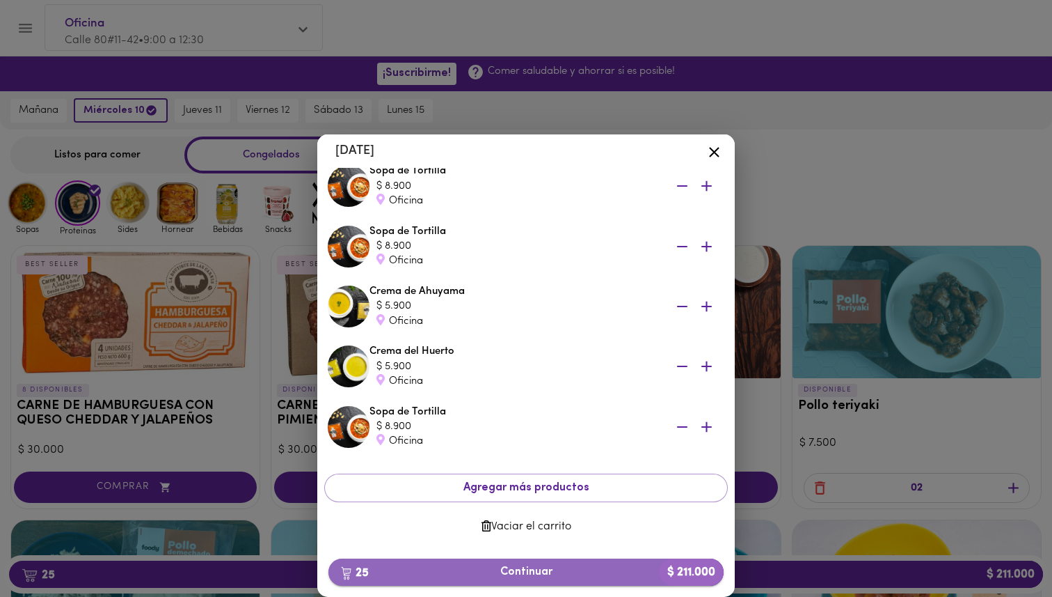
click at [536, 568] on span "25 Continuar $ 211.000" at bounding box center [526, 571] width 373 height 13
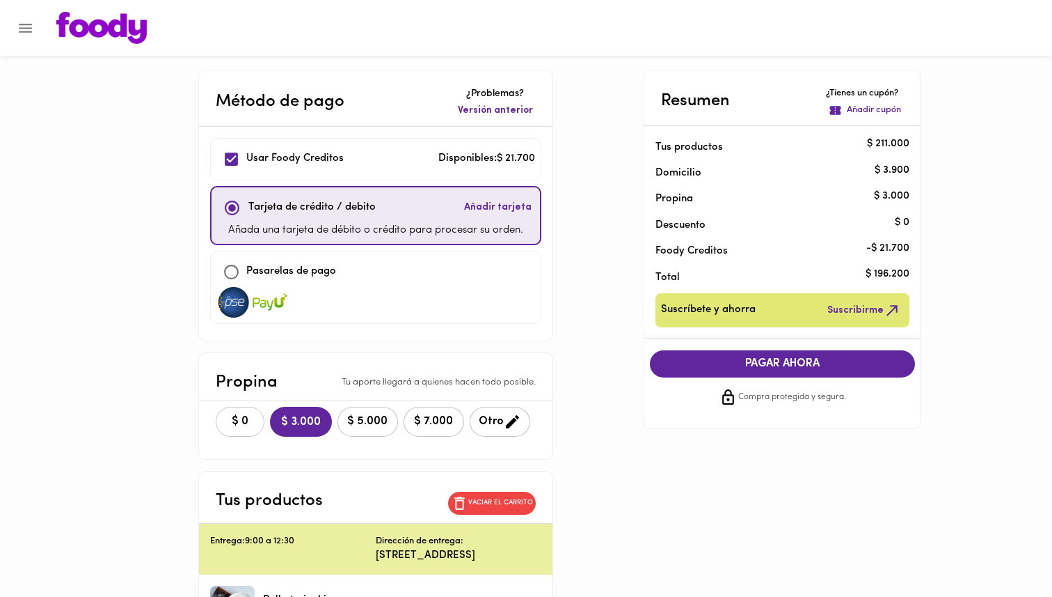
click at [233, 415] on span "$ 0" at bounding box center [240, 421] width 31 height 13
click at [218, 267] on input "checkbox" at bounding box center [231, 272] width 30 height 30
checkbox input "true"
checkbox input "false"
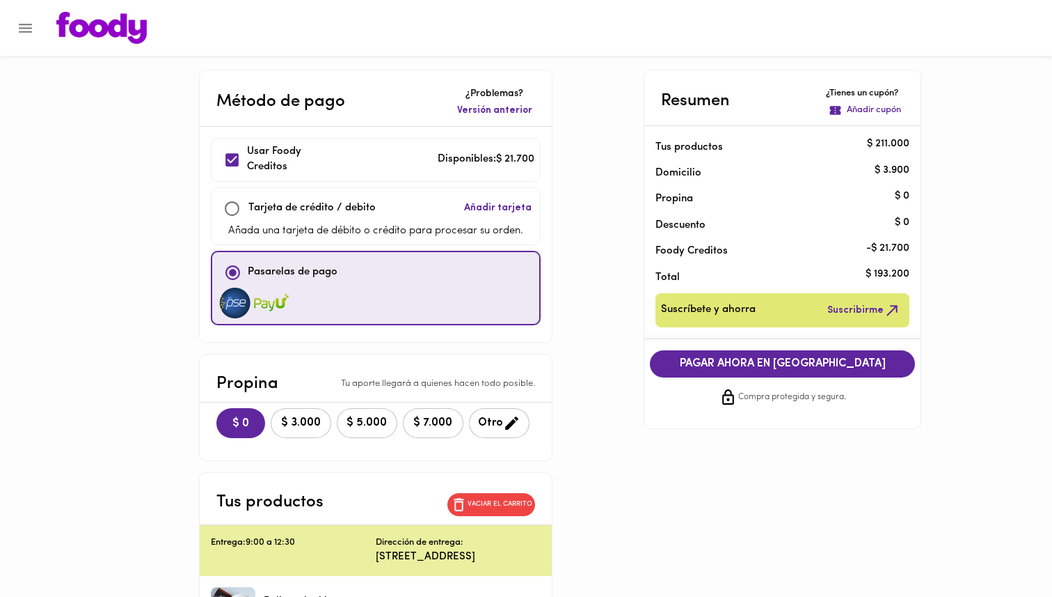
click at [218, 159] on input "checkbox" at bounding box center [232, 160] width 30 height 30
click at [217, 159] on input "checkbox" at bounding box center [232, 160] width 30 height 30
checkbox input "true"
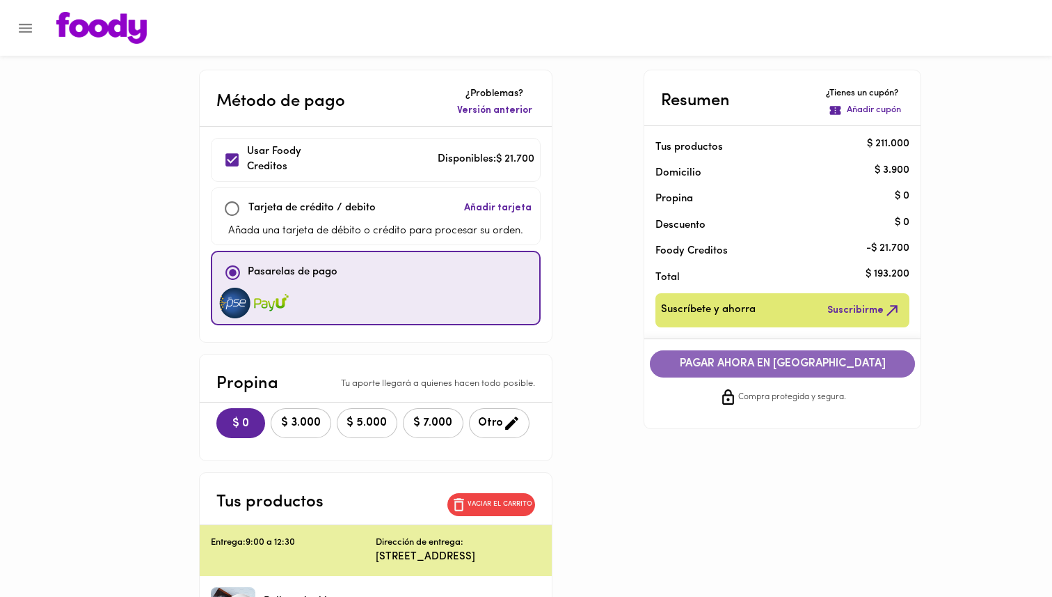
click at [814, 363] on span "PAGAR AHORA EN PASARELA" at bounding box center [783, 363] width 238 height 13
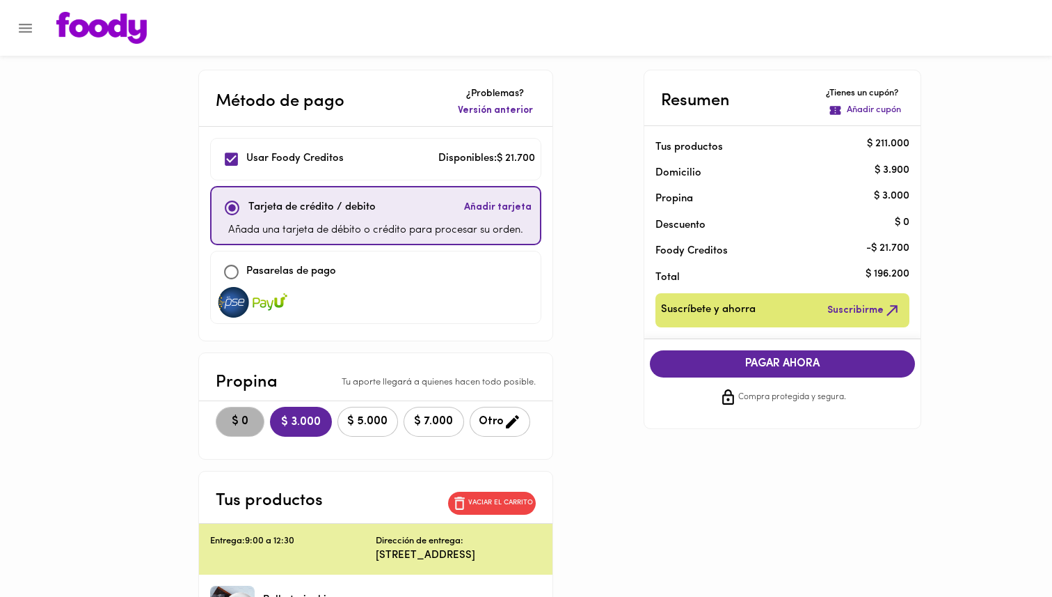
click at [230, 424] on span "$ 0" at bounding box center [240, 421] width 31 height 13
click at [523, 290] on div at bounding box center [375, 302] width 319 height 31
checkbox input "false"
checkbox input "true"
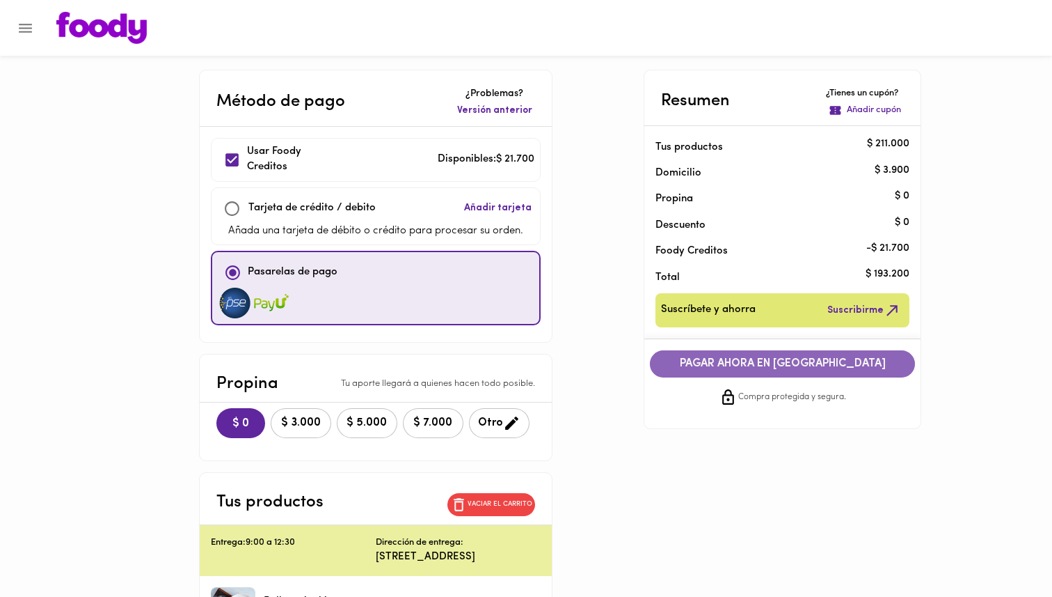
click at [821, 365] on span "PAGAR AHORA EN PASARELA" at bounding box center [783, 363] width 238 height 13
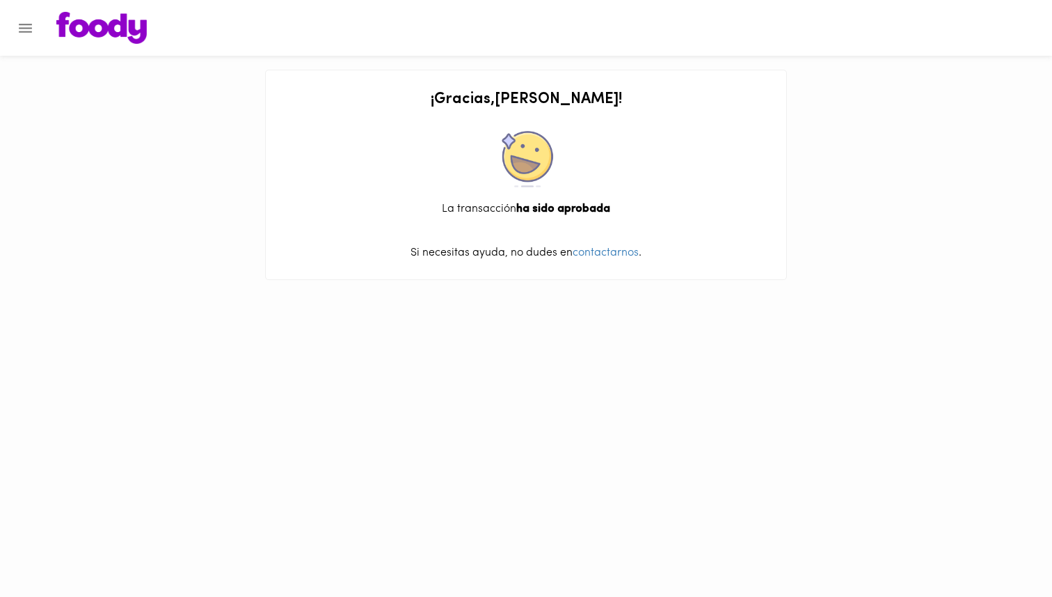
click at [86, 19] on img at bounding box center [101, 28] width 90 height 32
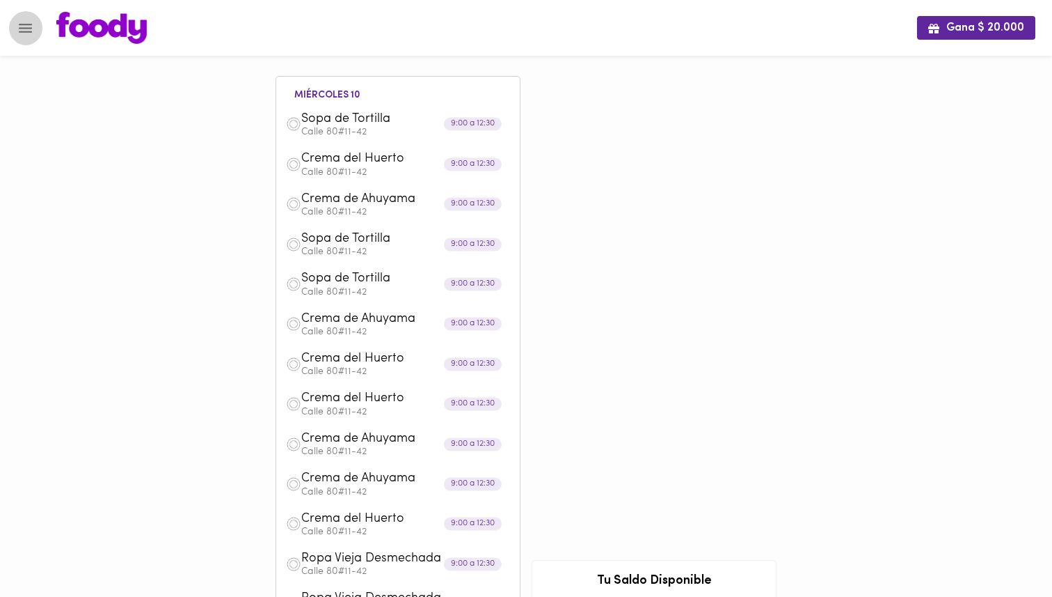
click at [31, 19] on icon "Menu" at bounding box center [25, 27] width 17 height 17
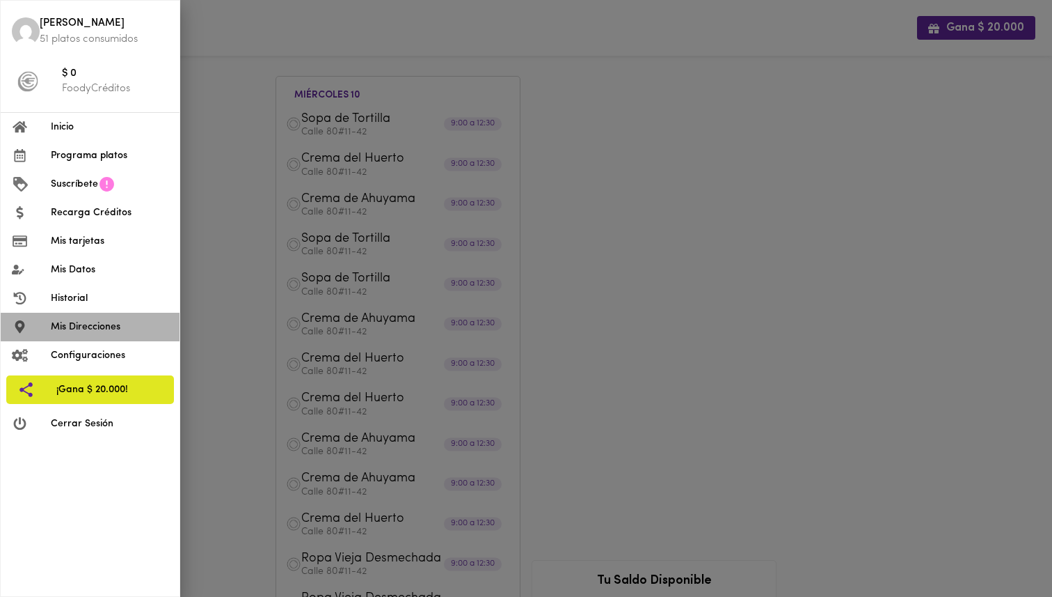
click at [90, 326] on span "Mis Direcciones" at bounding box center [110, 326] width 118 height 15
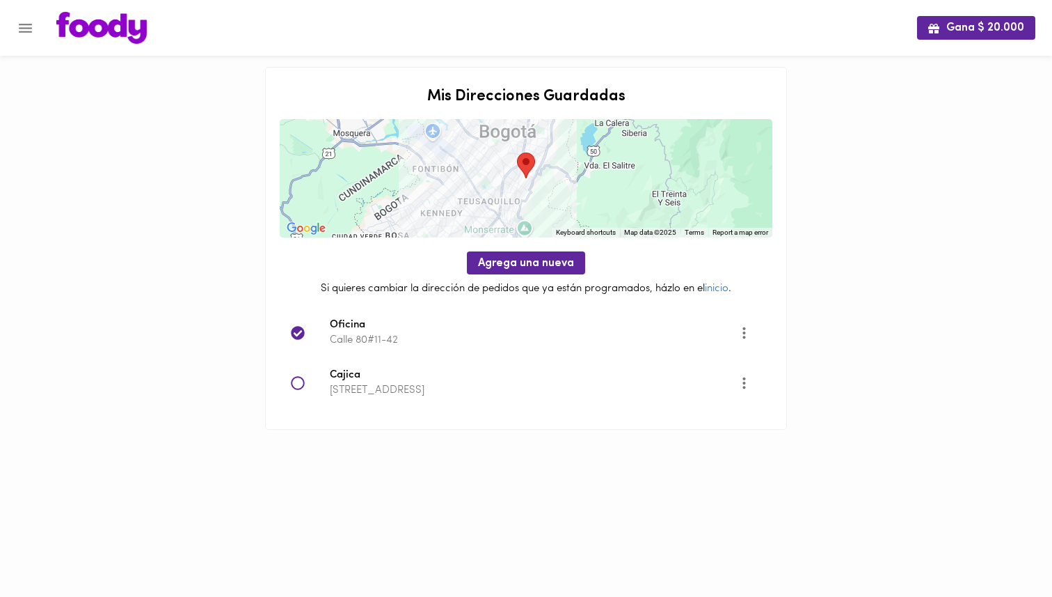
click at [83, 25] on img at bounding box center [101, 28] width 90 height 32
